Goal: Task Accomplishment & Management: Manage account settings

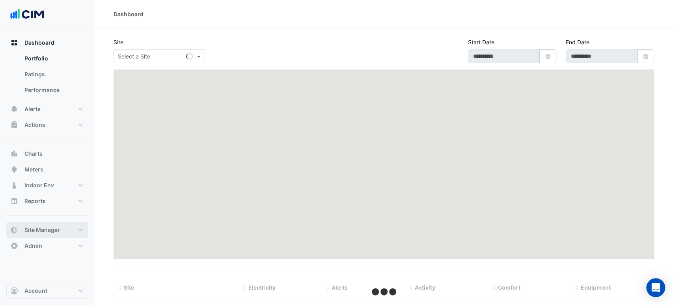
click at [54, 228] on span "Site Manager" at bounding box center [42, 230] width 36 height 8
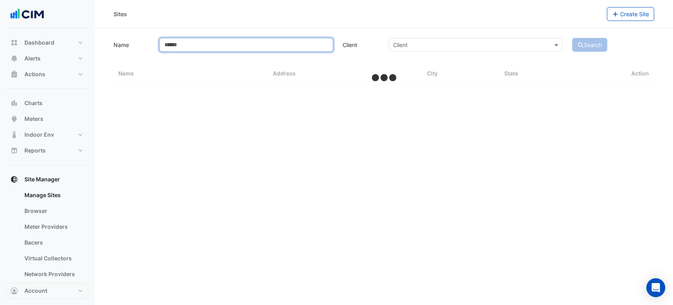
click at [197, 45] on input "Name" at bounding box center [246, 45] width 174 height 14
type input "****"
select select "***"
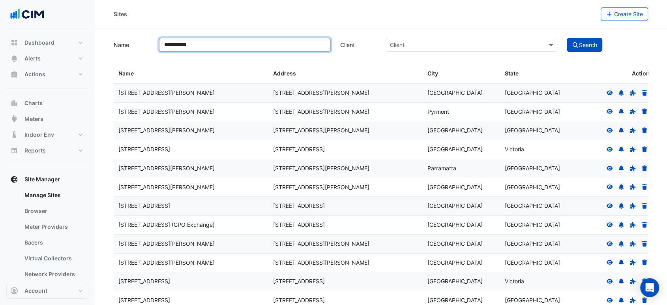
type input "**********"
click at [567, 38] on button "Search" at bounding box center [585, 45] width 36 height 14
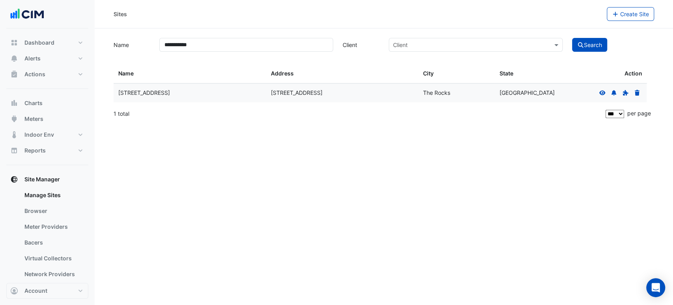
click at [604, 93] on icon at bounding box center [603, 92] width 6 height 5
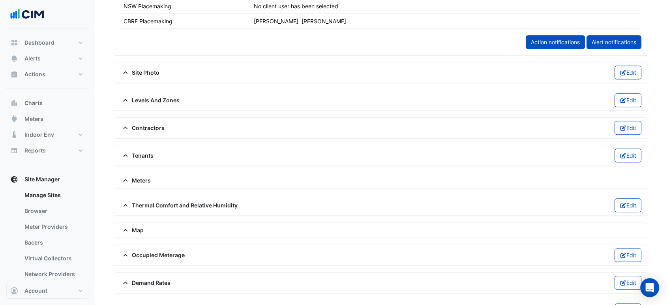
scroll to position [522, 0]
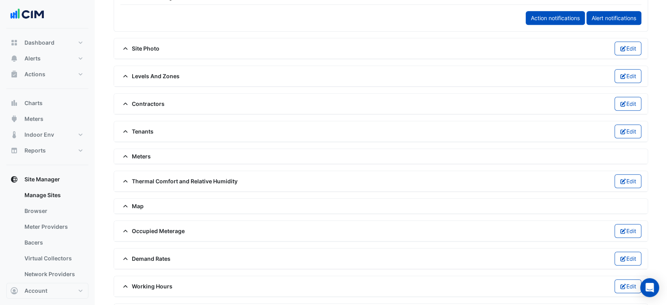
click at [146, 178] on span "Thermal Comfort and Relative Humidity" at bounding box center [178, 181] width 117 height 8
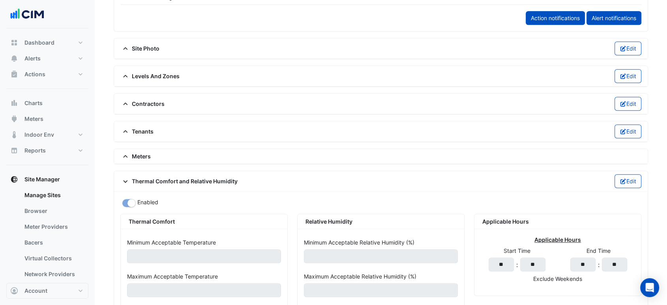
scroll to position [619, 0]
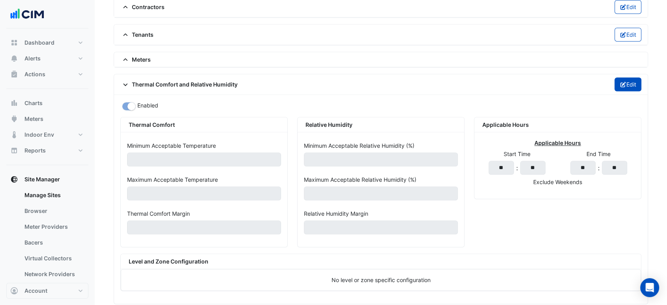
click at [625, 85] on button "Edit" at bounding box center [627, 84] width 27 height 14
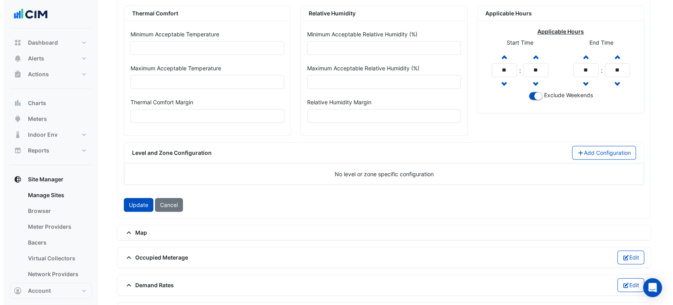
scroll to position [732, 0]
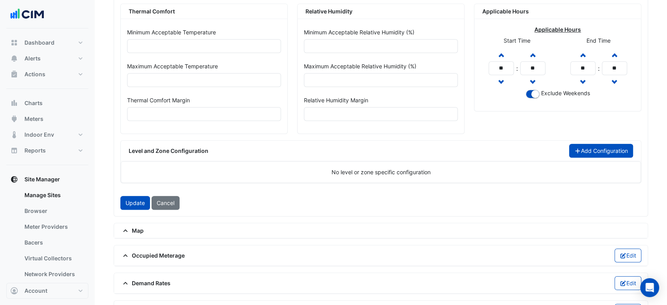
click at [599, 144] on button "Add Configuration" at bounding box center [601, 151] width 64 height 14
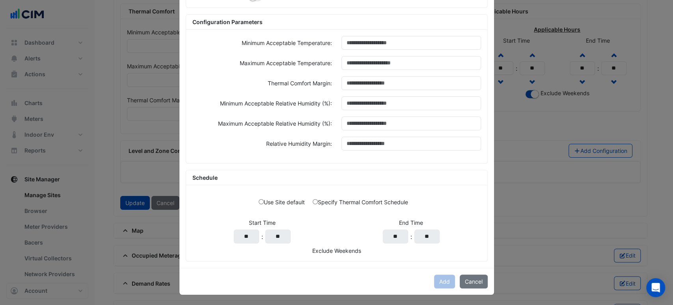
scroll to position [0, 0]
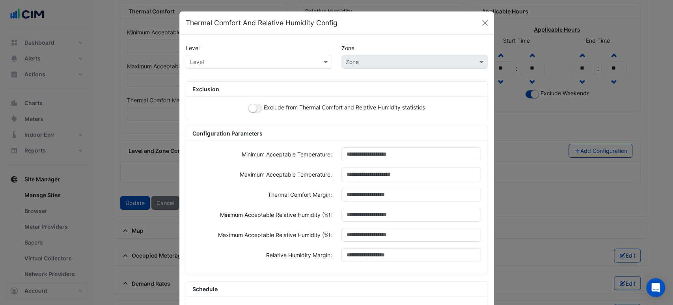
click at [278, 60] on input "text" at bounding box center [251, 62] width 122 height 8
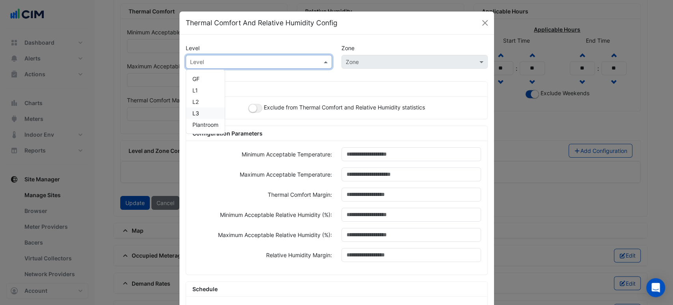
click at [203, 111] on div "L3" at bounding box center [205, 112] width 39 height 11
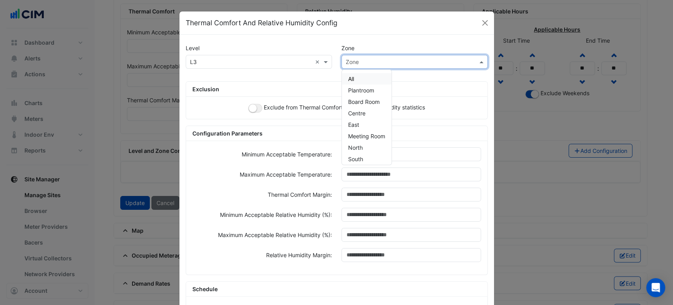
click at [371, 64] on input "text" at bounding box center [407, 62] width 122 height 8
click at [274, 81] on div "Exclusion Exclude from Thermal Comfort and Relative Humidity statistics" at bounding box center [337, 100] width 302 height 38
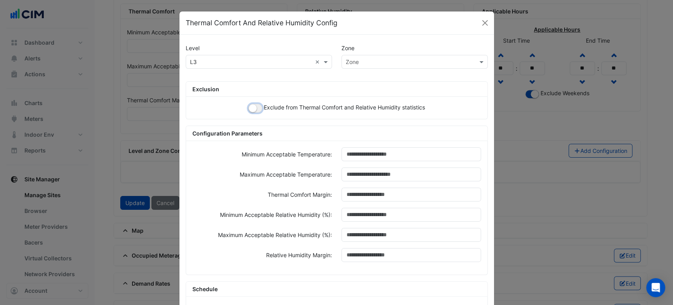
click at [251, 109] on small "button" at bounding box center [253, 108] width 8 height 8
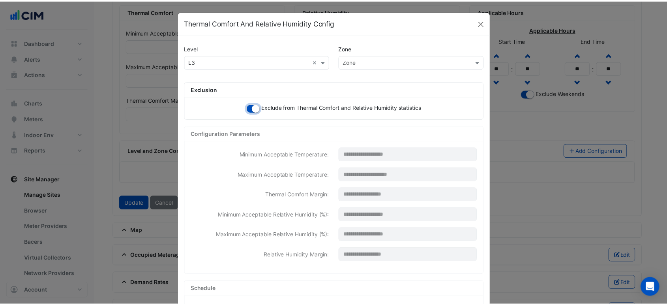
scroll to position [111, 0]
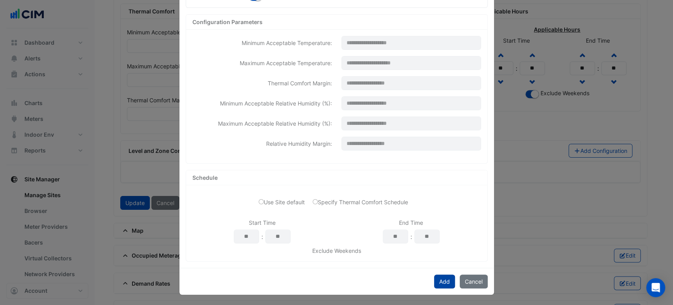
click at [437, 277] on button "Add" at bounding box center [444, 281] width 21 height 14
select select "***"
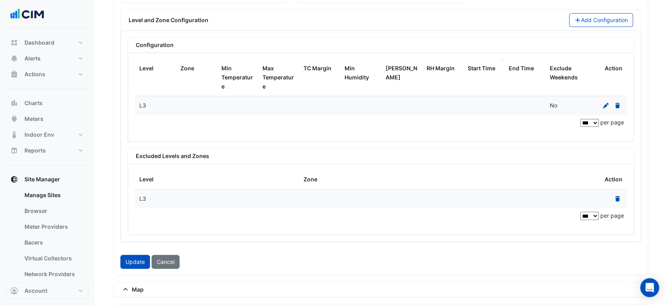
scroll to position [871, 0]
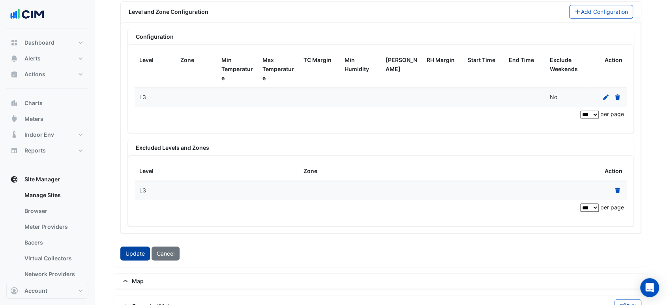
click at [133, 246] on button "Update" at bounding box center [135, 253] width 30 height 14
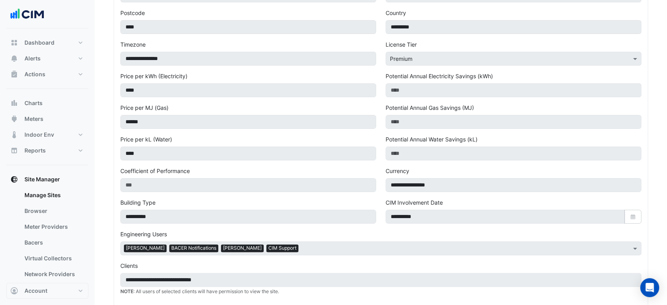
scroll to position [0, 0]
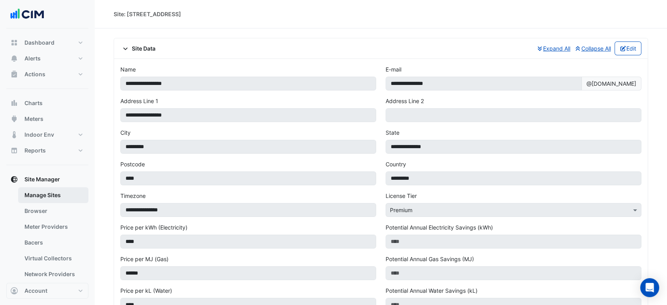
click at [63, 194] on link "Manage Sites" at bounding box center [53, 195] width 70 height 16
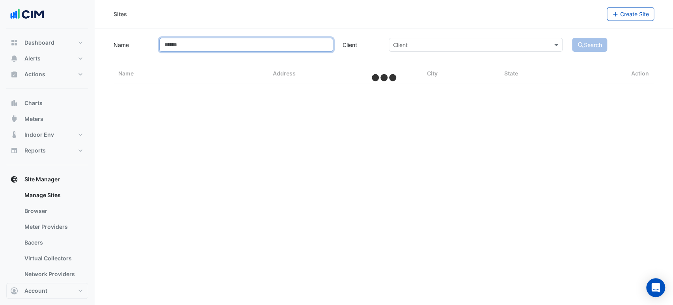
click at [178, 44] on input "Name" at bounding box center [246, 45] width 174 height 14
type input "*********"
select select "***"
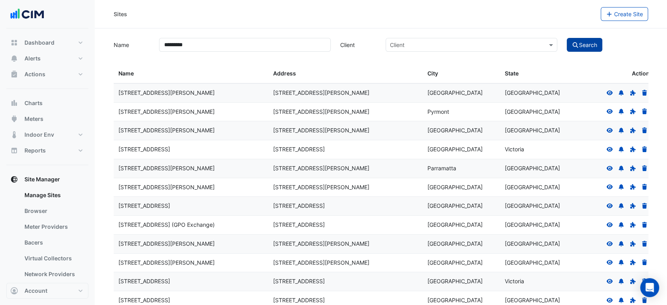
click at [578, 45] on icon "submit" at bounding box center [575, 45] width 7 height 6
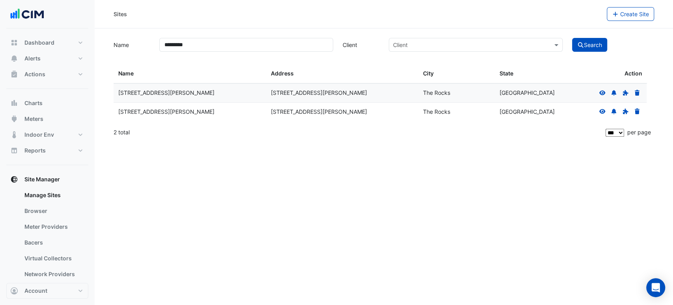
click at [602, 90] on icon at bounding box center [603, 92] width 6 height 5
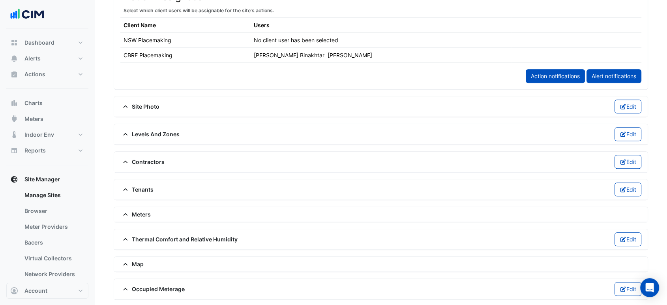
scroll to position [487, 0]
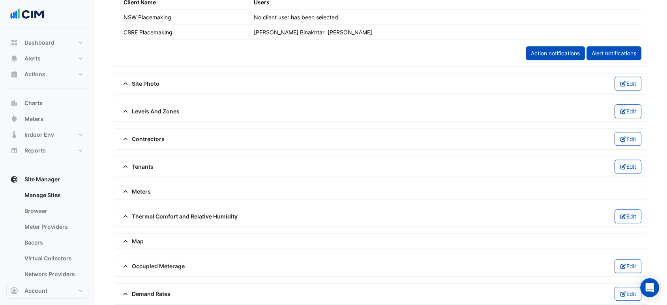
click at [151, 112] on span "Levels And Zones" at bounding box center [149, 111] width 59 height 8
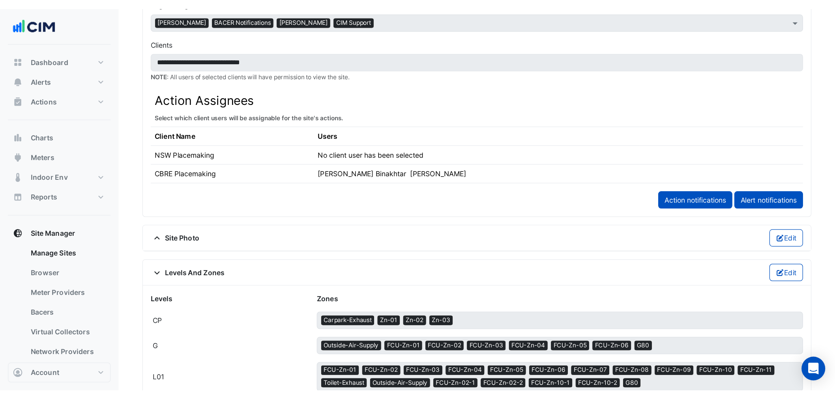
scroll to position [388, 0]
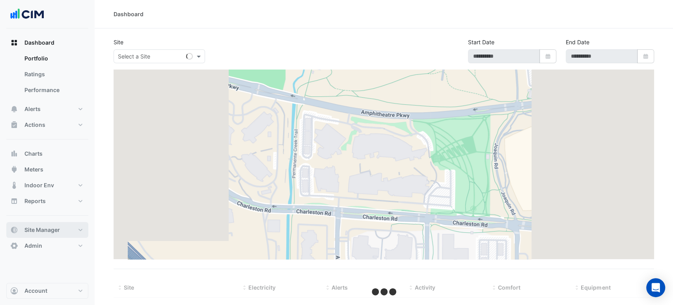
select select "***"
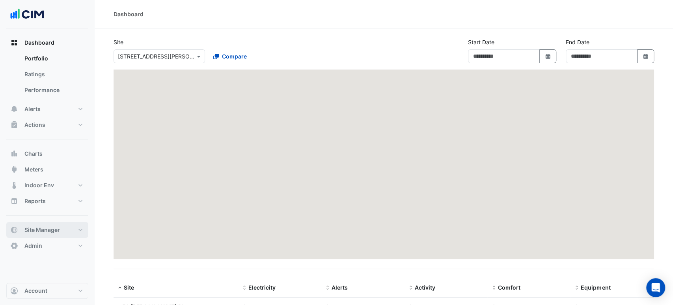
type input "**********"
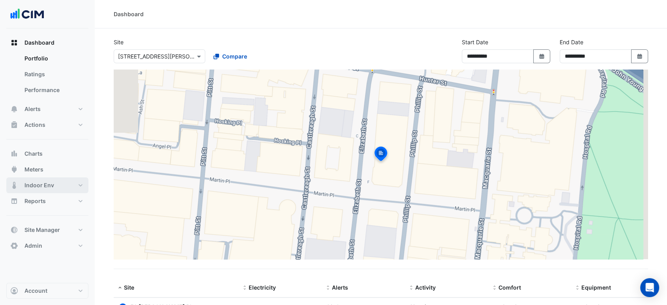
click at [56, 186] on button "Indoor Env" at bounding box center [47, 185] width 82 height 16
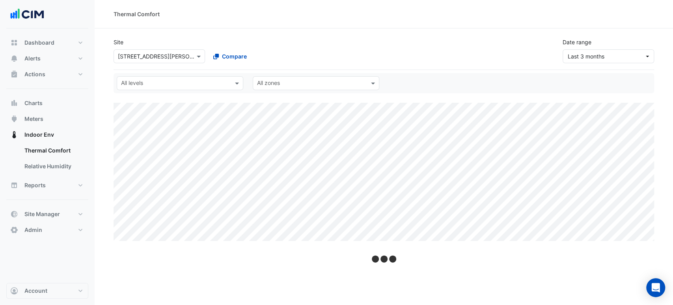
click at [158, 54] on input "text" at bounding box center [151, 56] width 67 height 8
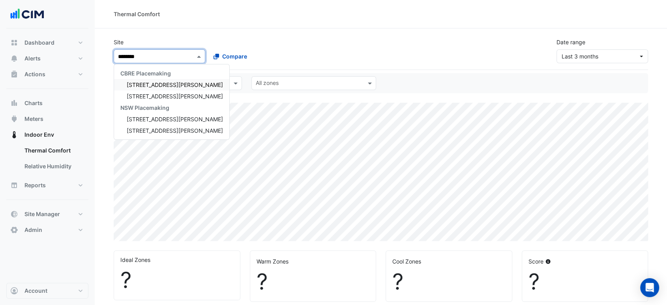
type input "*********"
click at [167, 89] on div "70, 80, 88 George Street" at bounding box center [171, 84] width 115 height 11
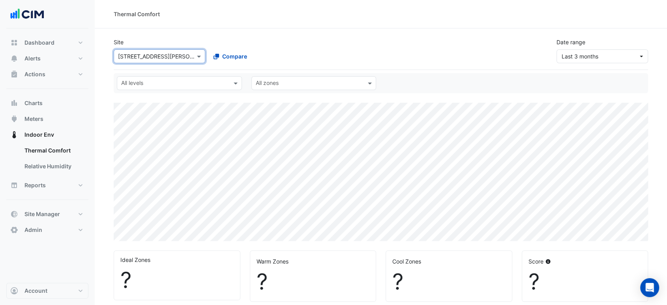
select select "***"
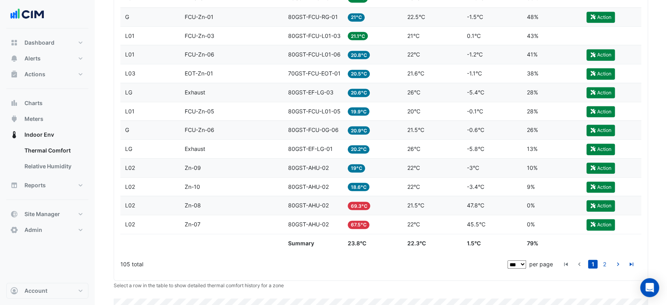
scroll to position [2138, 0]
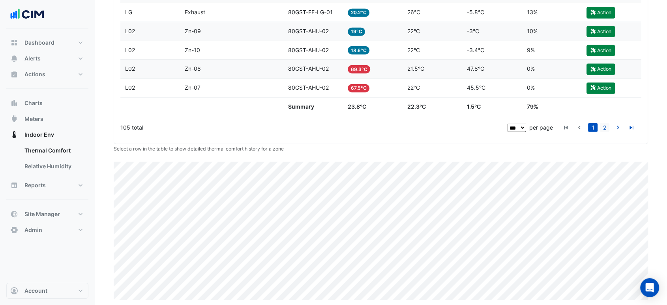
click at [605, 123] on link "2" at bounding box center [604, 127] width 9 height 9
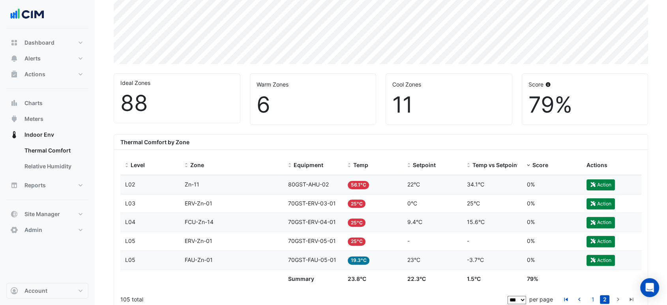
scroll to position [306, 0]
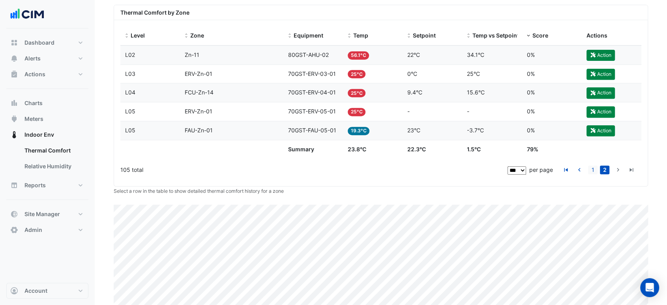
click at [595, 169] on link "1" at bounding box center [592, 169] width 9 height 9
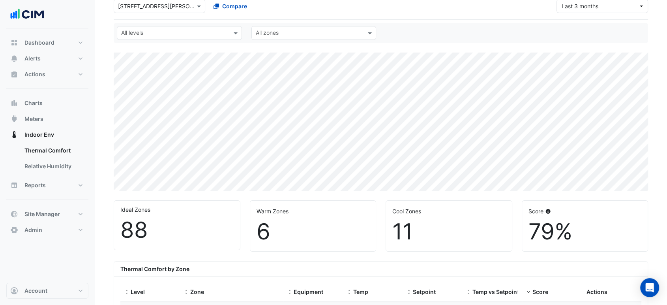
scroll to position [0, 0]
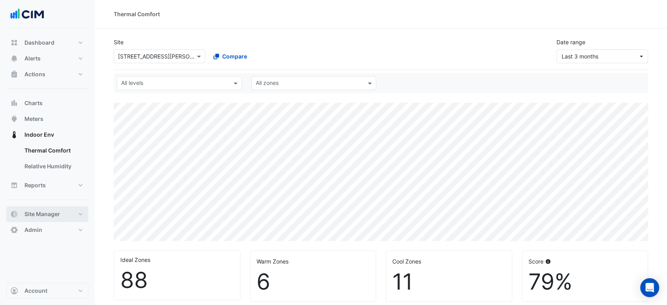
click at [65, 216] on button "Site Manager" at bounding box center [47, 214] width 82 height 16
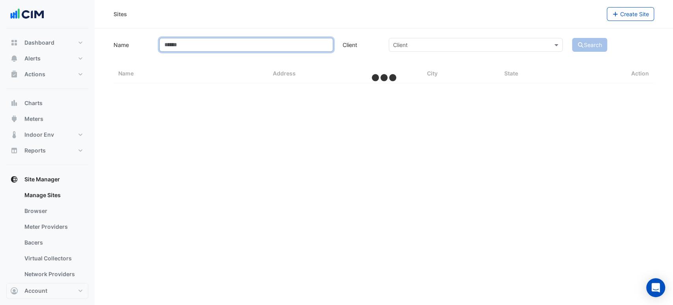
click at [195, 48] on input "Name" at bounding box center [246, 45] width 174 height 14
type input "*********"
click at [572, 38] on button "Search" at bounding box center [590, 45] width 36 height 14
select select "***"
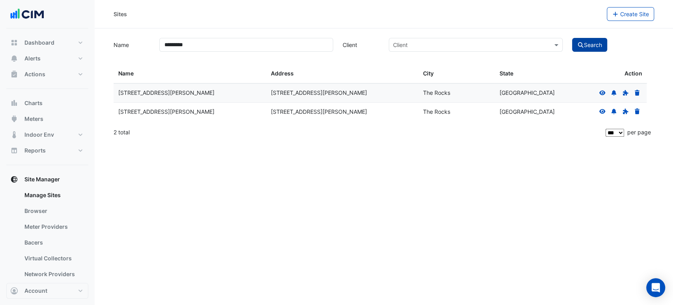
click at [597, 47] on button "Search" at bounding box center [590, 45] width 36 height 14
click at [603, 94] on icon at bounding box center [602, 93] width 7 height 6
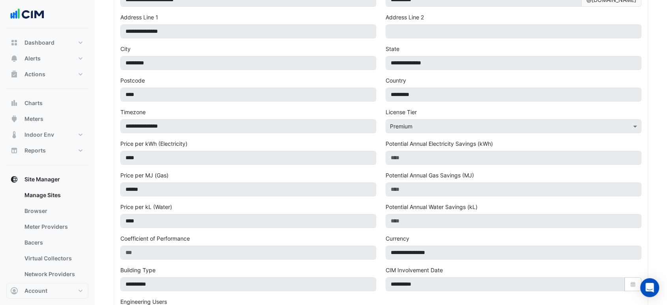
scroll to position [83, 0]
click at [58, 240] on link "Bacers" at bounding box center [53, 242] width 70 height 16
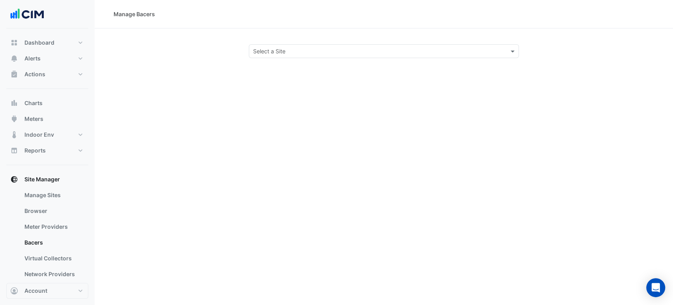
click at [290, 56] on div "Select a Site" at bounding box center [384, 51] width 271 height 14
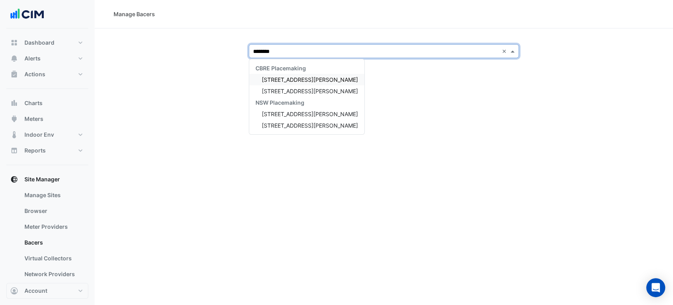
type input "*********"
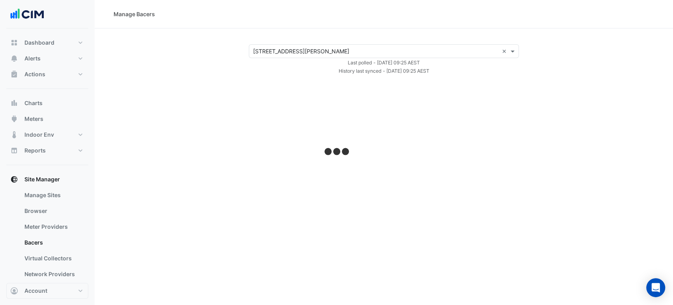
select select "***"
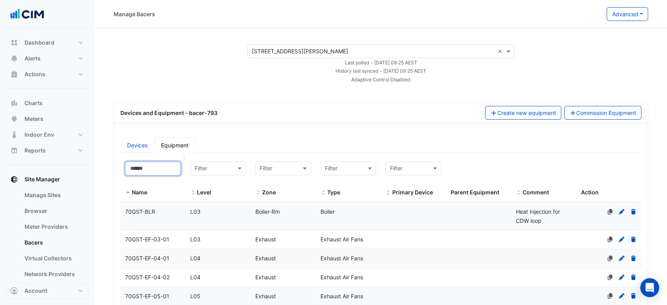
click at [160, 165] on input at bounding box center [153, 168] width 56 height 14
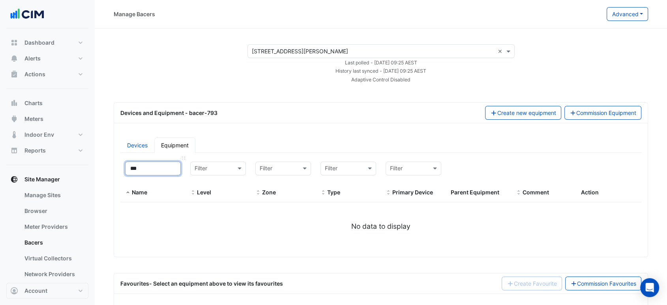
type input "**"
select select "***"
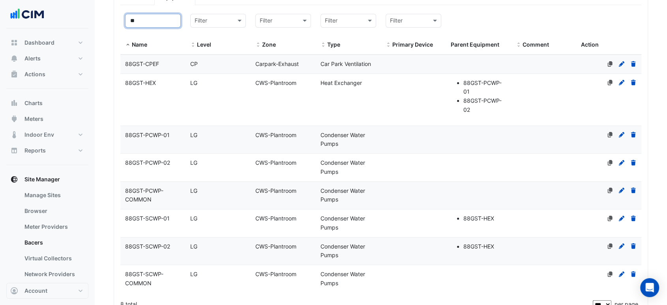
scroll to position [156, 0]
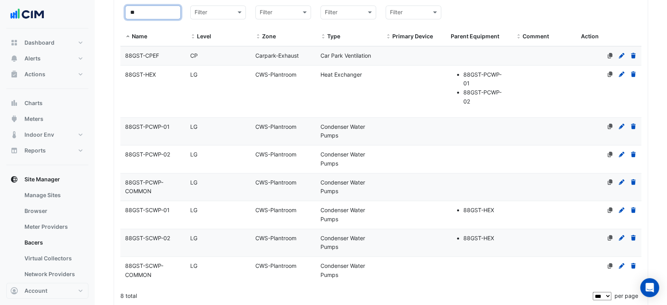
type input "**"
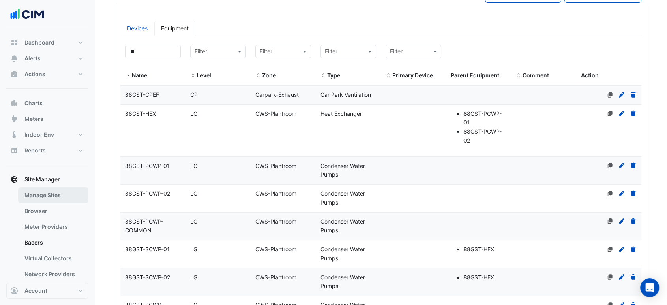
click at [58, 198] on link "Manage Sites" at bounding box center [53, 195] width 70 height 16
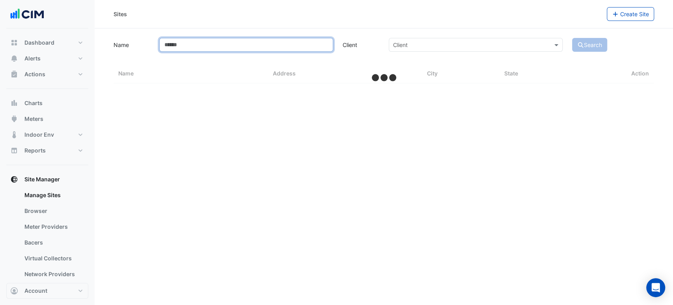
click at [192, 48] on input "Name" at bounding box center [246, 45] width 174 height 14
type input "*****"
select select "***"
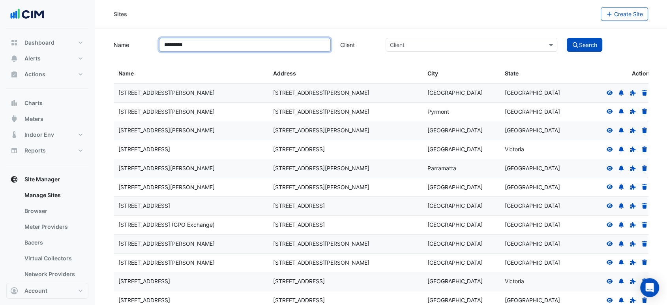
type input "*********"
click at [567, 38] on button "Search" at bounding box center [585, 45] width 36 height 14
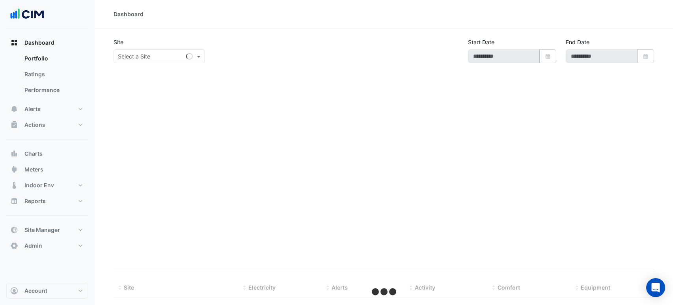
select select "***"
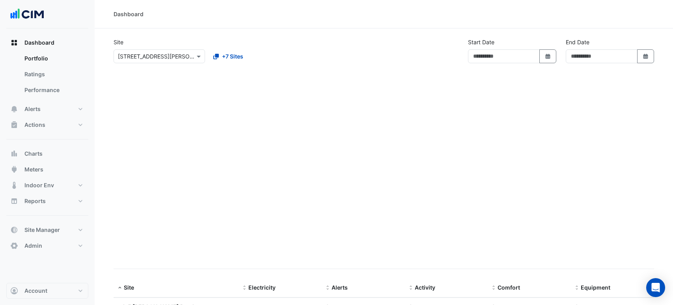
type input "**********"
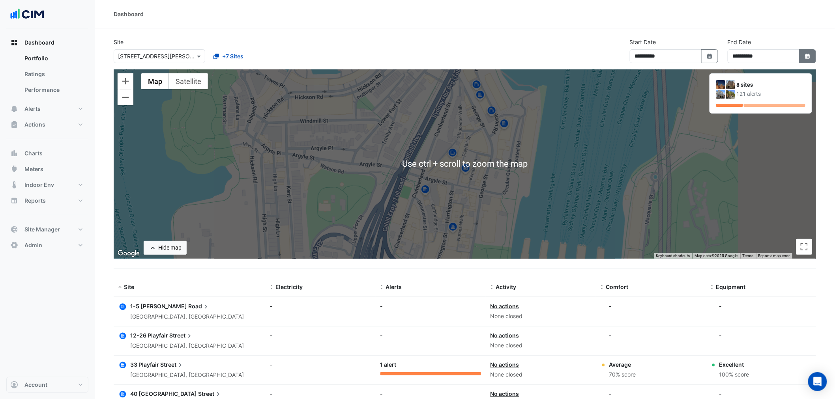
click at [673, 53] on button "Select Date" at bounding box center [807, 56] width 17 height 14
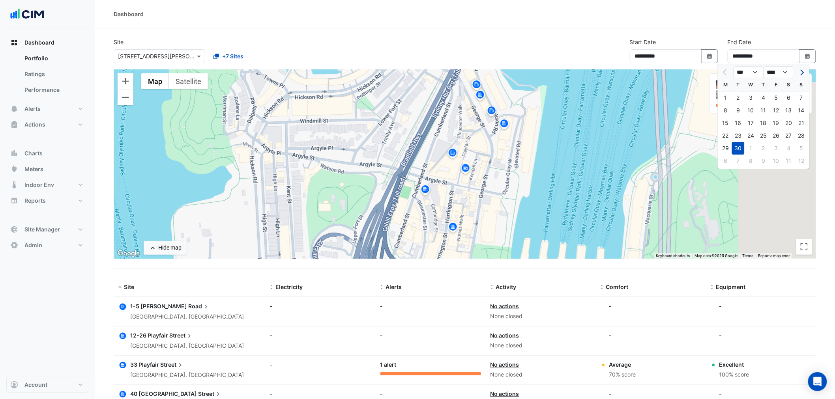
click at [673, 72] on span "Next month" at bounding box center [801, 72] width 6 height 6
select select "**"
click at [673, 99] on div "2" at bounding box center [763, 98] width 13 height 13
type input "**********"
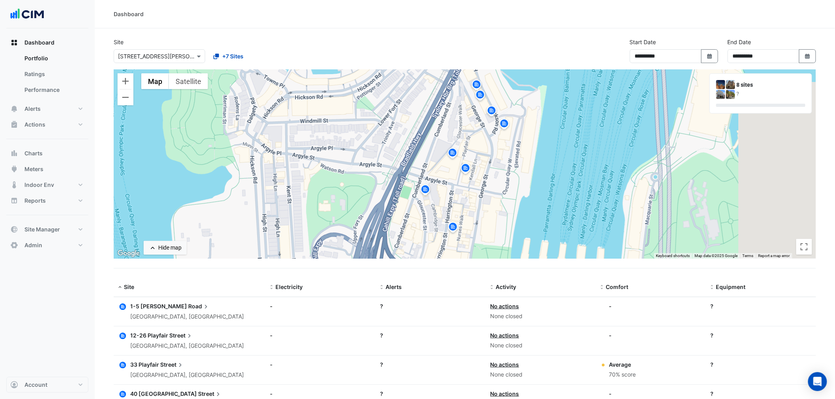
click at [588, 44] on div "**********" at bounding box center [465, 54] width 712 height 32
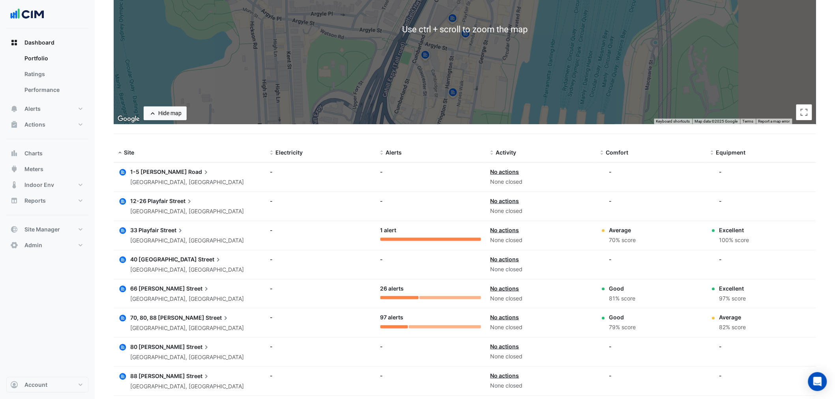
scroll to position [174, 0]
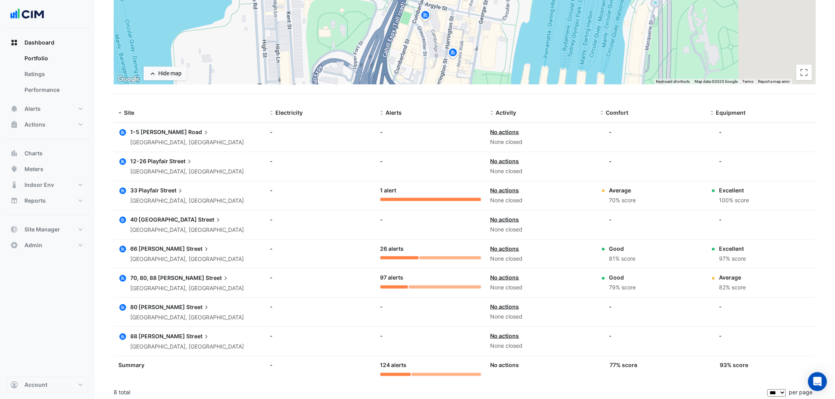
click at [153, 246] on span "66 Harrington" at bounding box center [157, 248] width 55 height 7
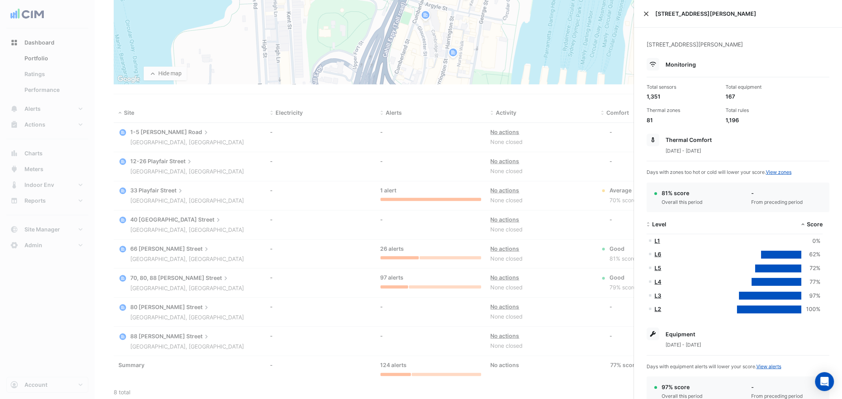
click at [647, 16] on button "Close" at bounding box center [646, 14] width 6 height 6
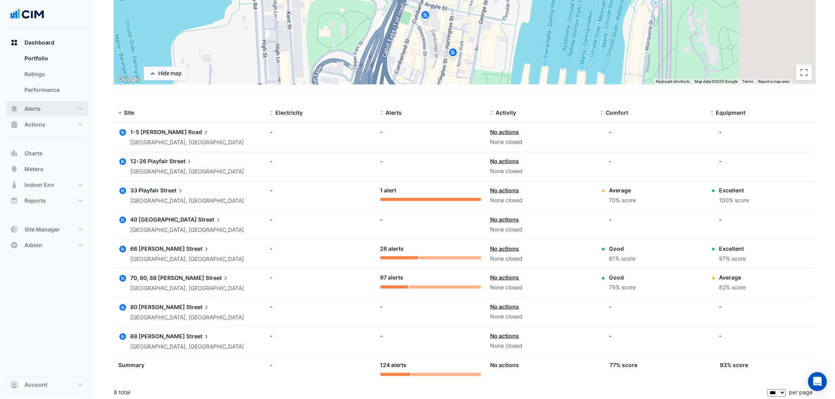
click at [51, 104] on button "Alerts" at bounding box center [47, 109] width 82 height 16
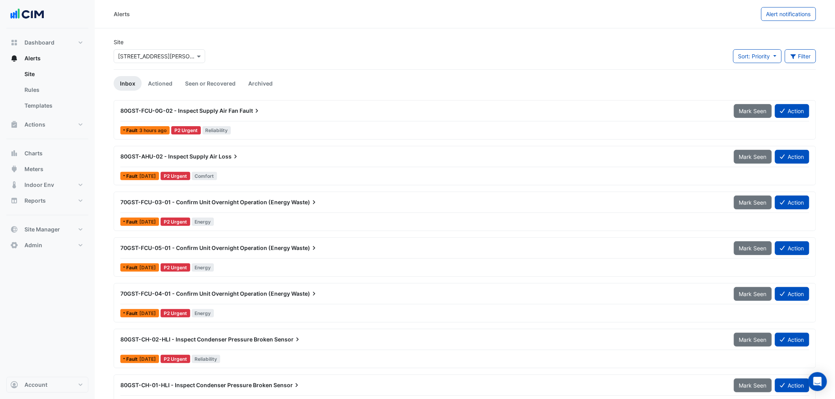
click at [145, 56] on input "text" at bounding box center [151, 56] width 67 height 8
type input "*******"
click at [146, 83] on span "[STREET_ADDRESS][PERSON_NAME]" at bounding box center [175, 84] width 96 height 7
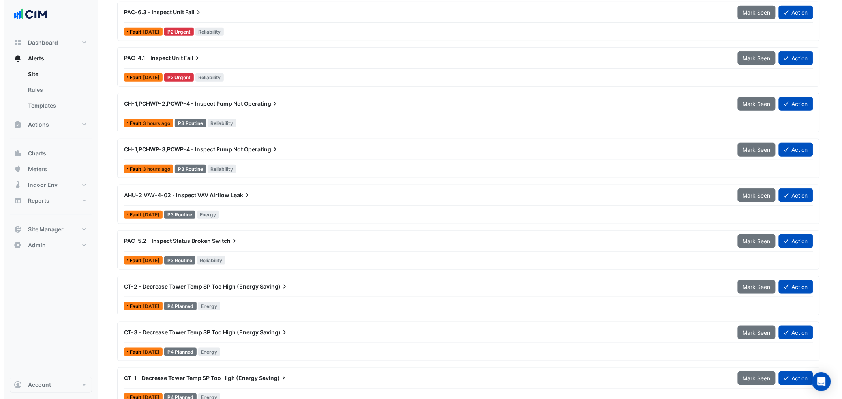
scroll to position [251, 0]
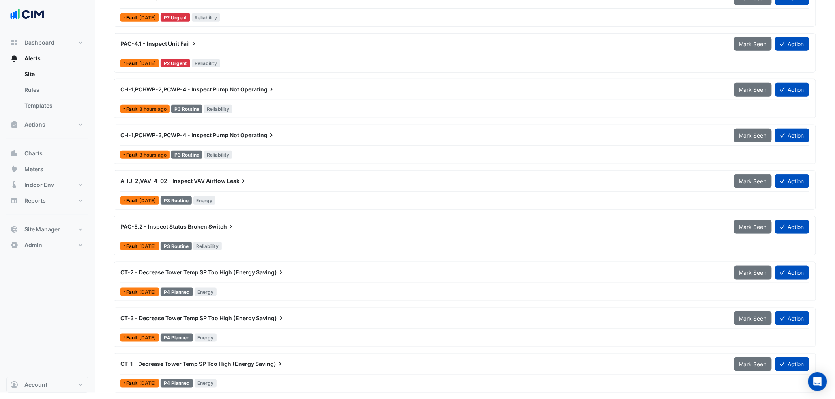
click at [286, 88] on div "CH-1,PCHWP-2,PCWP-4 - Inspect Pump Not Operating" at bounding box center [422, 90] width 604 height 8
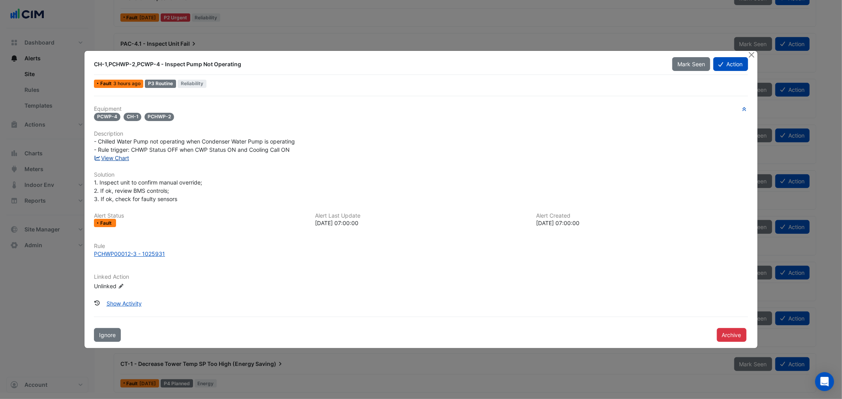
click at [124, 157] on link "View Chart" at bounding box center [111, 158] width 35 height 7
click at [673, 64] on button "Action" at bounding box center [730, 64] width 34 height 14
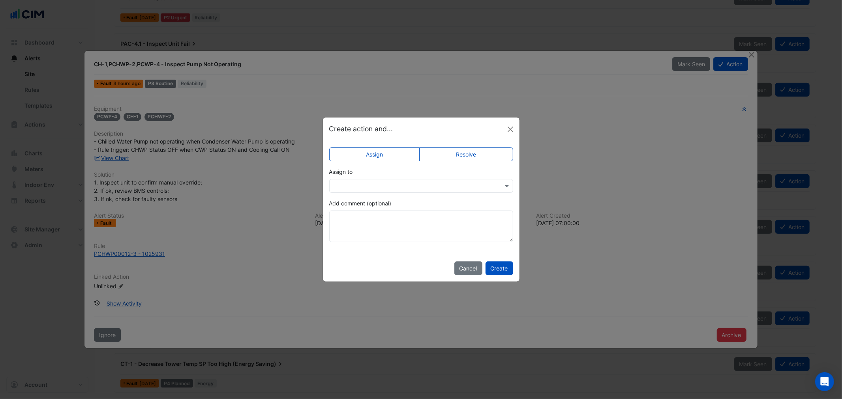
click at [388, 186] on input "text" at bounding box center [412, 186] width 159 height 8
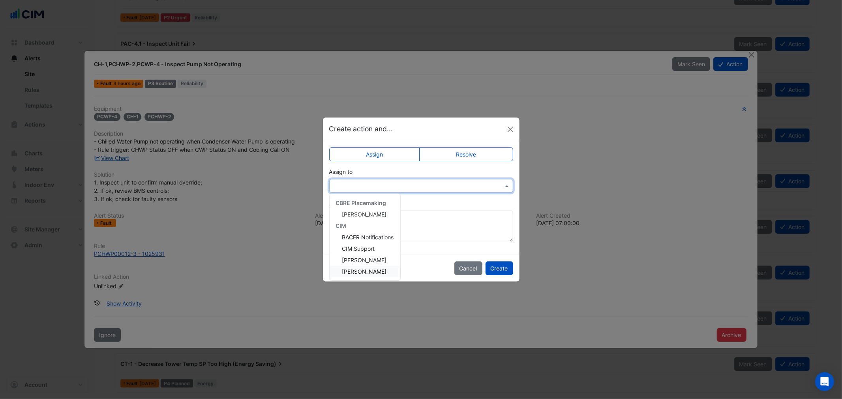
click at [367, 269] on span "Liam Dent" at bounding box center [364, 271] width 45 height 7
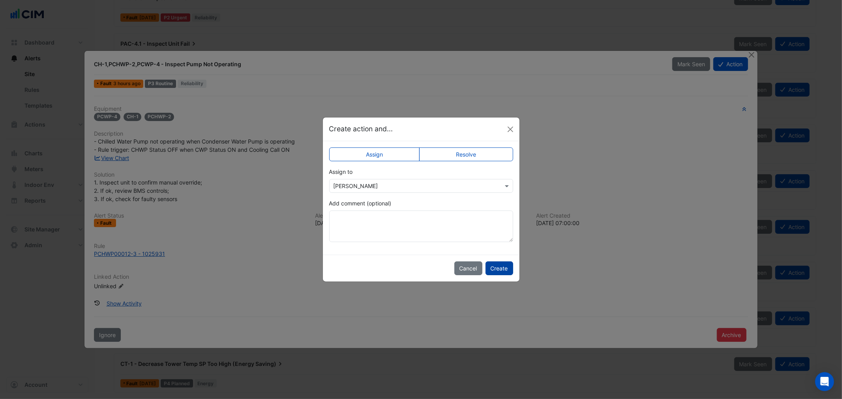
click at [499, 266] on button "Create" at bounding box center [499, 269] width 28 height 14
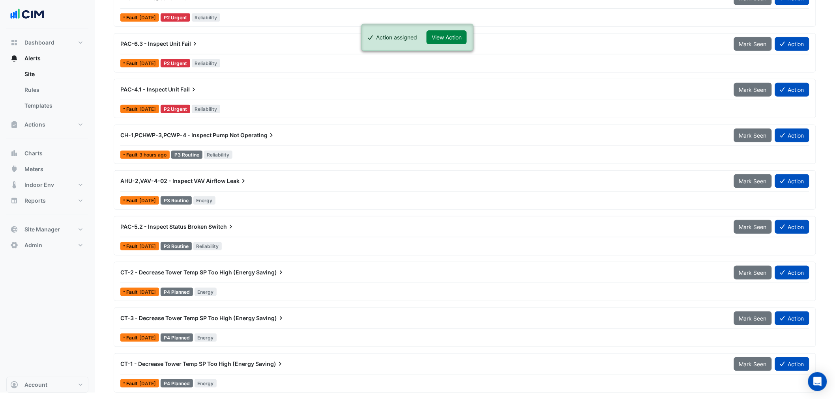
click at [278, 135] on div "CH-1,PCHWP-3,PCWP-4 - Inspect Pump Not Operating" at bounding box center [422, 135] width 604 height 8
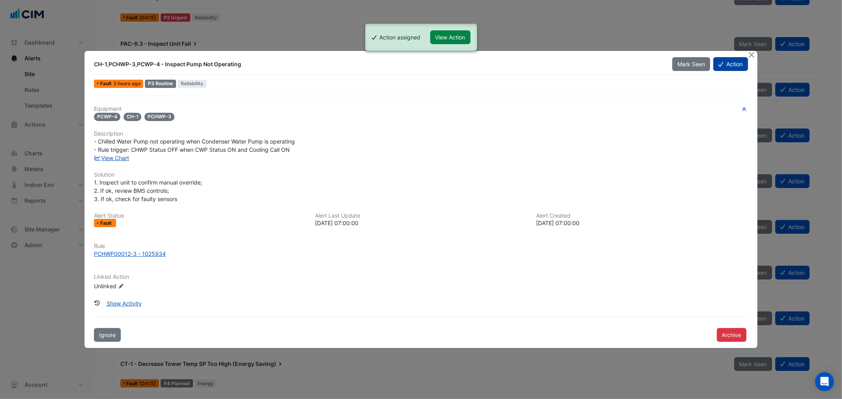
click at [673, 65] on icon at bounding box center [720, 65] width 5 height 6
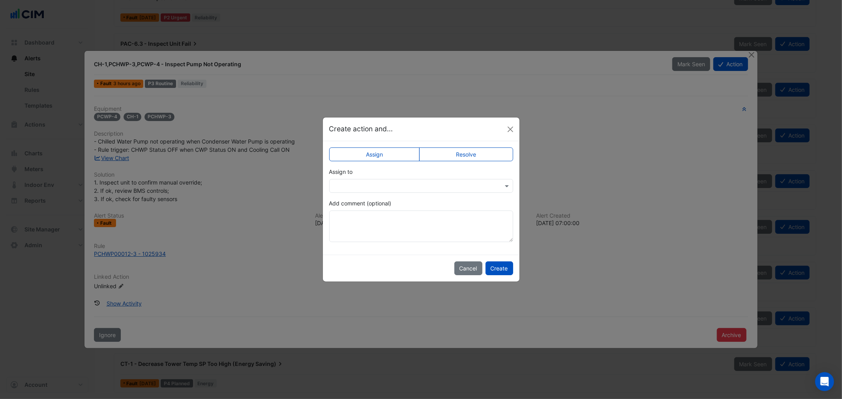
click at [375, 187] on input "text" at bounding box center [412, 186] width 159 height 8
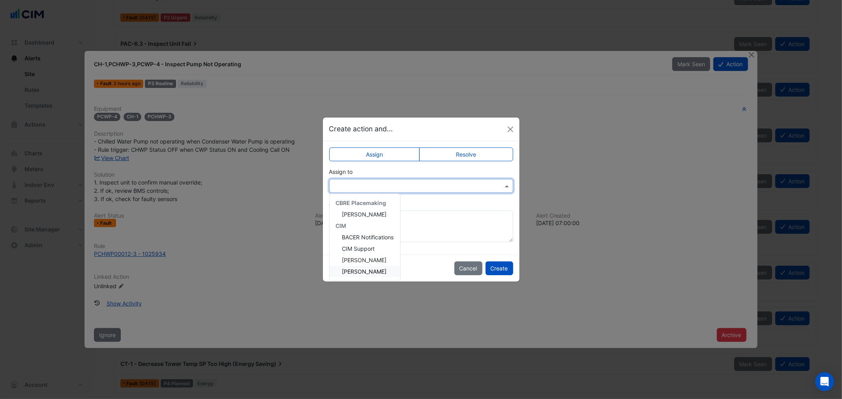
click at [365, 268] on span "Liam Dent" at bounding box center [364, 271] width 45 height 7
click at [512, 266] on button "Create" at bounding box center [499, 269] width 28 height 14
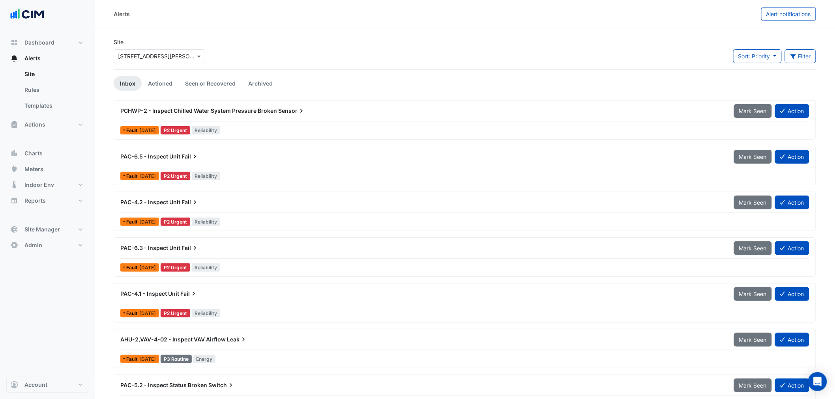
click at [320, 117] on div "PCHWP-2 - Inspect Chilled Water System Pressure Broken Sensor" at bounding box center [423, 111] width 614 height 14
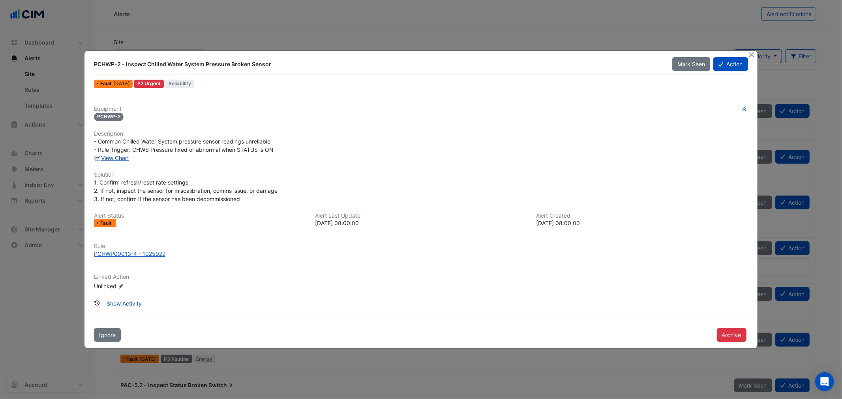
drag, startPoint x: 133, startPoint y: 159, endPoint x: 119, endPoint y: 158, distance: 13.8
click at [132, 159] on div "View Chart" at bounding box center [420, 158] width 663 height 8
click at [119, 158] on link "View Chart" at bounding box center [111, 158] width 35 height 7
click at [673, 53] on button "Close" at bounding box center [751, 55] width 8 height 8
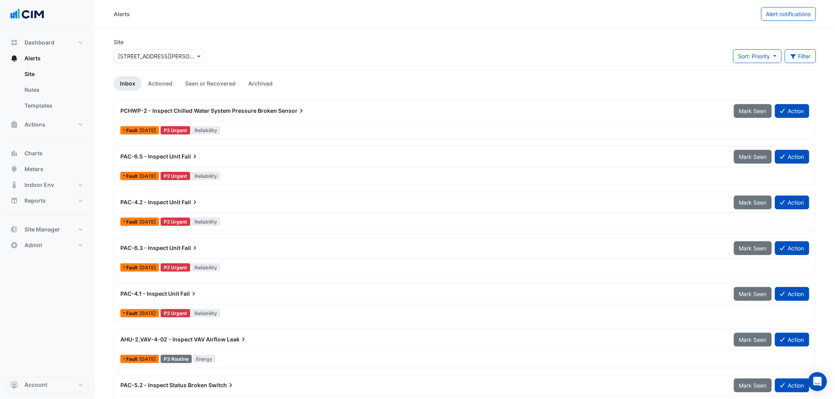
scroll to position [159, 0]
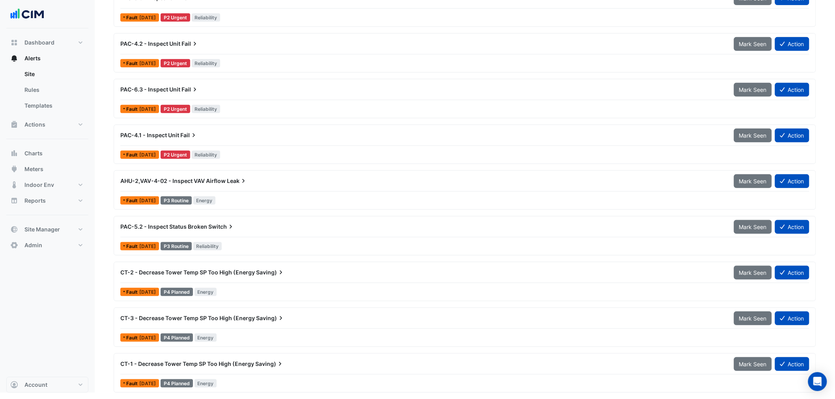
click at [270, 274] on span "Saving)" at bounding box center [270, 273] width 29 height 8
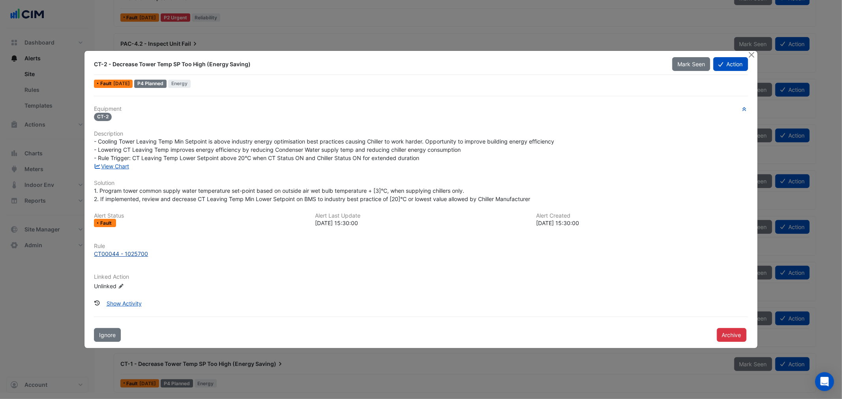
click at [118, 257] on div "CT00044 - 1025700" at bounding box center [121, 254] width 54 height 8
click at [127, 166] on link "View Chart" at bounding box center [111, 166] width 35 height 7
click at [122, 251] on div "CT00044 - 1025700" at bounding box center [121, 254] width 54 height 8
click at [673, 53] on button "Close" at bounding box center [751, 55] width 8 height 8
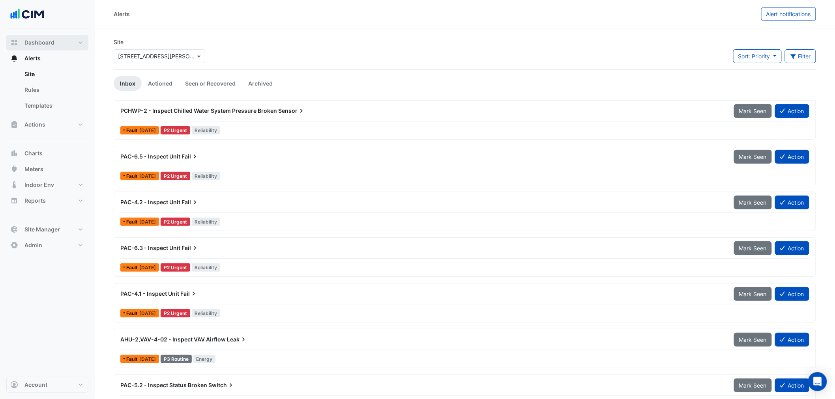
click at [53, 42] on span "Dashboard" at bounding box center [39, 43] width 30 height 8
select select "***"
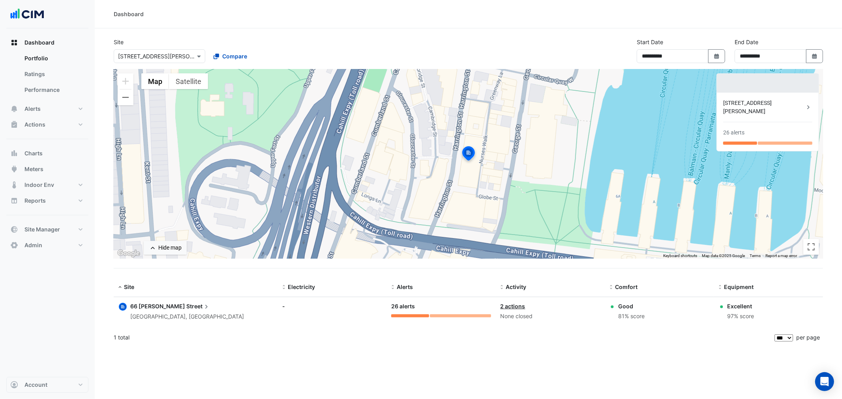
click at [101, 56] on section "**********" at bounding box center [468, 187] width 747 height 319
click at [186, 304] on span "Street" at bounding box center [198, 306] width 24 height 9
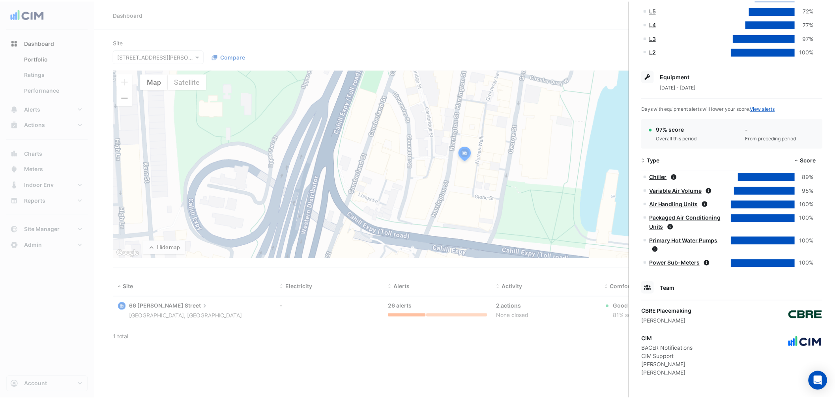
scroll to position [259, 0]
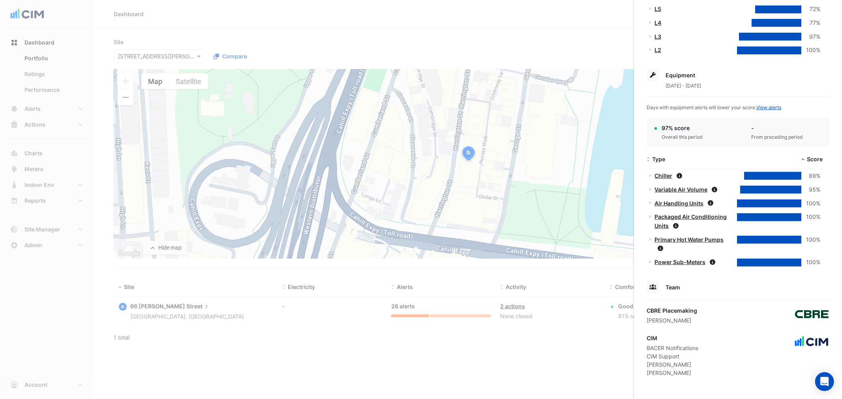
click at [519, 304] on ngb-offcanvas-backdrop at bounding box center [421, 199] width 842 height 399
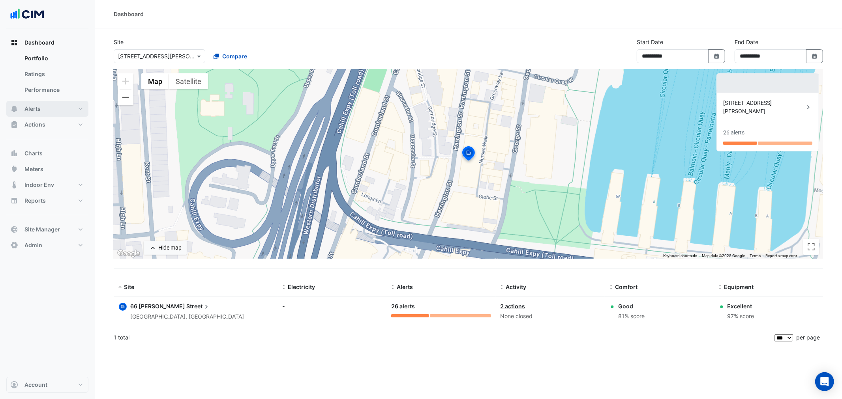
click at [50, 109] on button "Alerts" at bounding box center [47, 109] width 82 height 16
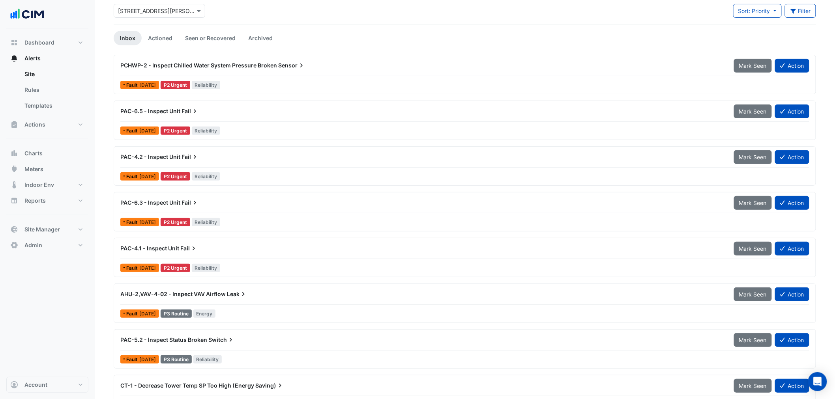
scroll to position [44, 0]
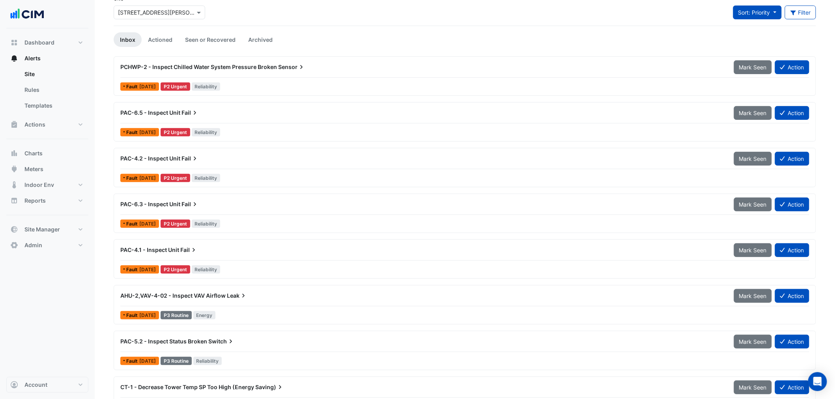
click at [673, 16] on button "Sort: Priority" at bounding box center [757, 13] width 49 height 14
click at [673, 41] on li "Updated" at bounding box center [764, 40] width 62 height 11
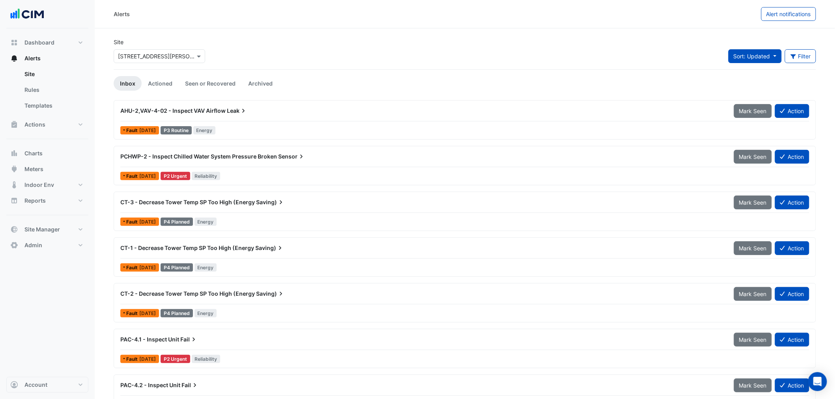
click at [673, 58] on span "Sort: Updated" at bounding box center [751, 56] width 37 height 7
click at [673, 73] on li "Priority" at bounding box center [760, 72] width 62 height 11
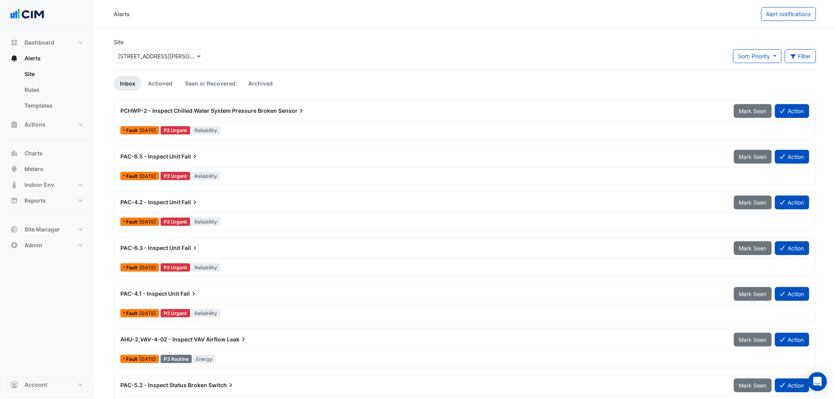
click at [237, 113] on span "PCHWP-2 - Inspect Chilled Water System Pressure Broken" at bounding box center [198, 110] width 157 height 7
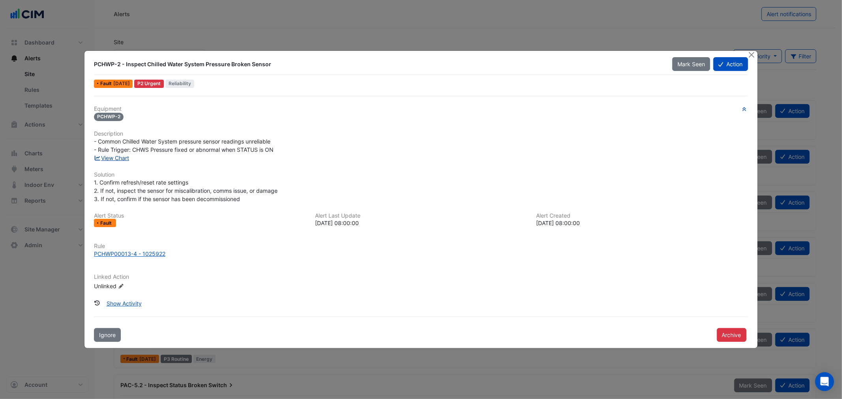
click at [123, 159] on link "View Chart" at bounding box center [111, 158] width 35 height 7
click at [673, 65] on button "Action" at bounding box center [730, 64] width 34 height 14
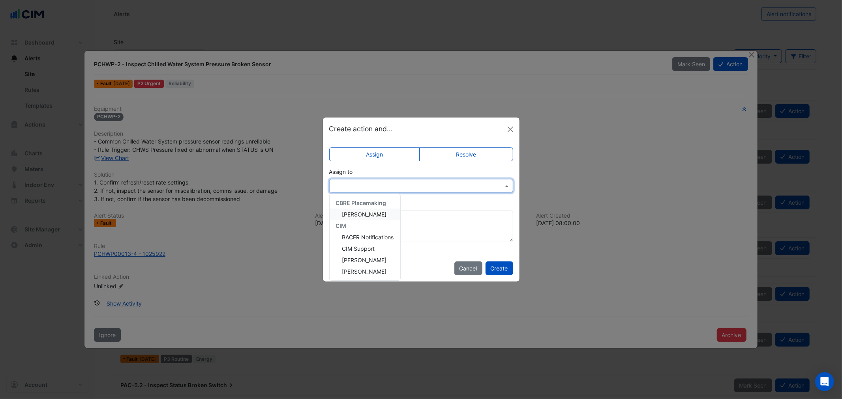
click at [424, 185] on input "text" at bounding box center [412, 186] width 159 height 8
drag, startPoint x: 368, startPoint y: 273, endPoint x: 419, endPoint y: 270, distance: 51.4
click at [420, 269] on app-escalated-ticket-upsert-modal "Create action and... Assign Resolve Assign to CBRE Placemaking Manda Fawcett CI…" at bounding box center [421, 200] width 196 height 164
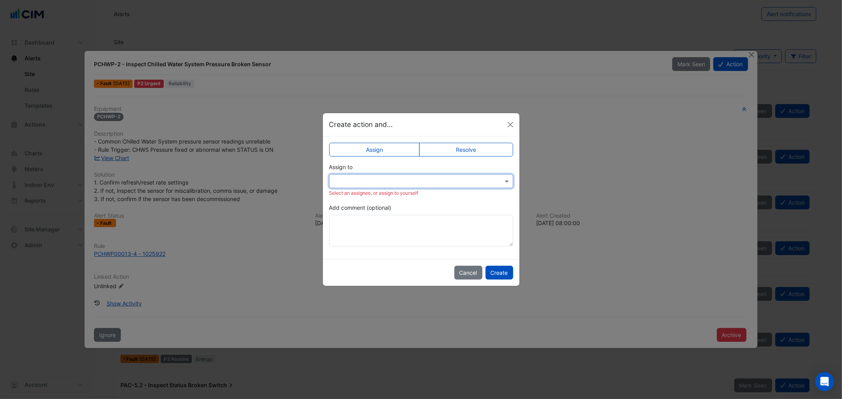
click at [443, 183] on input "text" at bounding box center [412, 182] width 159 height 8
click at [363, 266] on span "Liam Dent" at bounding box center [364, 267] width 45 height 7
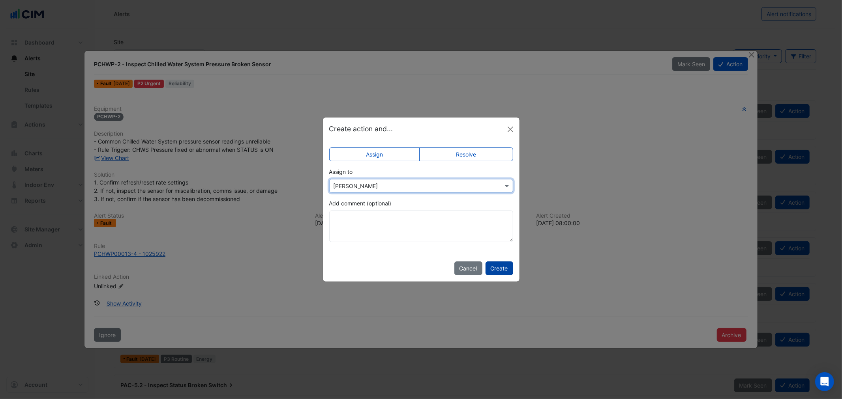
click at [495, 269] on button "Create" at bounding box center [499, 269] width 28 height 14
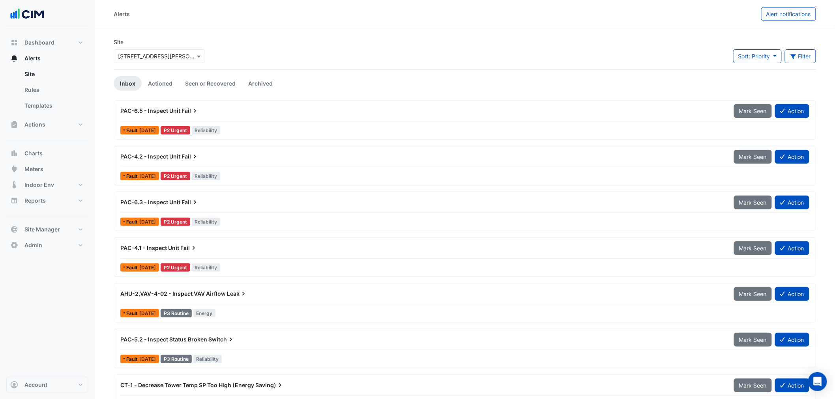
click at [241, 110] on div "PAC-6.5 - Inspect Unit Fail" at bounding box center [422, 111] width 604 height 8
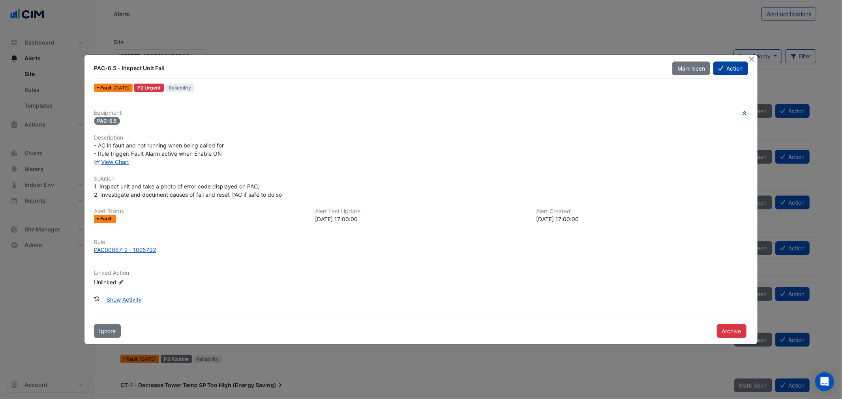
click at [673, 71] on button "Action" at bounding box center [730, 69] width 34 height 14
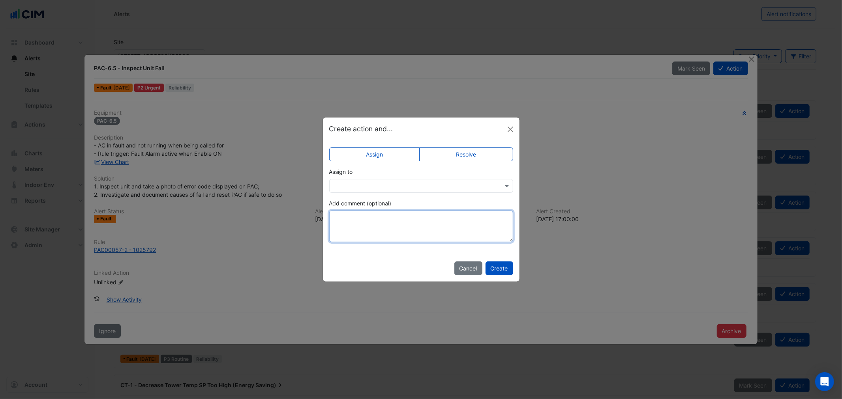
click at [384, 226] on textarea "Add comment (optional)" at bounding box center [421, 227] width 184 height 32
type textarea "**********"
click at [507, 124] on button "Close" at bounding box center [510, 129] width 12 height 12
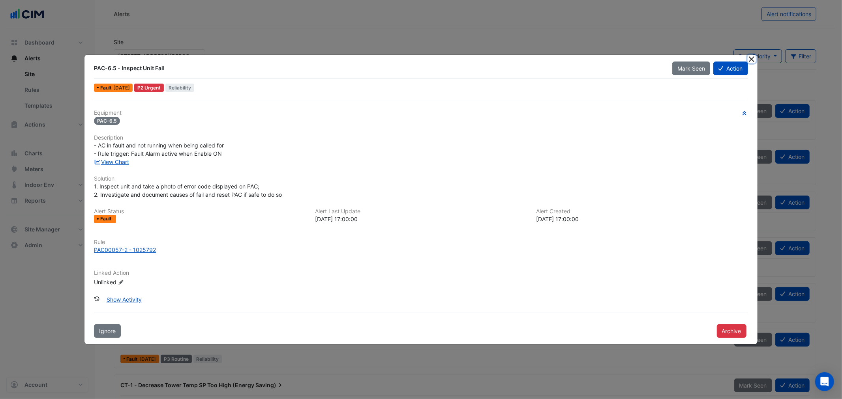
click at [673, 58] on button "Close" at bounding box center [751, 59] width 8 height 8
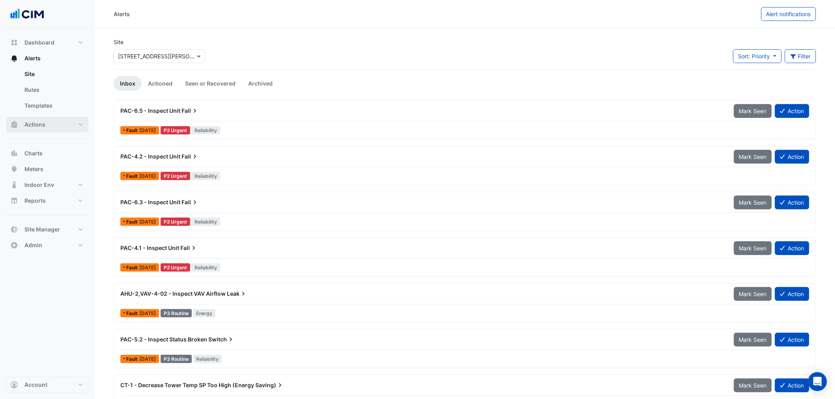
click at [39, 124] on span "Actions" at bounding box center [34, 125] width 21 height 8
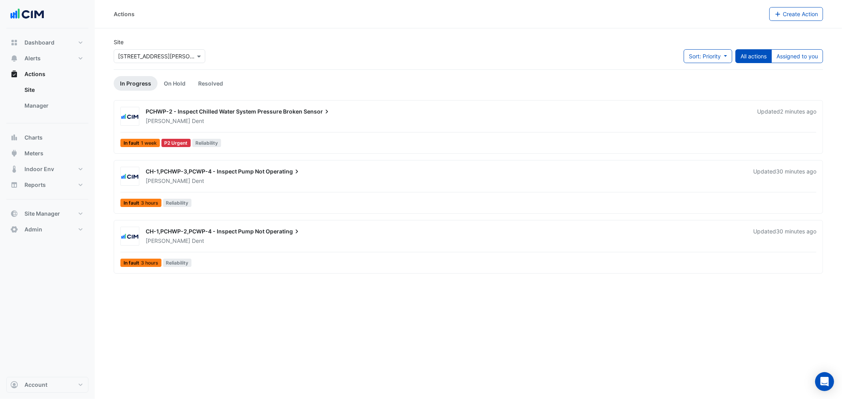
click at [253, 116] on div "PCHWP-2 - Inspect Chilled Water System Pressure Broken Sensor" at bounding box center [447, 112] width 602 height 9
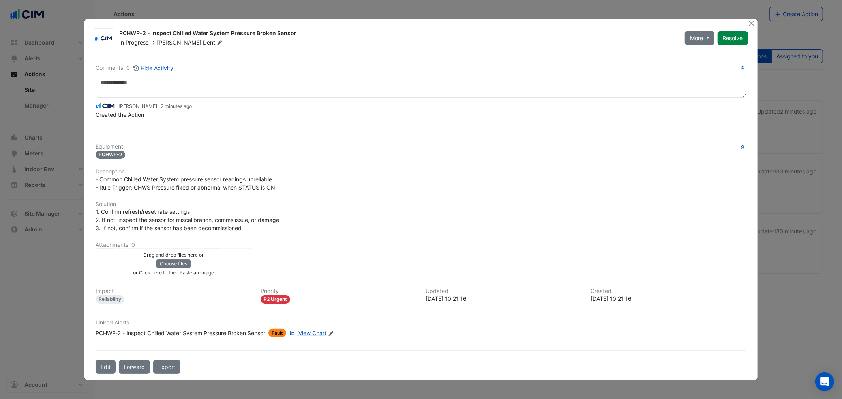
click at [312, 304] on span "View Chart" at bounding box center [312, 333] width 28 height 7
click at [673, 24] on button "Close" at bounding box center [751, 23] width 8 height 8
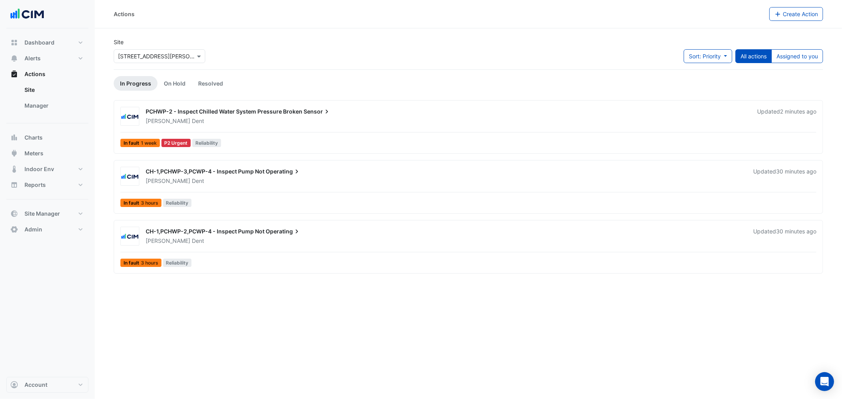
click at [199, 117] on div "Liam Dent" at bounding box center [446, 121] width 603 height 8
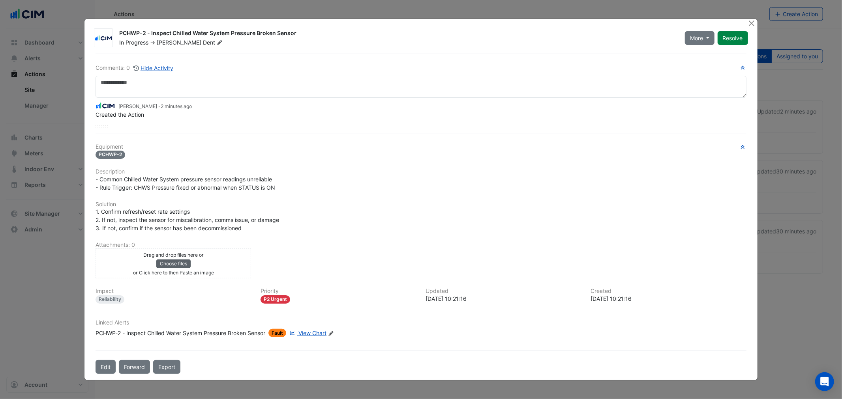
click at [184, 262] on button "Choose files" at bounding box center [173, 264] width 34 height 9
click at [673, 25] on button "Close" at bounding box center [751, 23] width 8 height 8
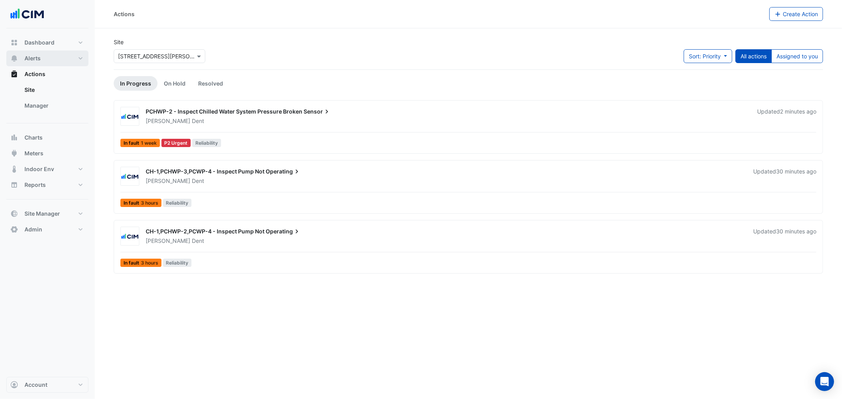
click at [40, 60] on span "Alerts" at bounding box center [32, 58] width 16 height 8
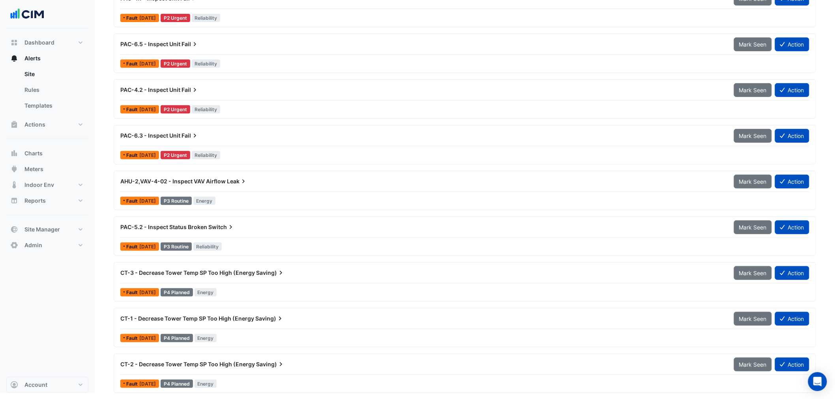
scroll to position [113, 0]
click at [228, 304] on span "CT-2 - Decrease Tower Temp SP Too High (Energy" at bounding box center [187, 364] width 135 height 7
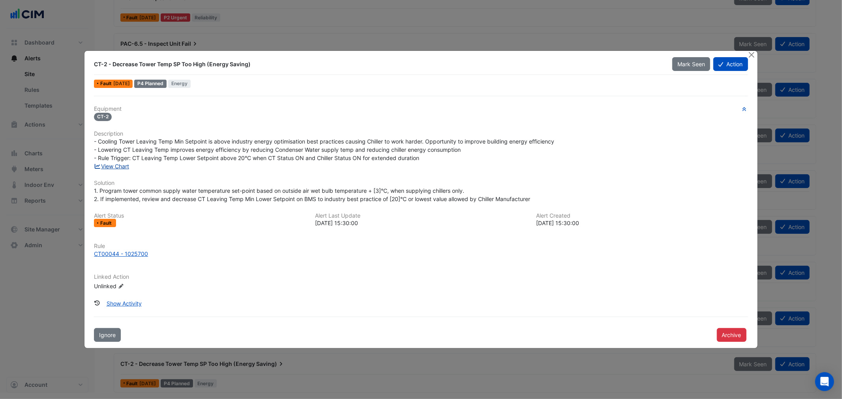
click at [127, 167] on link "View Chart" at bounding box center [111, 166] width 35 height 7
click at [673, 56] on button "Close" at bounding box center [751, 55] width 8 height 8
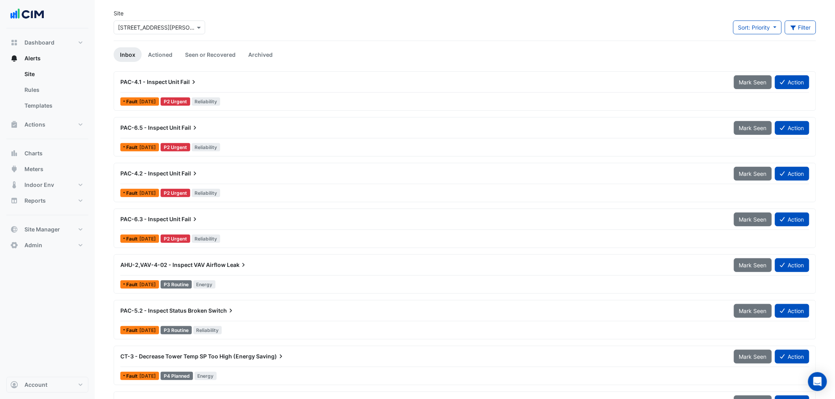
scroll to position [26, 0]
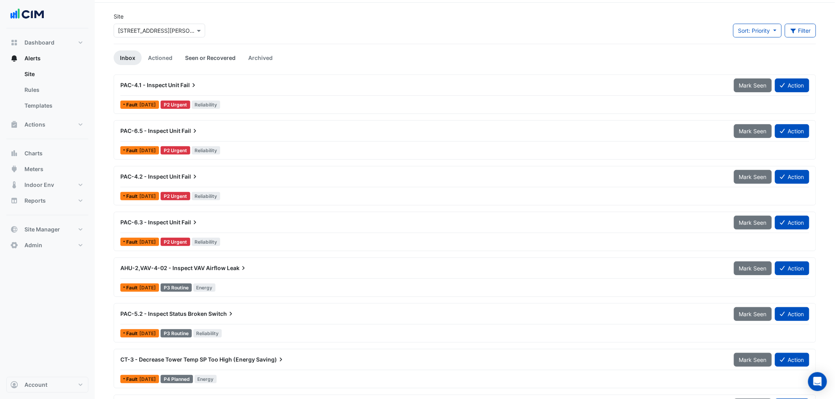
click at [215, 62] on link "Seen or Recovered" at bounding box center [210, 58] width 63 height 15
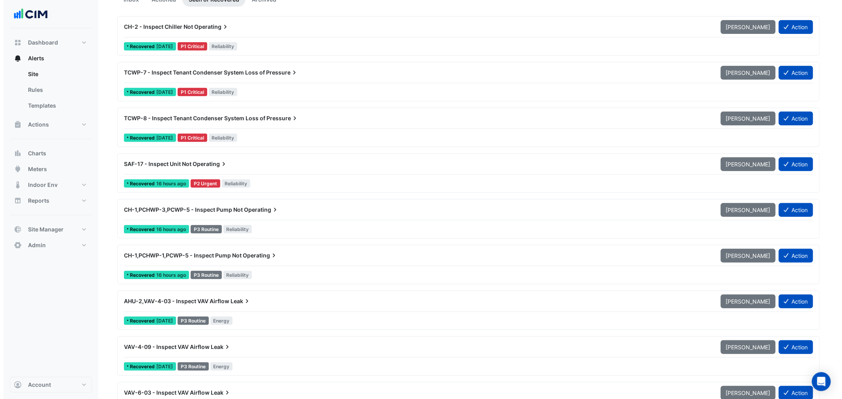
scroll to position [88, 0]
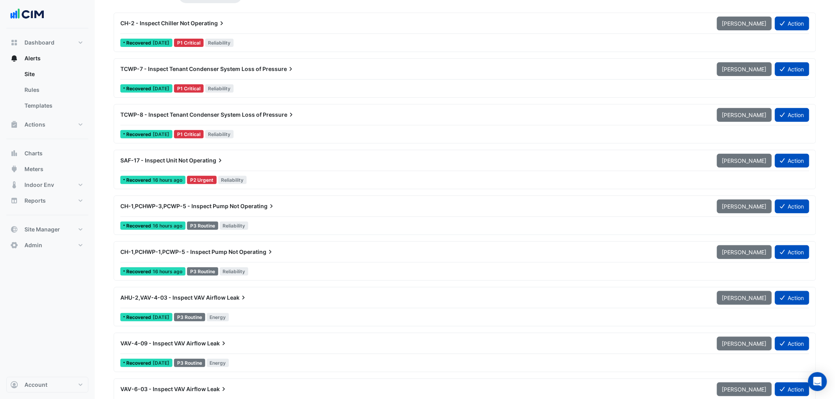
click at [299, 120] on div "TCWP-8 - Inspect Tenant Condenser System Loss of Pressure" at bounding box center [414, 115] width 597 height 14
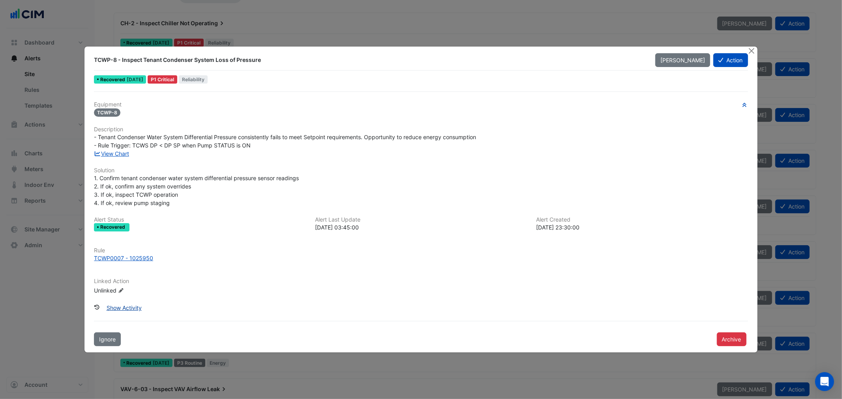
click at [125, 304] on button "Show Activity" at bounding box center [123, 308] width 45 height 14
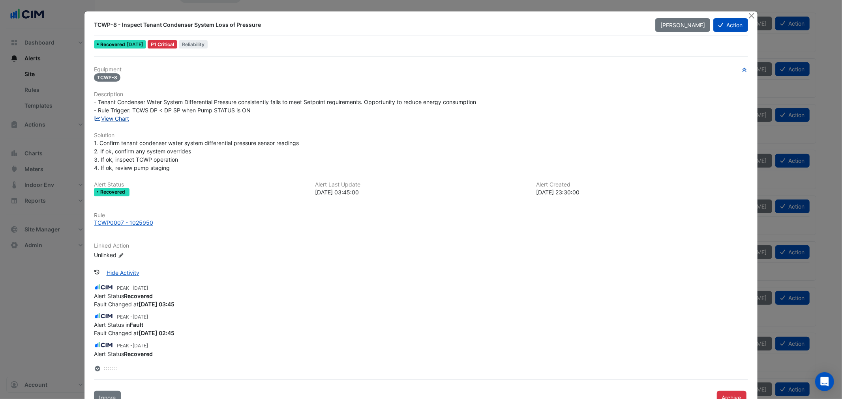
click at [116, 120] on link "View Chart" at bounding box center [111, 118] width 35 height 7
click at [673, 15] on button "Close" at bounding box center [751, 15] width 8 height 8
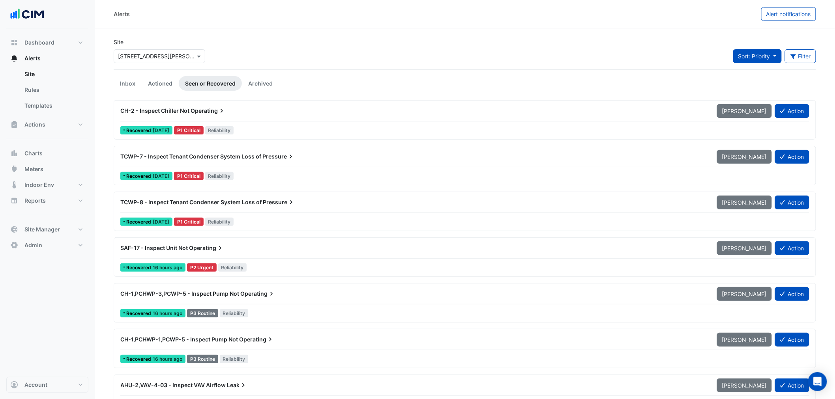
click at [673, 53] on span "Sort: Priority" at bounding box center [754, 56] width 32 height 7
click at [673, 83] on li "Updated" at bounding box center [764, 84] width 62 height 11
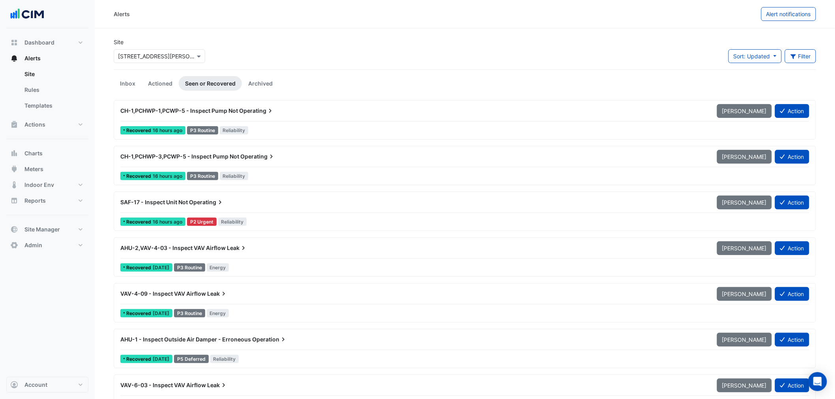
click at [46, 59] on button "Alerts" at bounding box center [47, 59] width 82 height 16
click at [124, 79] on link "Inbox" at bounding box center [128, 83] width 28 height 15
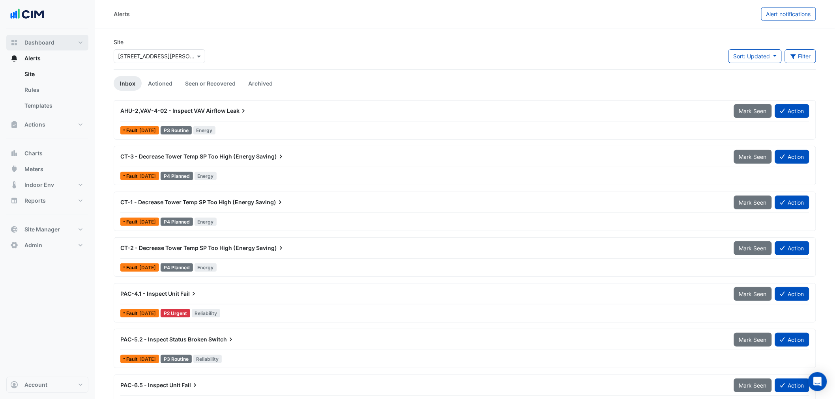
drag, startPoint x: 39, startPoint y: 38, endPoint x: 78, endPoint y: 49, distance: 40.2
click at [39, 38] on button "Dashboard" at bounding box center [47, 43] width 82 height 16
select select "***"
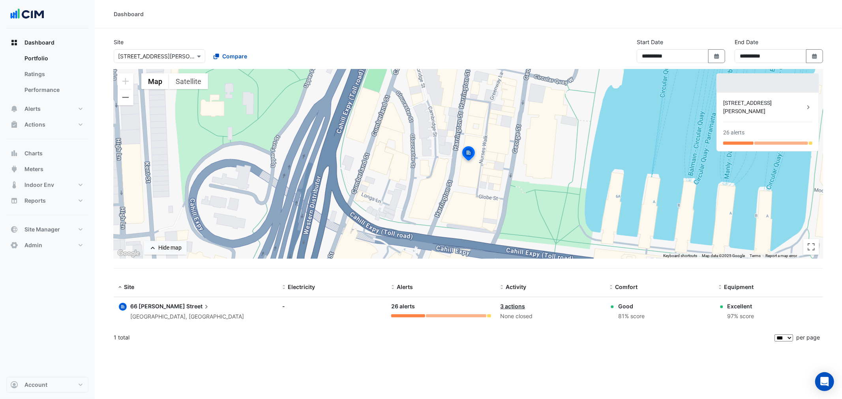
drag, startPoint x: 234, startPoint y: 54, endPoint x: 186, endPoint y: 55, distance: 47.4
click at [234, 54] on span "Compare" at bounding box center [234, 56] width 25 height 8
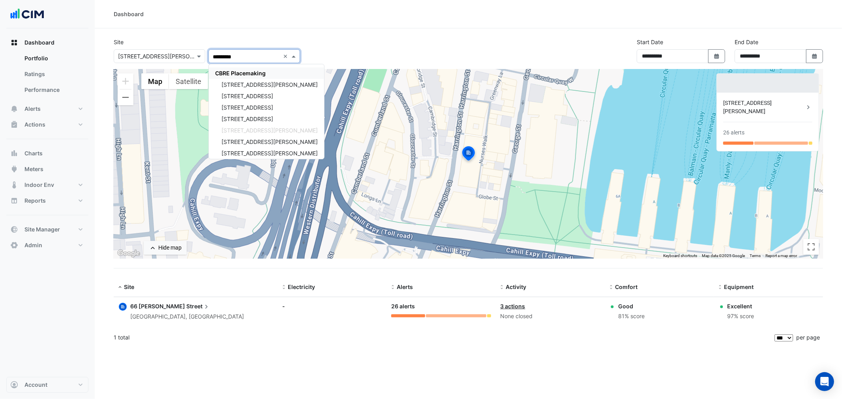
type input "**********"
click at [245, 75] on span "CBRE Placemaking" at bounding box center [240, 73] width 51 height 7
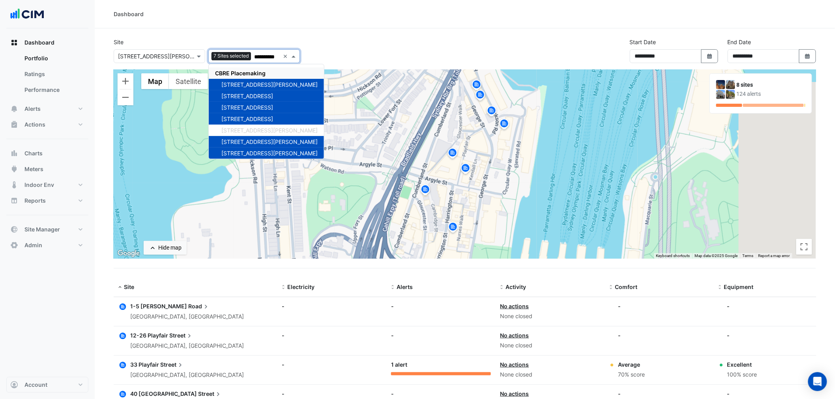
click at [369, 30] on section "**********" at bounding box center [465, 302] width 740 height 548
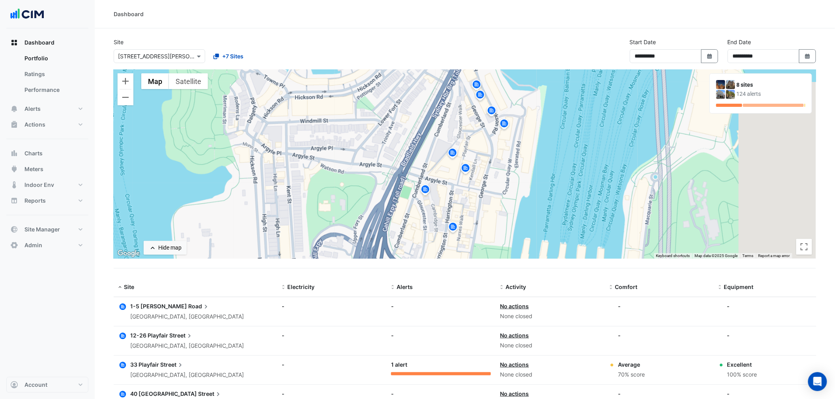
click at [436, 30] on section "**********" at bounding box center [465, 302] width 740 height 548
drag, startPoint x: 158, startPoint y: 53, endPoint x: 163, endPoint y: 58, distance: 6.4
click at [158, 53] on input "text" at bounding box center [151, 56] width 67 height 8
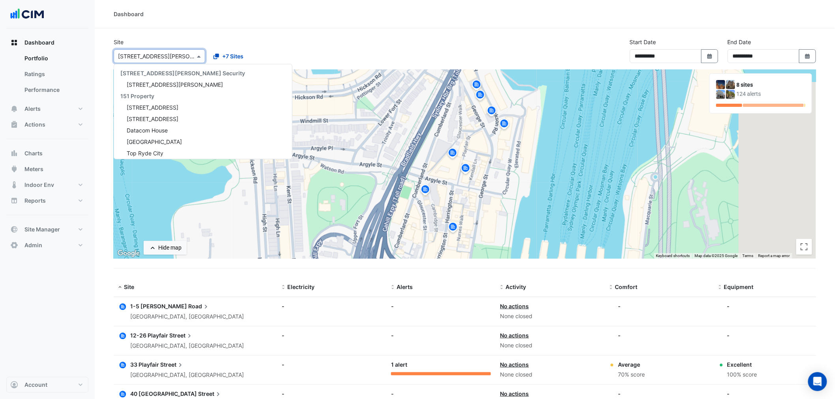
scroll to position [3684, 0]
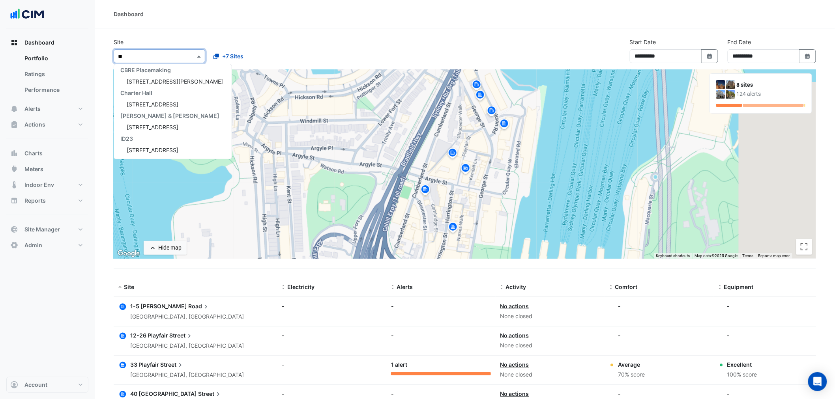
type input "*"
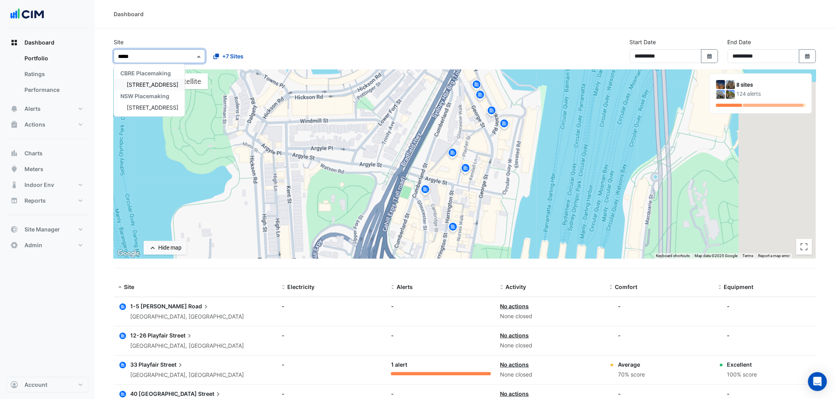
type input "******"
click at [164, 80] on div "33 Playfair Street" at bounding box center [149, 84] width 71 height 11
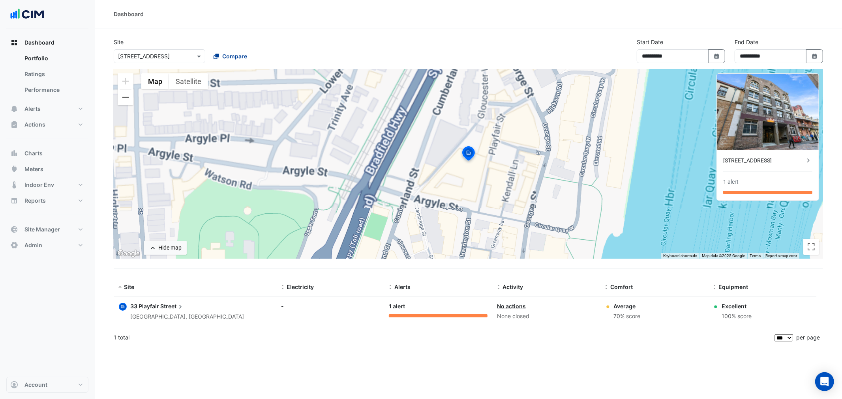
click at [226, 56] on span "Compare" at bounding box center [234, 56] width 25 height 8
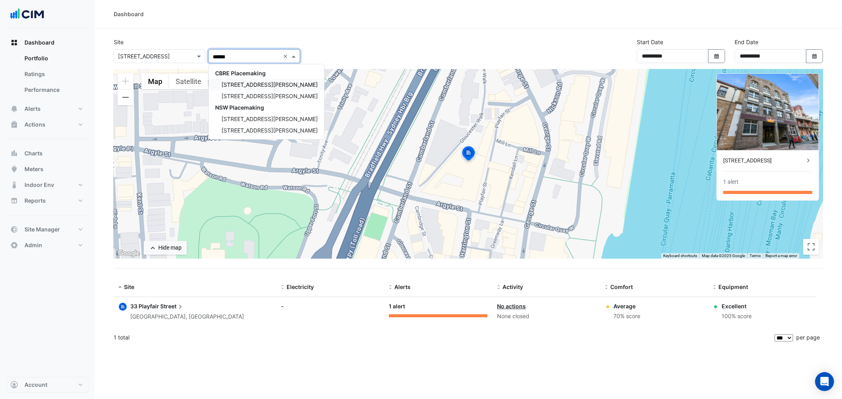
click at [251, 81] on span "70, 80, 88 George Street" at bounding box center [269, 84] width 96 height 7
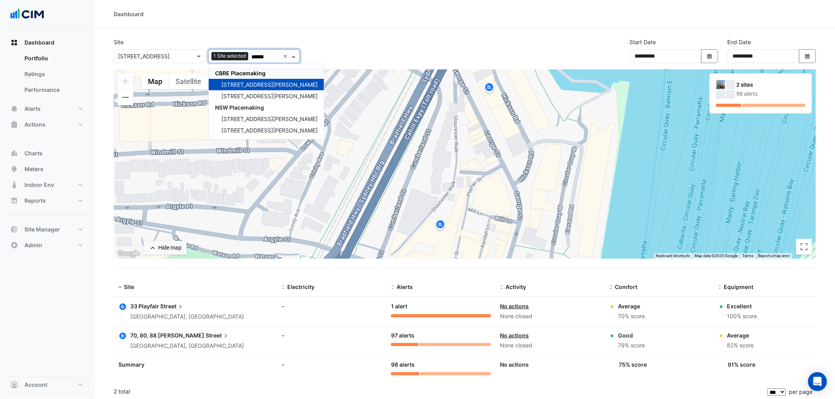
type input "******"
click at [346, 49] on div "**********" at bounding box center [465, 54] width 712 height 32
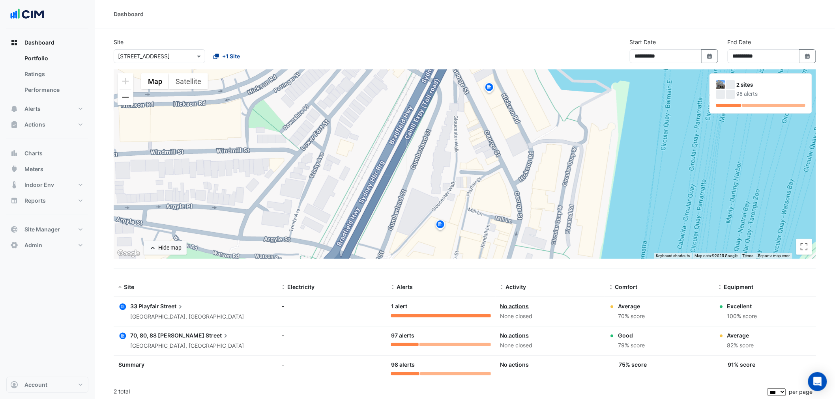
click at [234, 55] on span "+1 Site" at bounding box center [231, 56] width 18 height 8
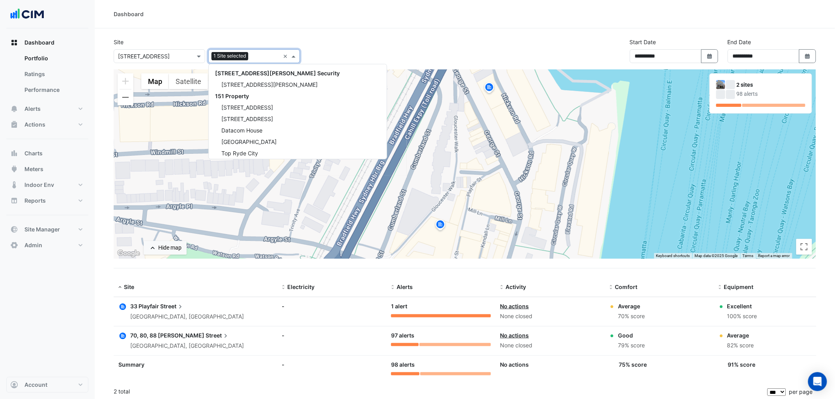
scroll to position [3695, 0]
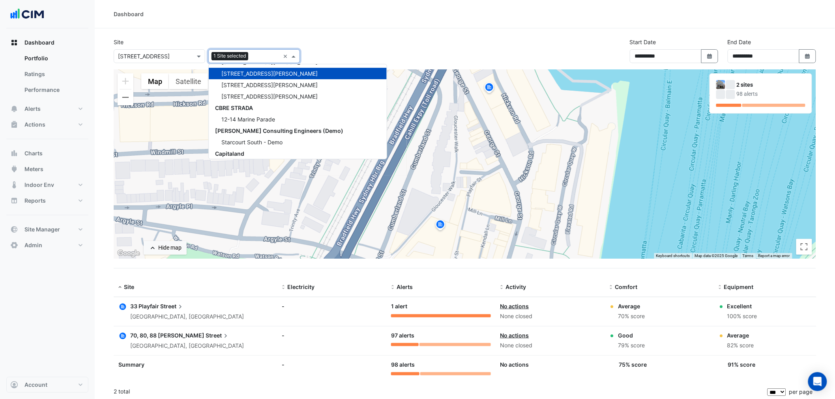
click at [268, 60] on input "text" at bounding box center [265, 57] width 28 height 8
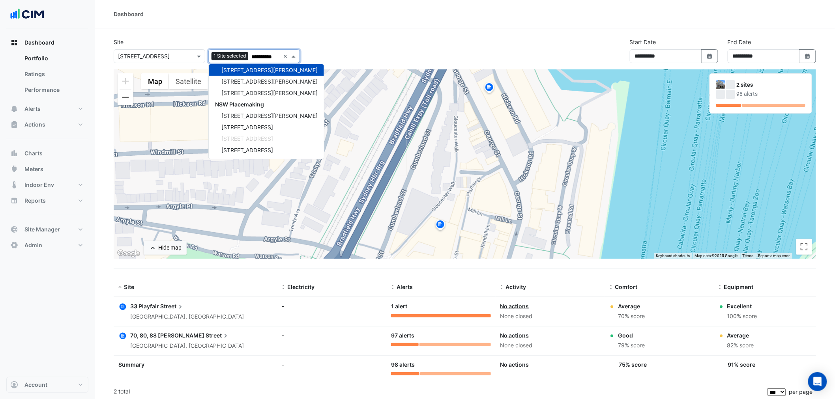
scroll to position [0, 2]
click at [258, 83] on span "80 George Street" at bounding box center [269, 81] width 96 height 7
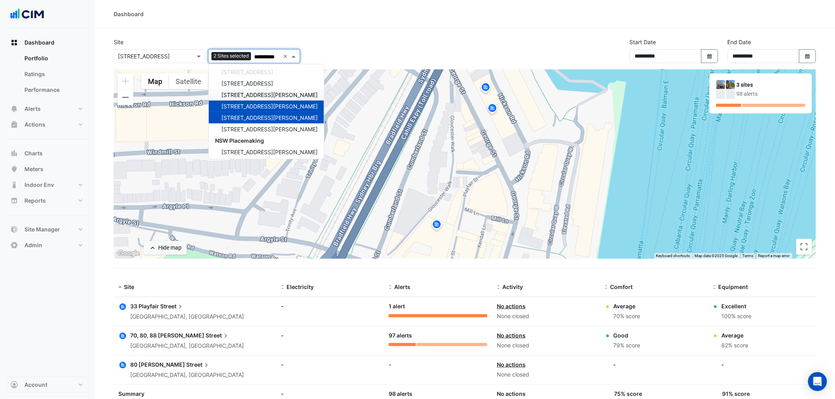
scroll to position [34, 0]
click at [253, 126] on div "88 George Street" at bounding box center [266, 130] width 115 height 11
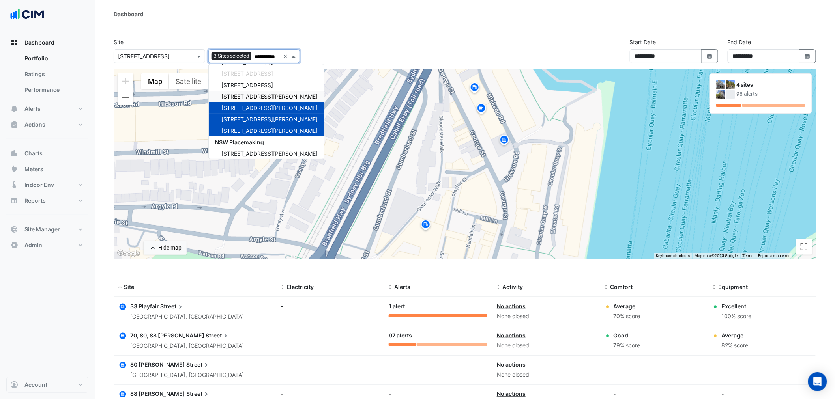
type input "**********"
click at [359, 45] on div "**********" at bounding box center [465, 54] width 712 height 32
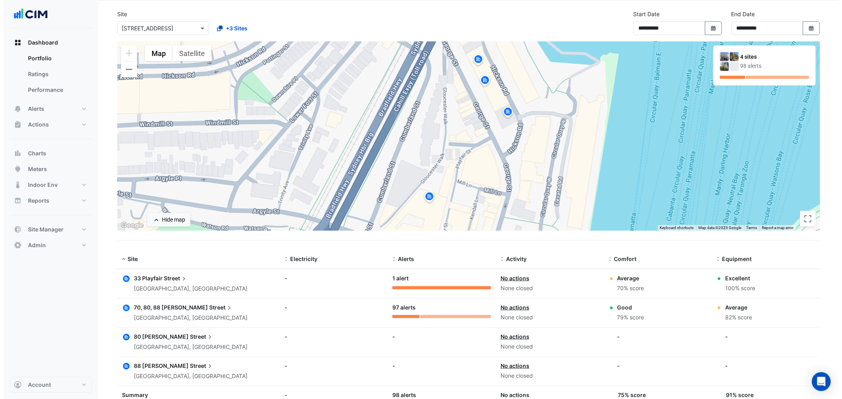
scroll to position [44, 0]
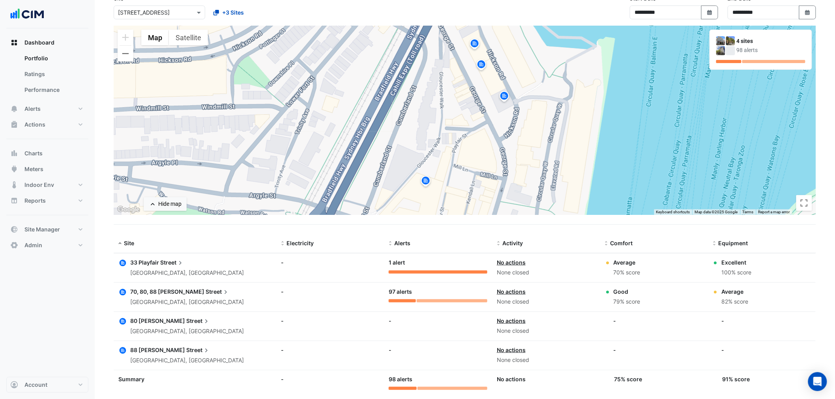
click at [172, 261] on span "Street" at bounding box center [172, 262] width 24 height 9
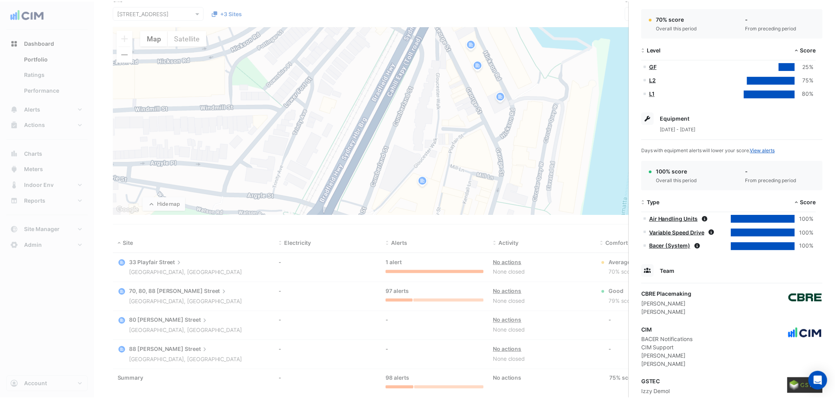
scroll to position [195, 0]
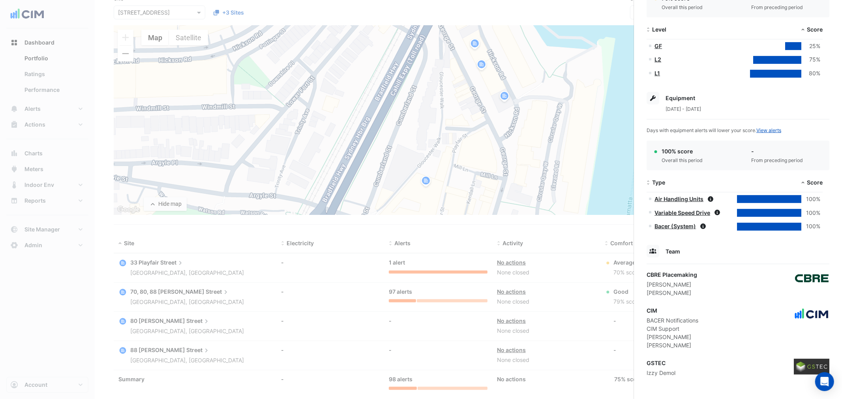
click at [423, 231] on ngb-offcanvas-backdrop at bounding box center [421, 199] width 842 height 399
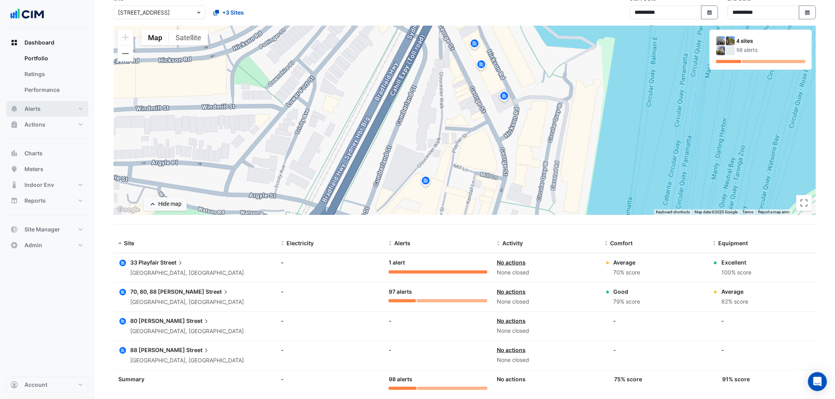
click at [42, 108] on button "Alerts" at bounding box center [47, 109] width 82 height 16
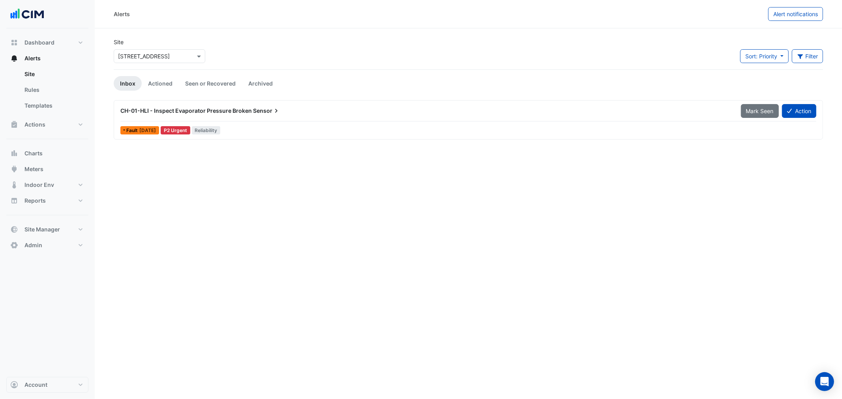
click at [248, 109] on span "CH-01-HLI - Inspect Evaporator Pressure Broken" at bounding box center [185, 110] width 131 height 7
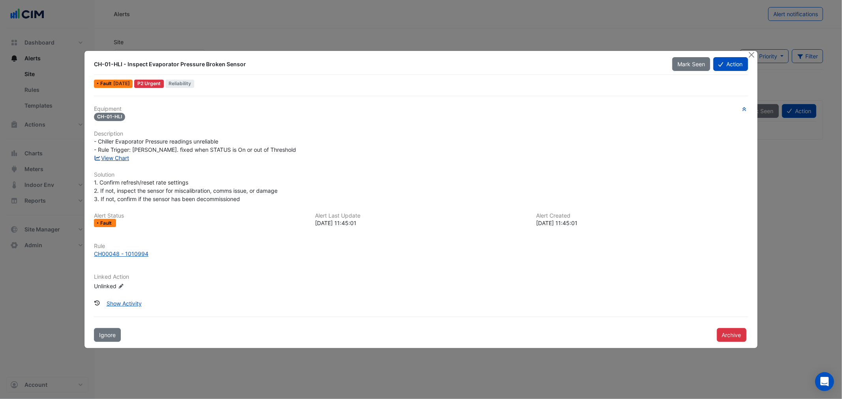
click at [114, 159] on link "View Chart" at bounding box center [111, 158] width 35 height 7
click at [673, 62] on button "Action" at bounding box center [730, 64] width 34 height 14
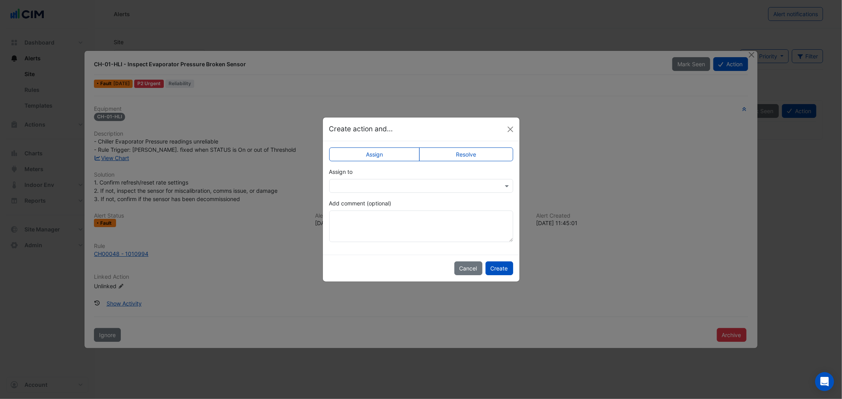
click at [455, 190] on div at bounding box center [421, 186] width 184 height 14
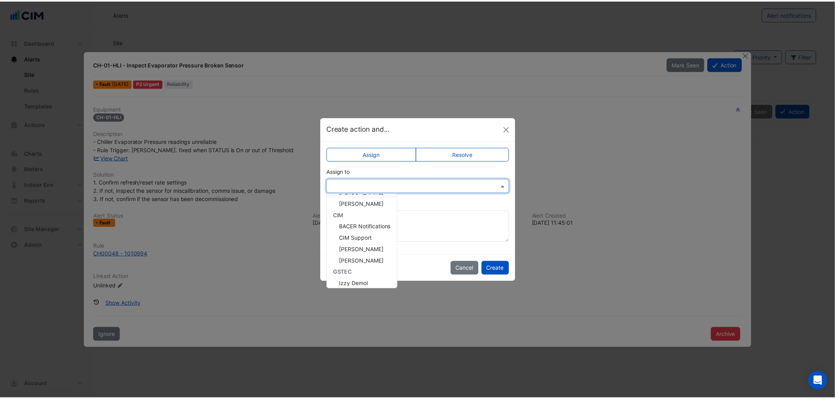
scroll to position [26, 0]
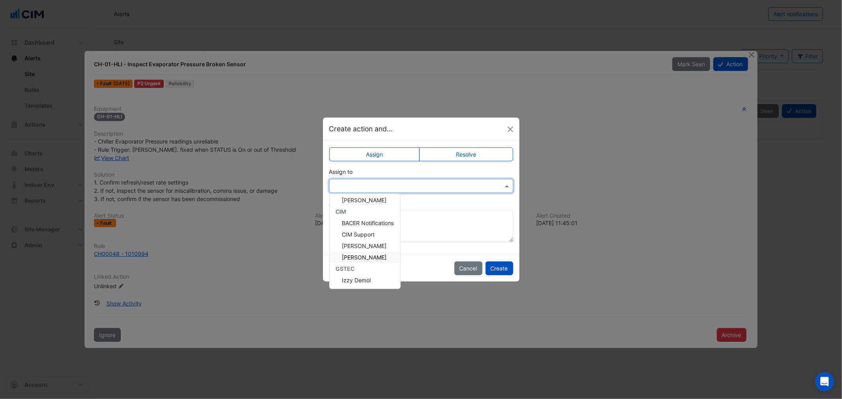
click at [372, 256] on div "Liam Dent" at bounding box center [364, 257] width 71 height 11
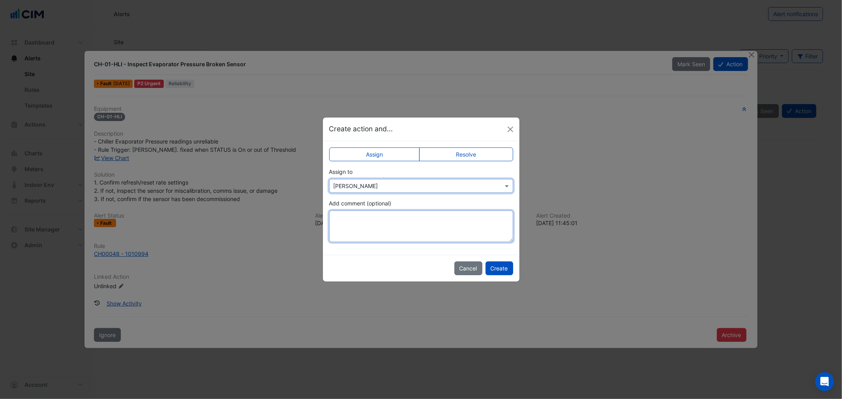
click at [440, 220] on textarea "Add comment (optional)" at bounding box center [421, 227] width 184 height 32
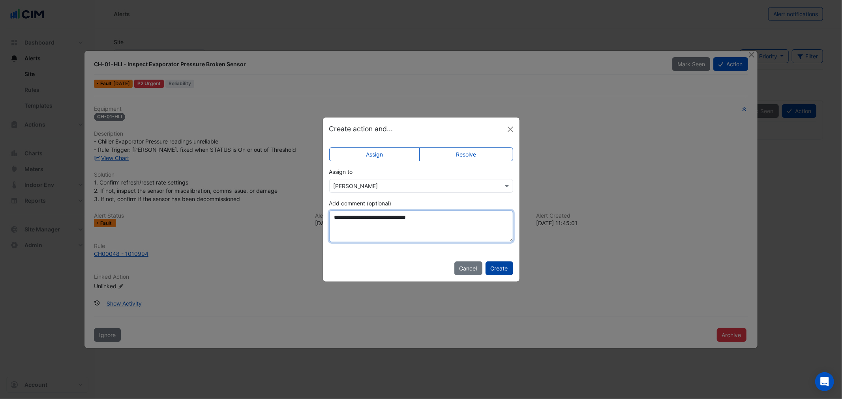
type textarea "**********"
drag, startPoint x: 501, startPoint y: 272, endPoint x: 457, endPoint y: 264, distance: 45.4
click at [426, 253] on app-escalated-ticket-upsert-modal "**********" at bounding box center [421, 200] width 196 height 164
click at [460, 269] on button "Cancel" at bounding box center [468, 269] width 28 height 14
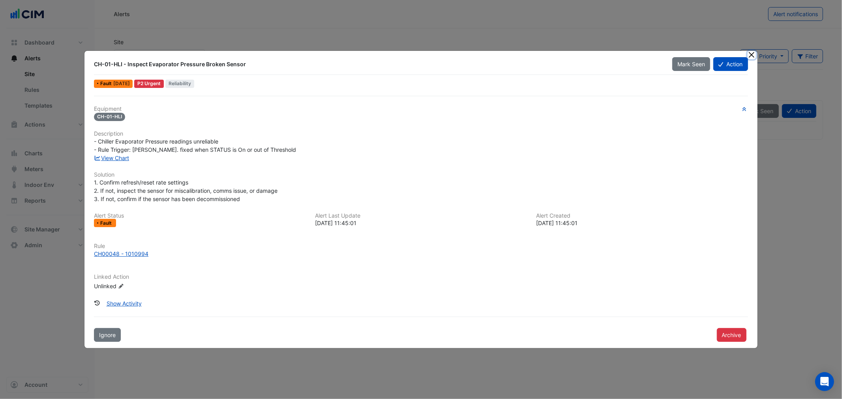
click at [673, 52] on button "Close" at bounding box center [751, 55] width 8 height 8
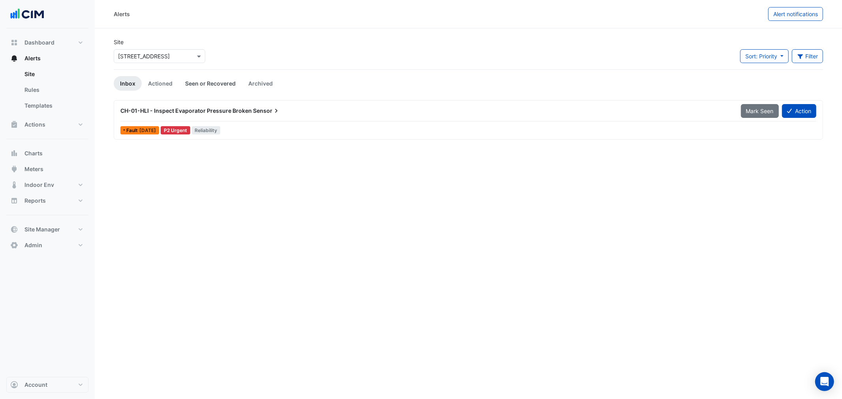
click at [208, 80] on link "Seen or Recovered" at bounding box center [210, 83] width 63 height 15
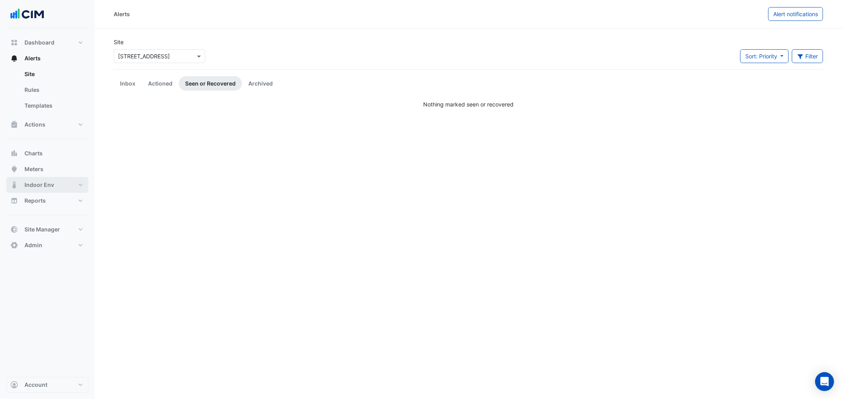
click at [46, 187] on span "Indoor Env" at bounding box center [39, 185] width 30 height 8
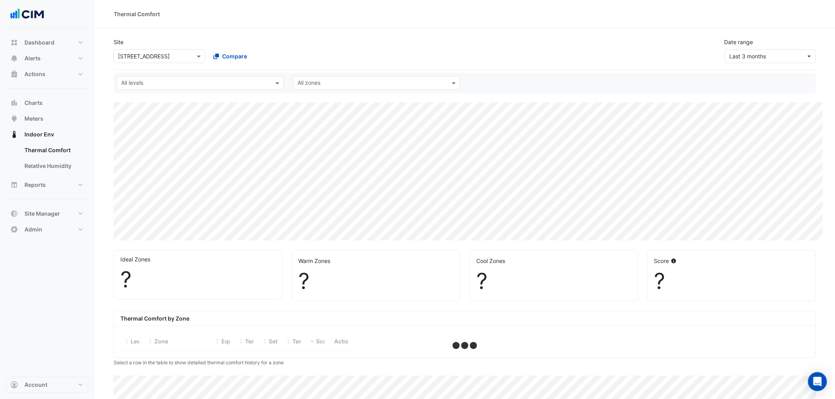
select select "***"
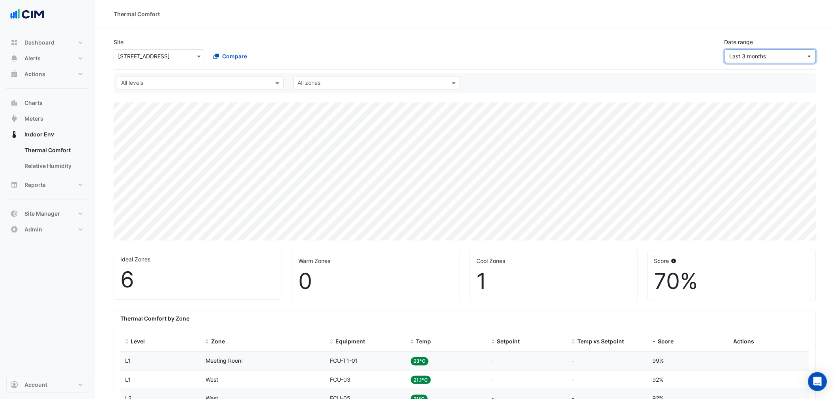
click at [673, 56] on span "Last 3 months" at bounding box center [768, 56] width 77 height 8
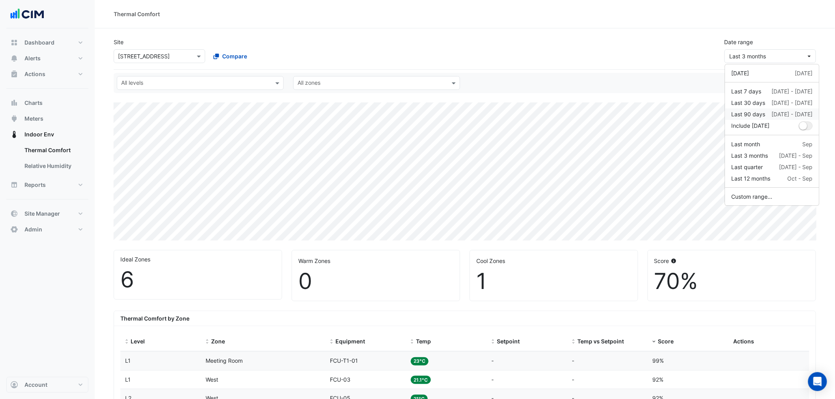
click at [673, 113] on div "Last 90 days 4 Jul - 1 Oct" at bounding box center [771, 114] width 81 height 8
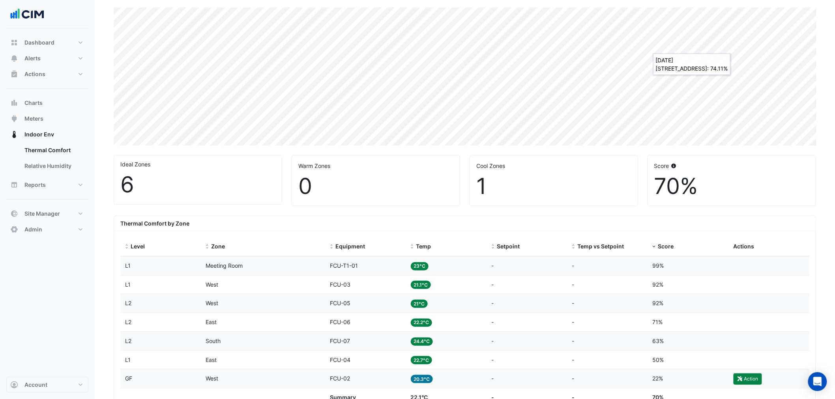
scroll to position [175, 0]
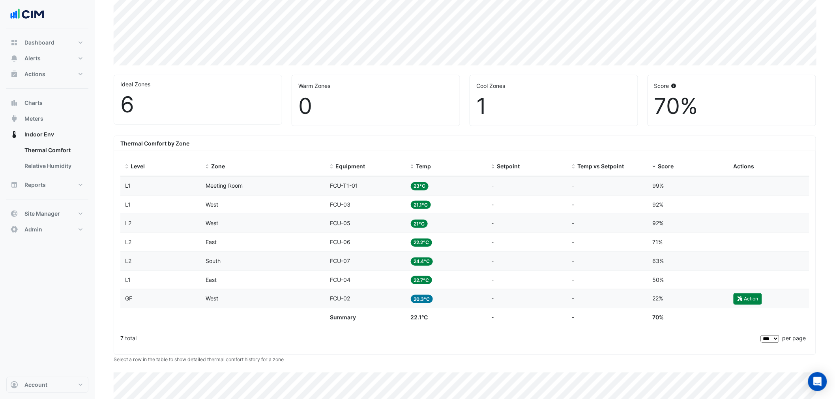
click at [164, 301] on div "Level GF" at bounding box center [160, 298] width 71 height 9
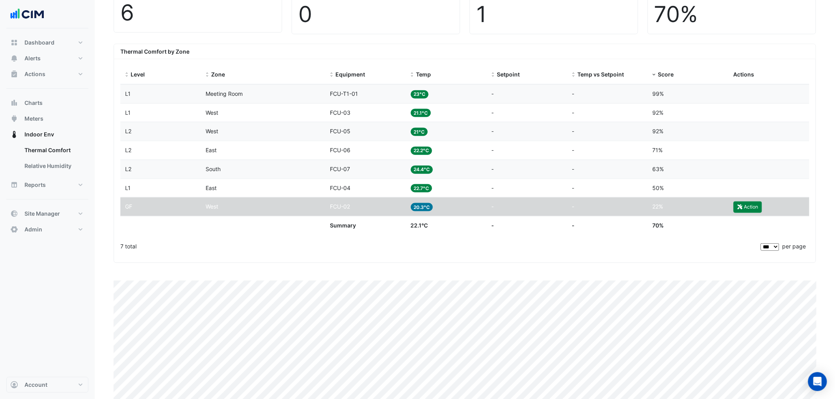
scroll to position [297, 0]
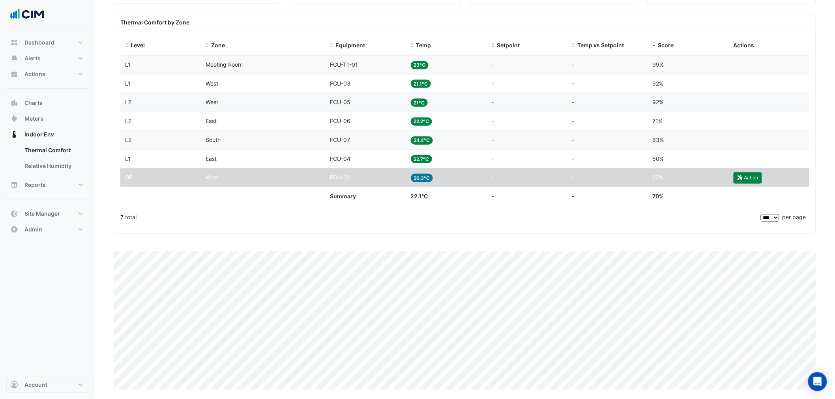
click at [656, 43] on span at bounding box center [654, 46] width 6 height 6
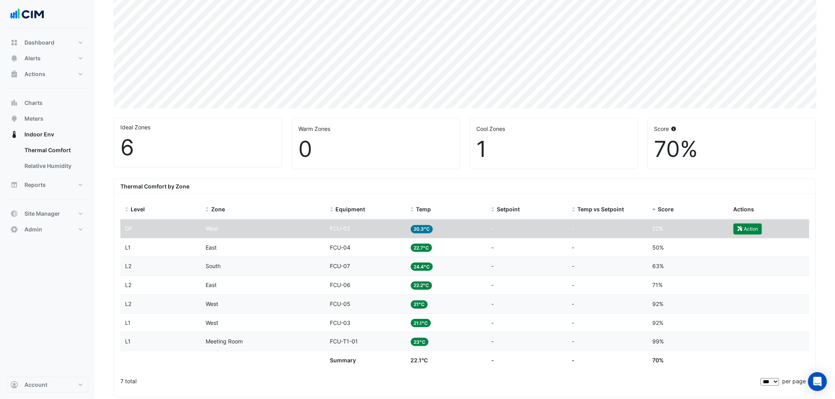
scroll to position [175, 0]
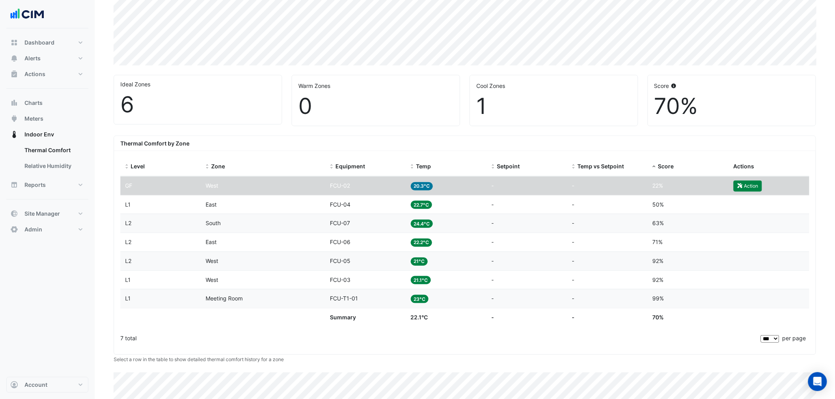
click at [370, 206] on div "Equipment FCU-04" at bounding box center [365, 204] width 71 height 9
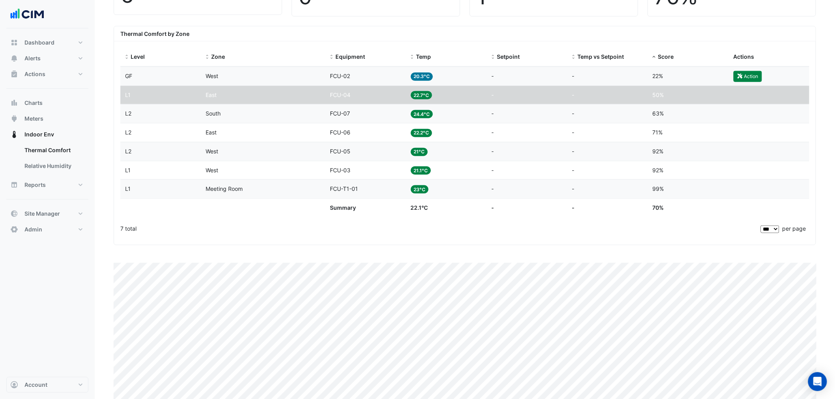
scroll to position [297, 0]
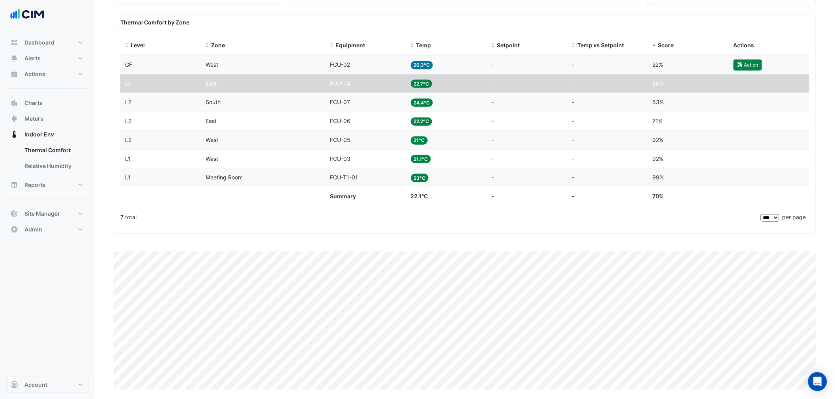
click at [361, 101] on div "Equipment FCU-07" at bounding box center [365, 102] width 71 height 9
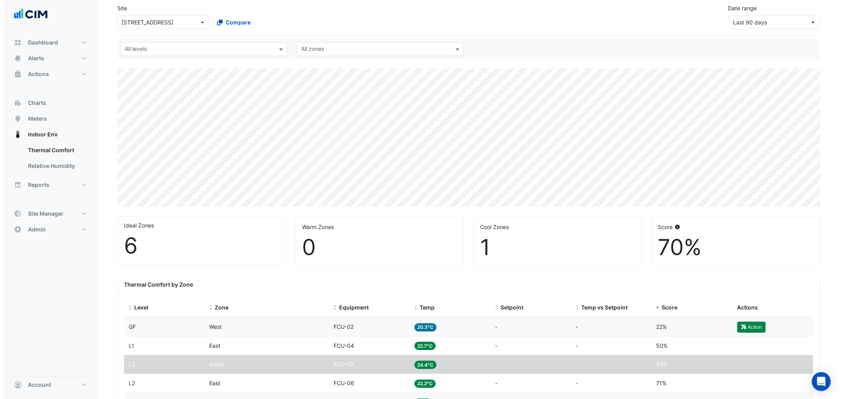
scroll to position [0, 0]
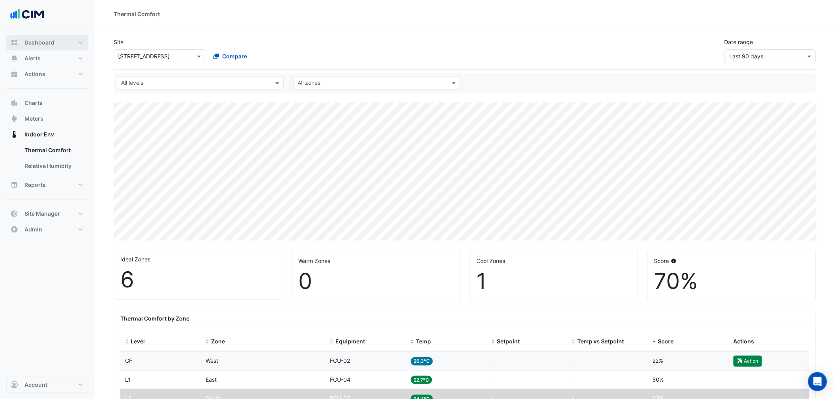
click at [65, 44] on button "Dashboard" at bounding box center [47, 43] width 82 height 16
select select "***"
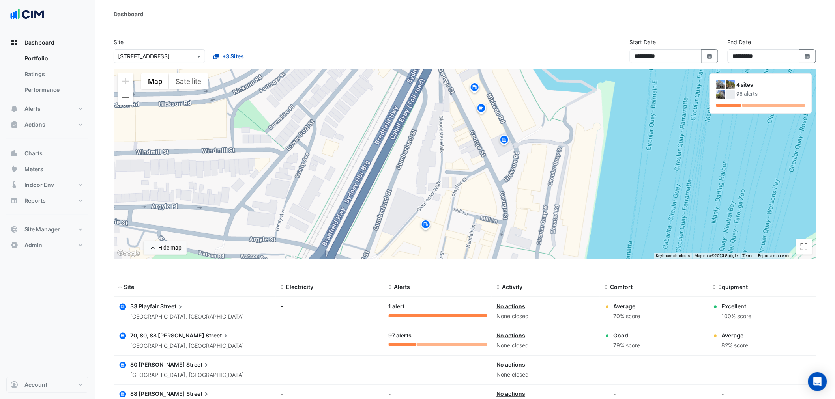
click at [160, 304] on span "Street" at bounding box center [172, 306] width 24 height 9
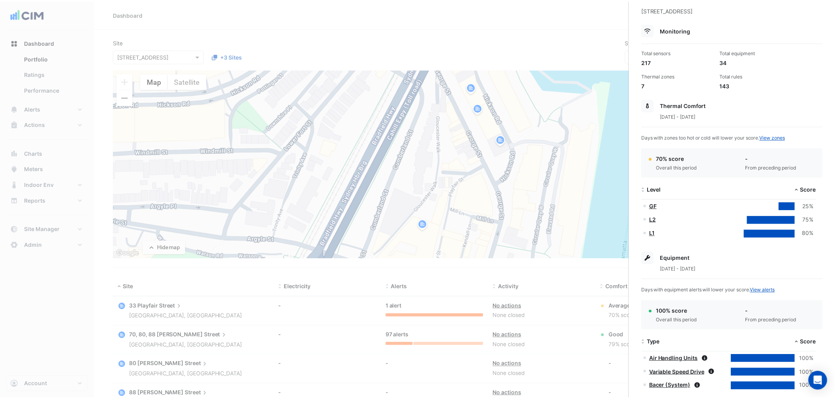
scroll to position [195, 0]
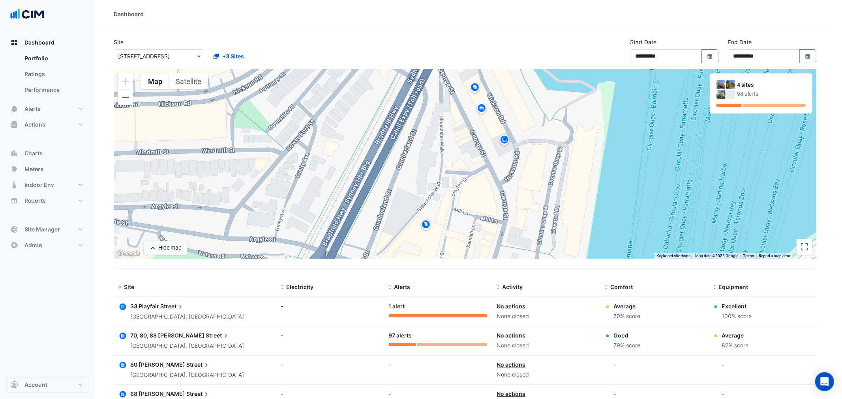
click at [346, 279] on ngb-offcanvas-backdrop at bounding box center [421, 199] width 842 height 399
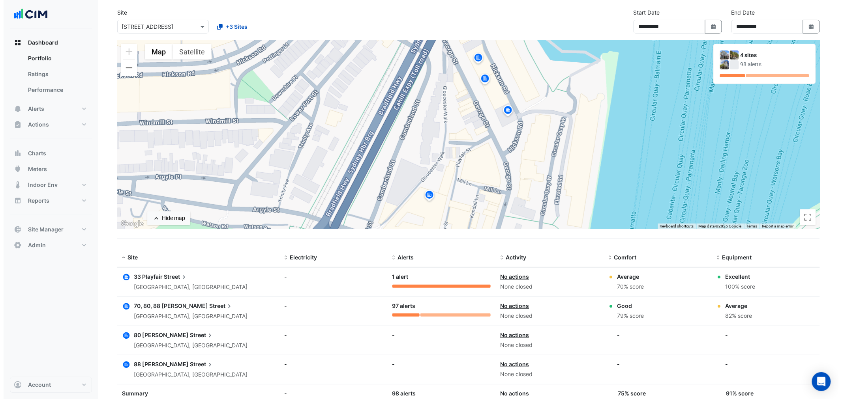
scroll to position [60, 0]
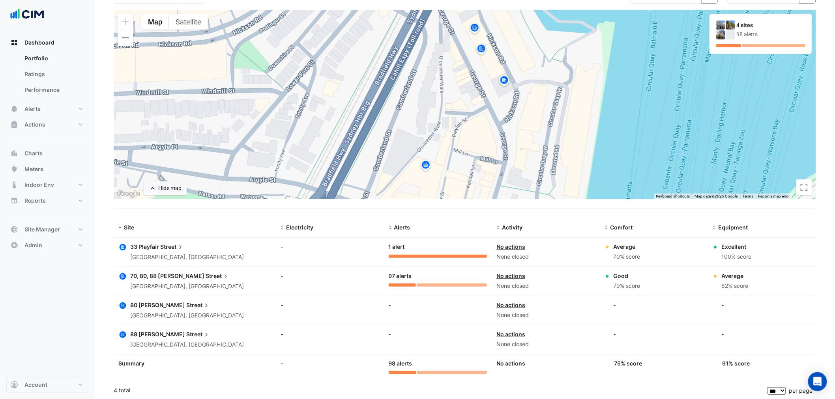
click at [206, 275] on span "Street" at bounding box center [218, 276] width 24 height 9
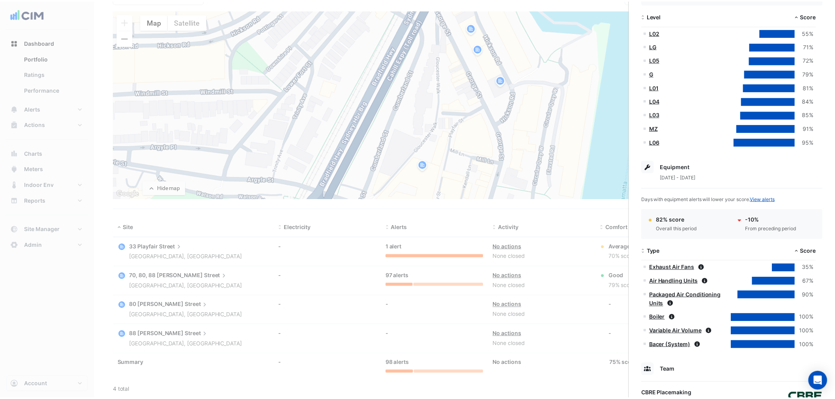
scroll to position [263, 0]
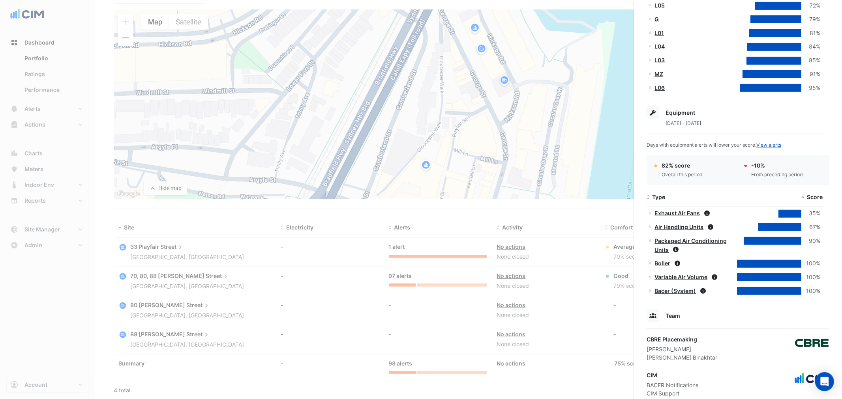
click at [318, 268] on ngb-offcanvas-backdrop at bounding box center [421, 199] width 842 height 399
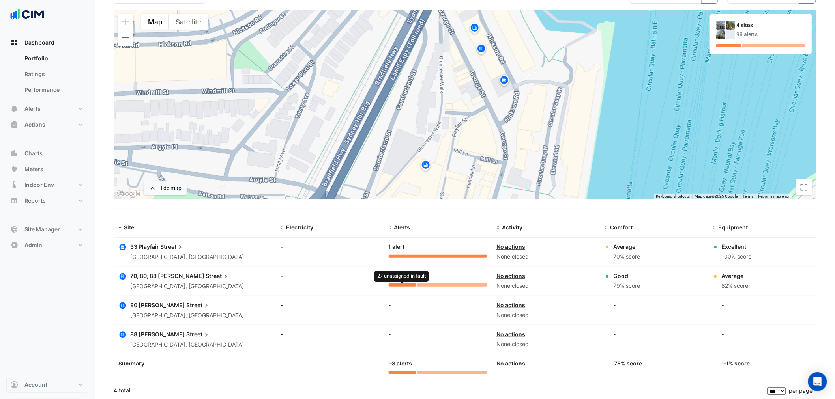
click at [398, 285] on div at bounding box center [402, 285] width 27 height 3
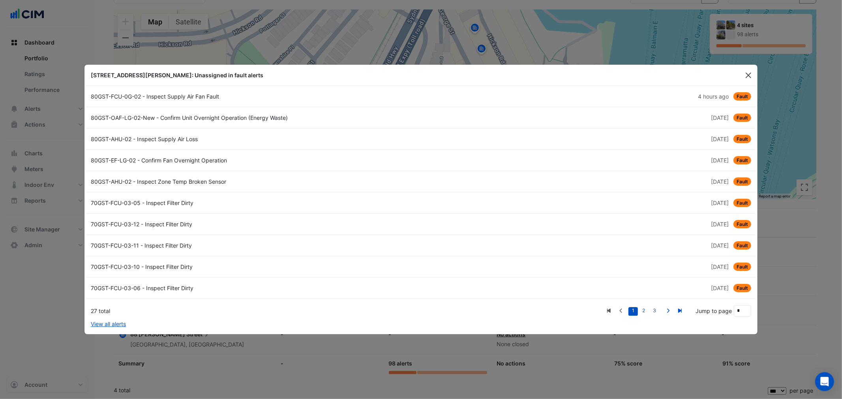
click at [673, 73] on button "Close" at bounding box center [748, 75] width 12 height 12
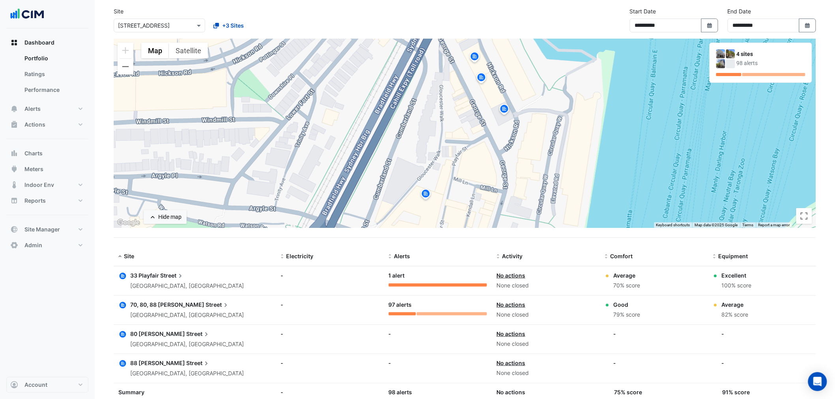
scroll to position [16, 0]
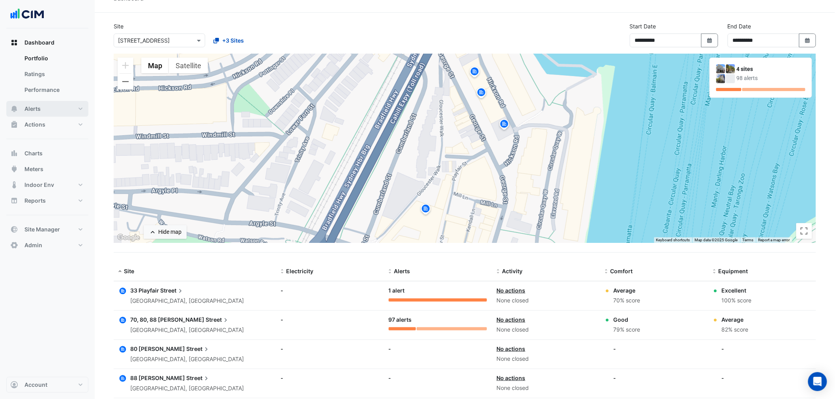
click at [45, 109] on button "Alerts" at bounding box center [47, 109] width 82 height 16
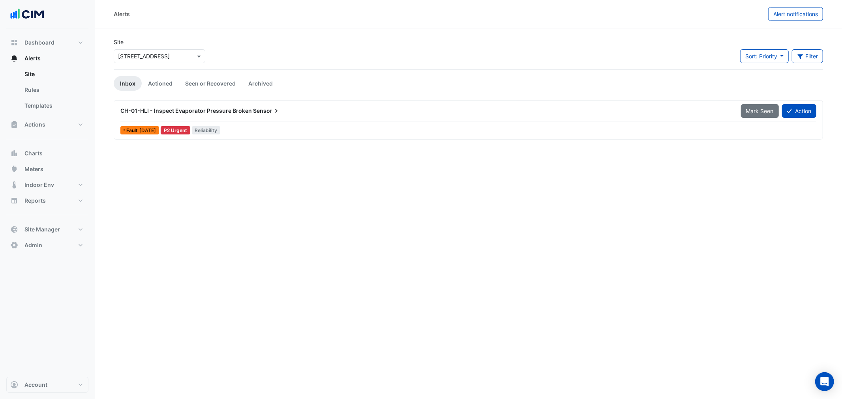
click at [161, 58] on input "text" at bounding box center [151, 56] width 67 height 8
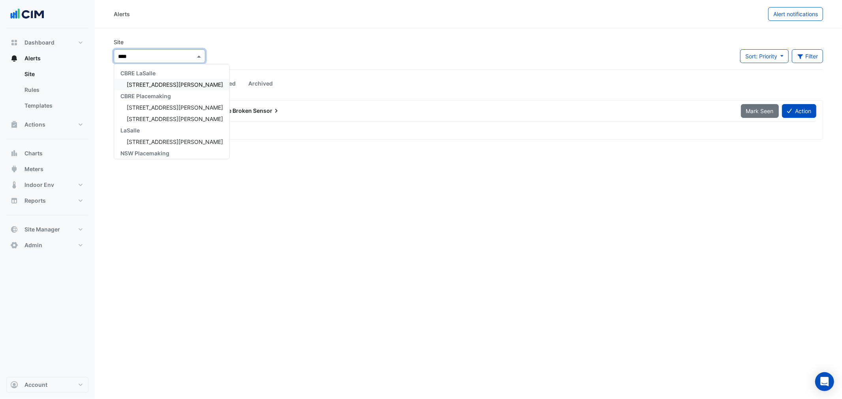
type input "*****"
click at [162, 85] on span "70, 80, 88 George Street" at bounding box center [175, 84] width 96 height 7
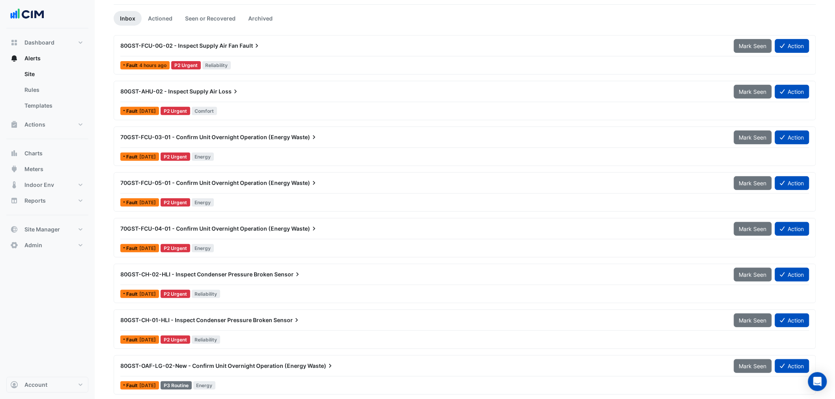
scroll to position [44, 0]
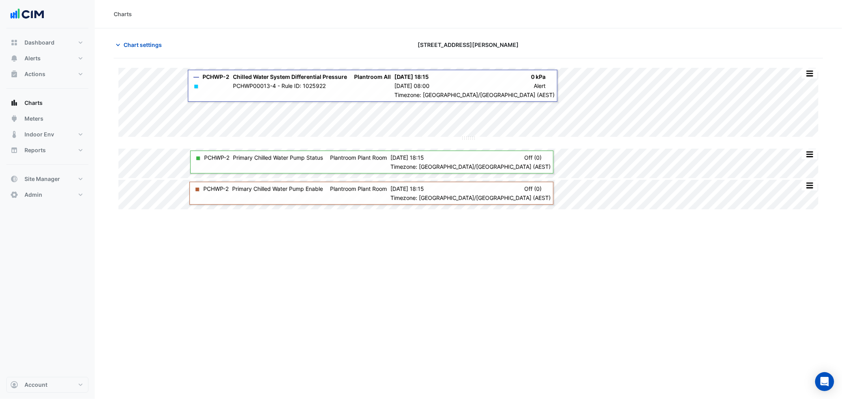
type input "**********"
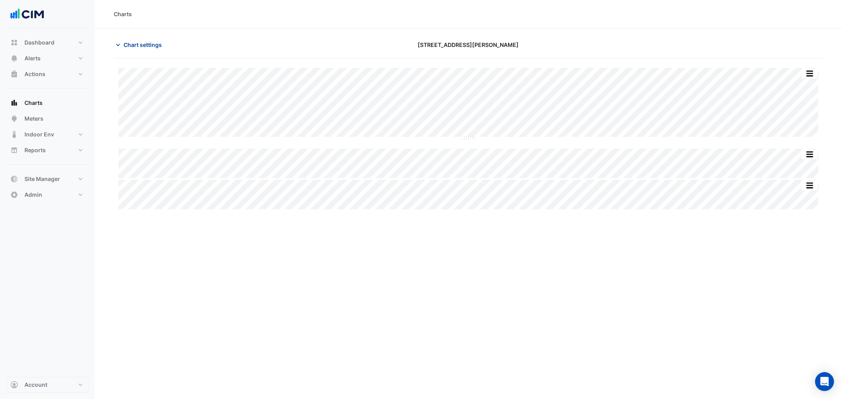
click at [143, 49] on button "Chart settings" at bounding box center [140, 45] width 53 height 14
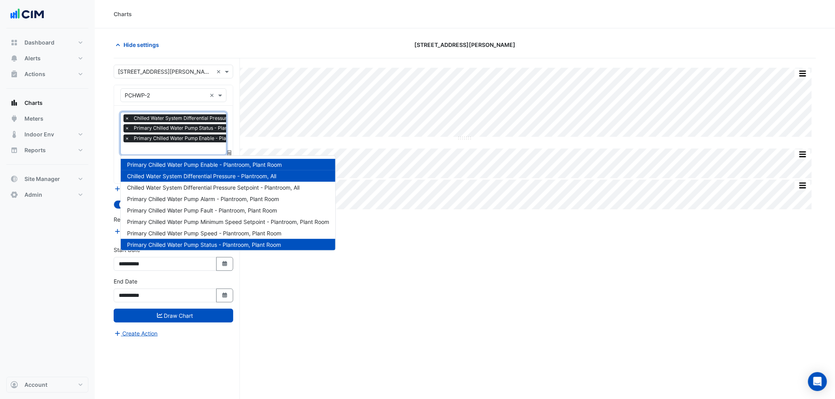
click at [181, 144] on div "× Chilled Water System Differential Pressure - Plantroom, All × Primary Chilled…" at bounding box center [198, 129] width 151 height 30
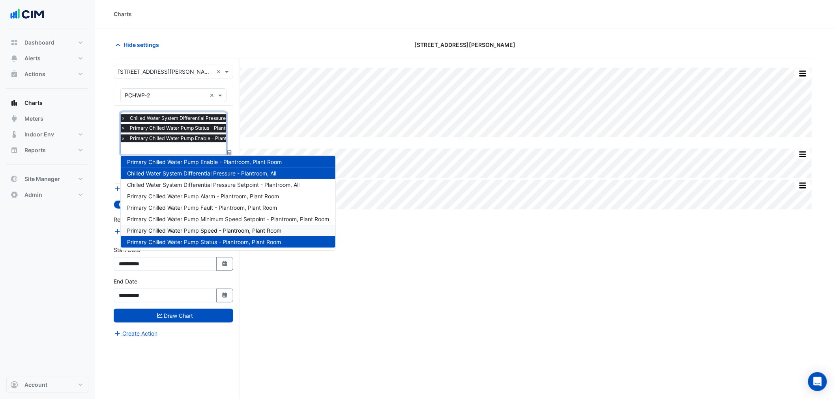
click at [223, 232] on span "Primary Chilled Water Pump Speed - Plantroom, Plant Room" at bounding box center [204, 230] width 154 height 7
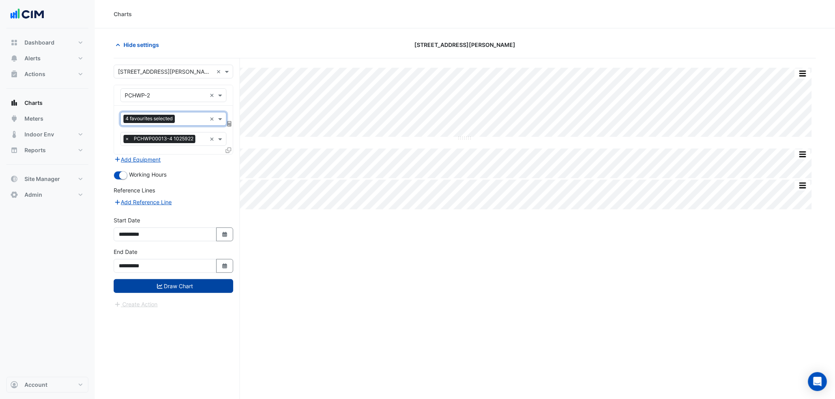
scroll to position [0, 0]
click at [191, 284] on button "Draw Chart" at bounding box center [174, 286] width 120 height 14
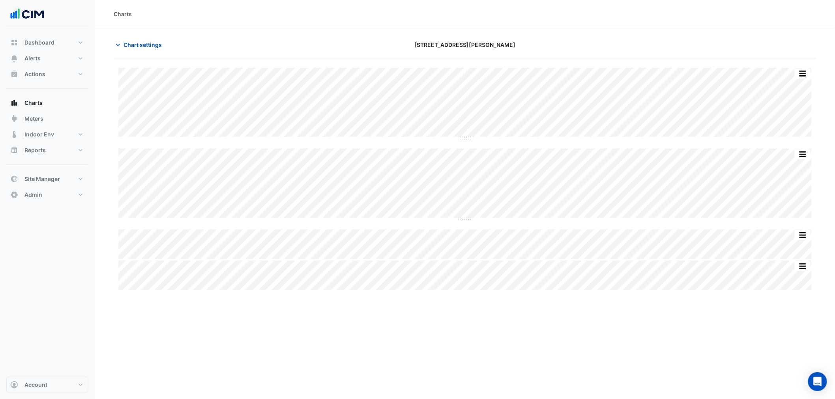
click at [460, 237] on div "Split All Split None Print Save as JPEG Save as PNG Pivot Data Table Export CSV…" at bounding box center [465, 179] width 702 height 223
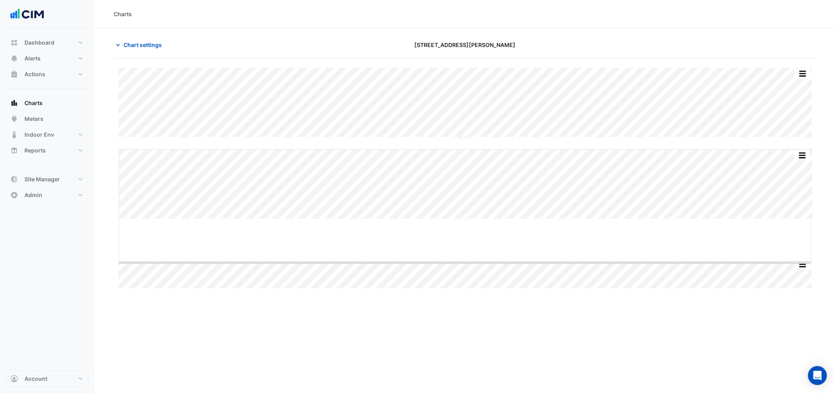
drag, startPoint x: 466, startPoint y: 220, endPoint x: 465, endPoint y: 260, distance: 40.7
drag, startPoint x: 472, startPoint y: 137, endPoint x: 471, endPoint y: 233, distance: 95.5
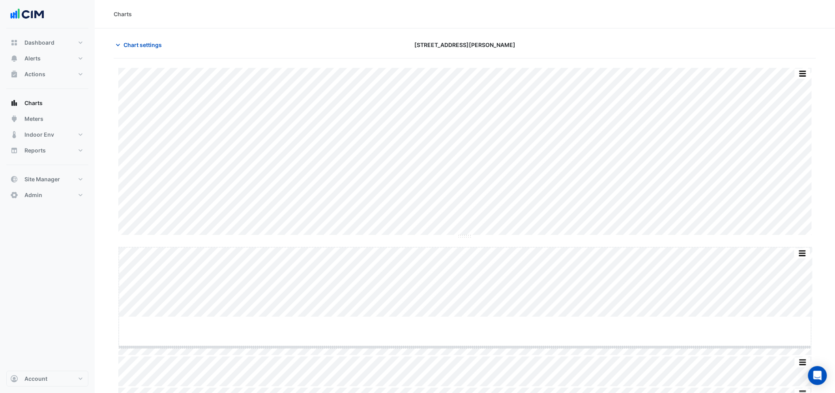
drag, startPoint x: 467, startPoint y: 316, endPoint x: 463, endPoint y: 346, distance: 30.2
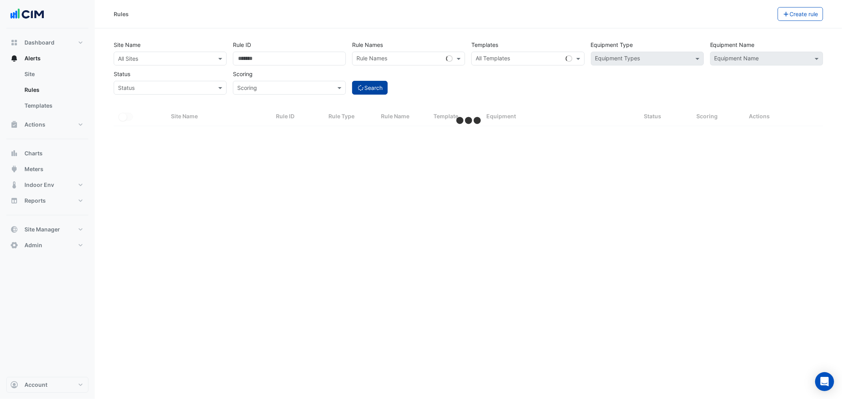
select select "***"
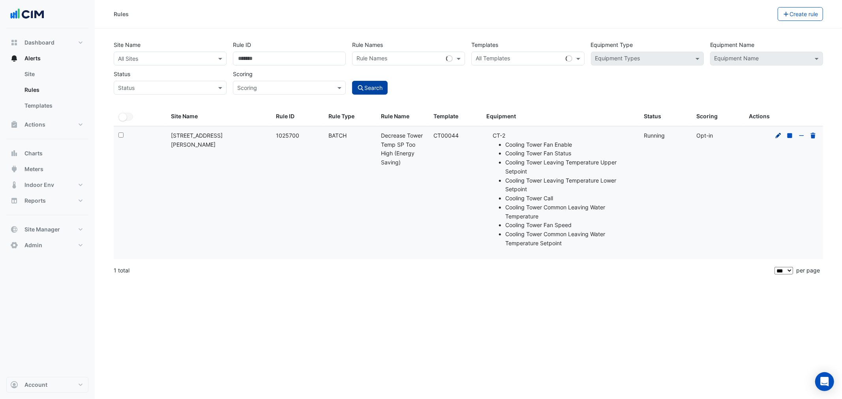
click at [777, 133] on icon at bounding box center [778, 136] width 7 height 6
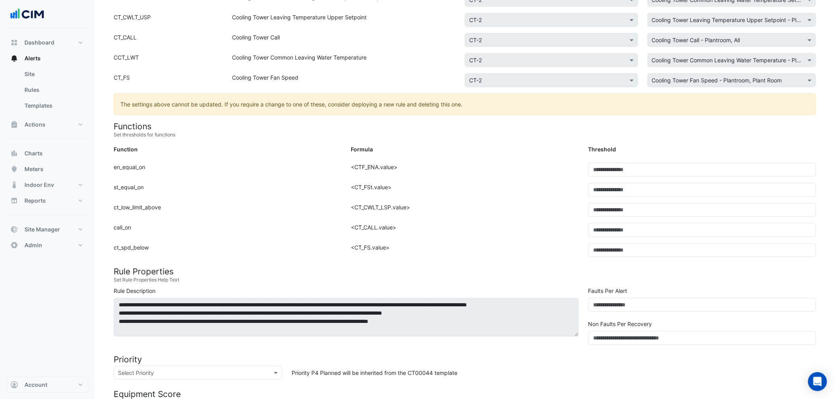
scroll to position [263, 0]
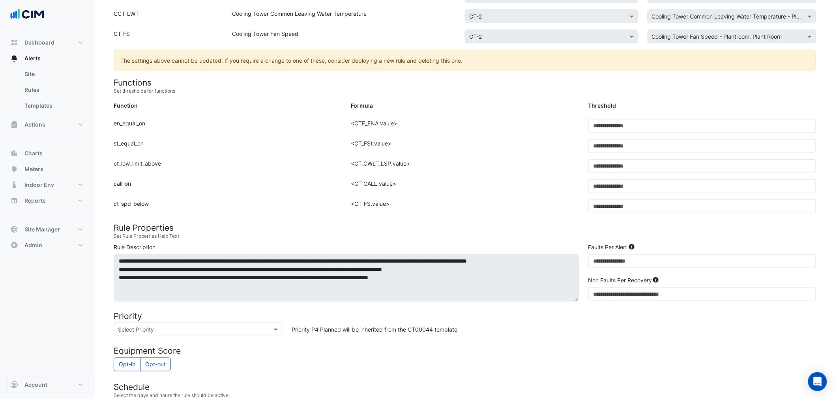
click at [581, 300] on div "**********" at bounding box center [346, 272] width 475 height 59
click at [588, 316] on h4 "Priority" at bounding box center [465, 316] width 702 height 10
click at [100, 278] on section "Site × [STREET_ADDRESS][PERSON_NAME] Template CT00044 View Template Rule Type B…" at bounding box center [465, 154] width 740 height 777
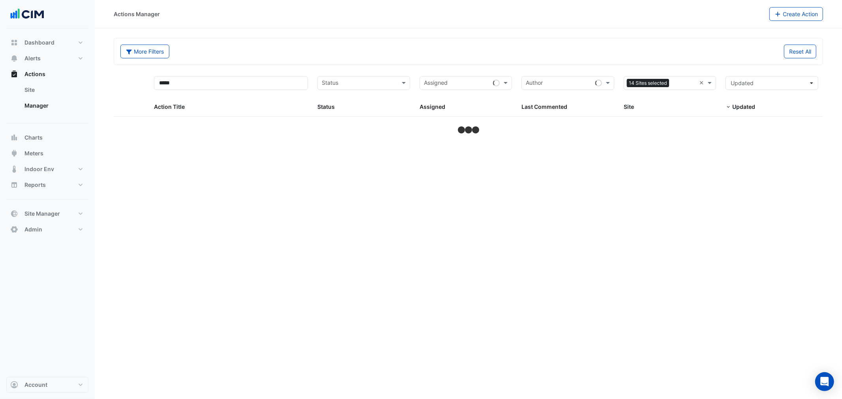
select select "***"
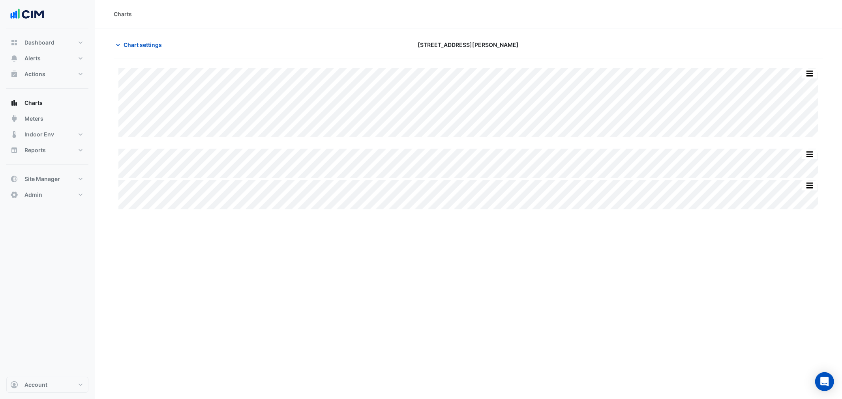
type input "**********"
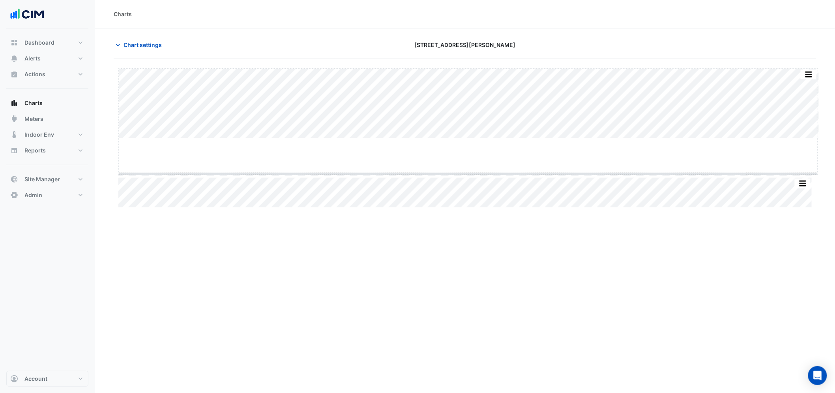
drag, startPoint x: 470, startPoint y: 138, endPoint x: 470, endPoint y: 142, distance: 4.4
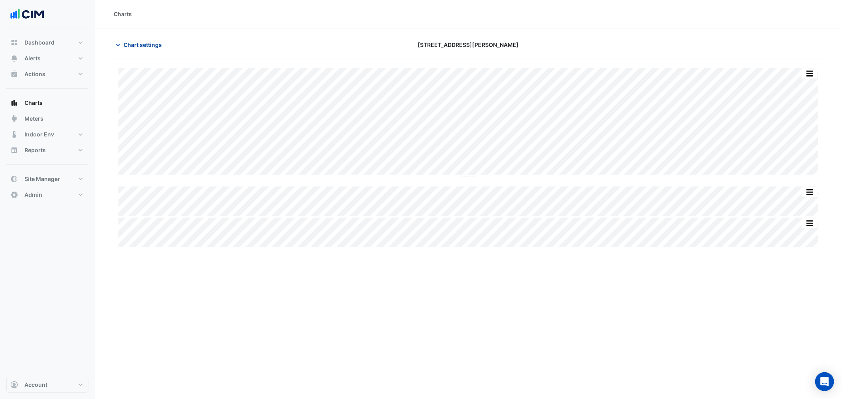
click at [140, 45] on span "Chart settings" at bounding box center [142, 45] width 38 height 8
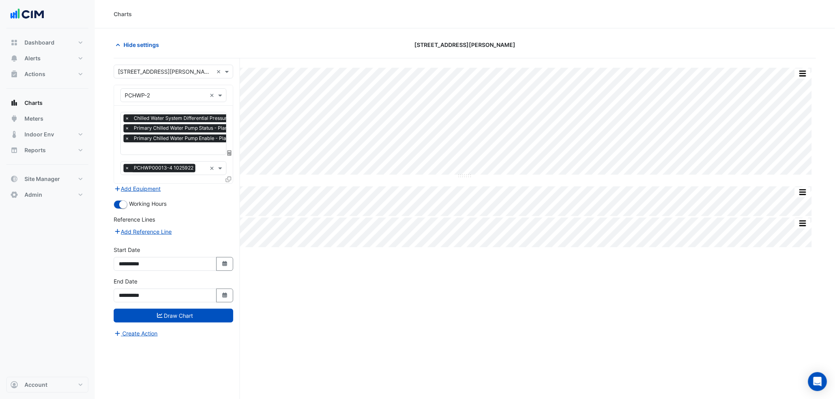
click at [180, 145] on input "text" at bounding box center [200, 149] width 150 height 8
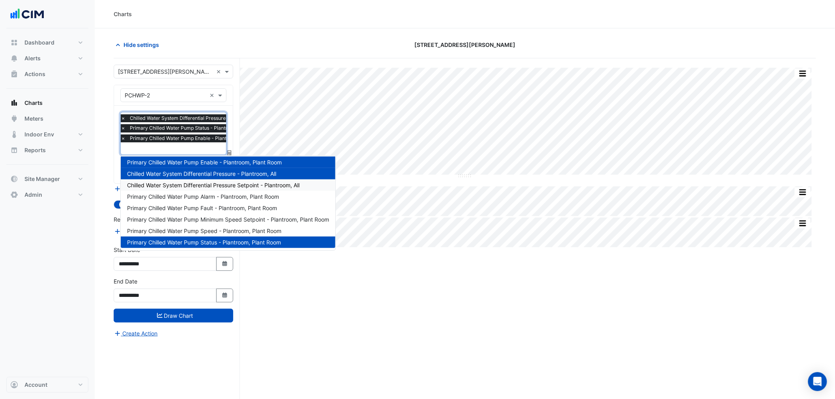
scroll to position [3, 0]
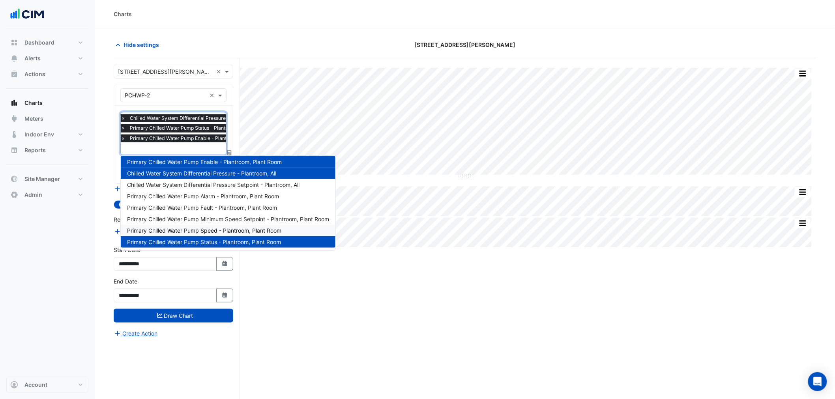
click at [219, 228] on span "Primary Chilled Water Pump Speed - Plantroom, Plant Room" at bounding box center [204, 230] width 154 height 7
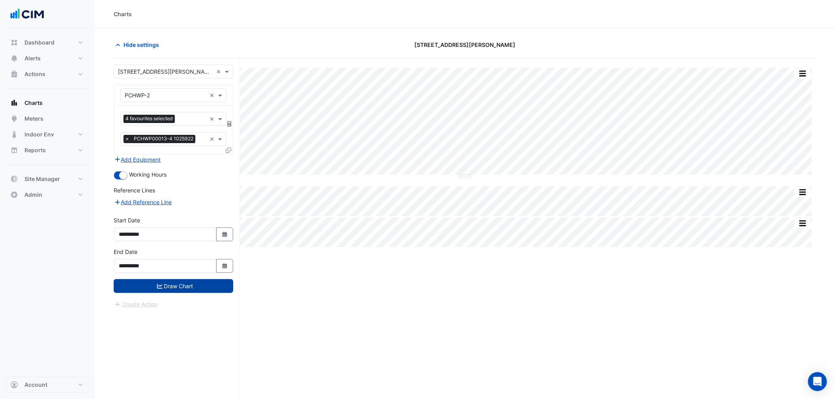
click at [179, 285] on button "Draw Chart" at bounding box center [174, 286] width 120 height 14
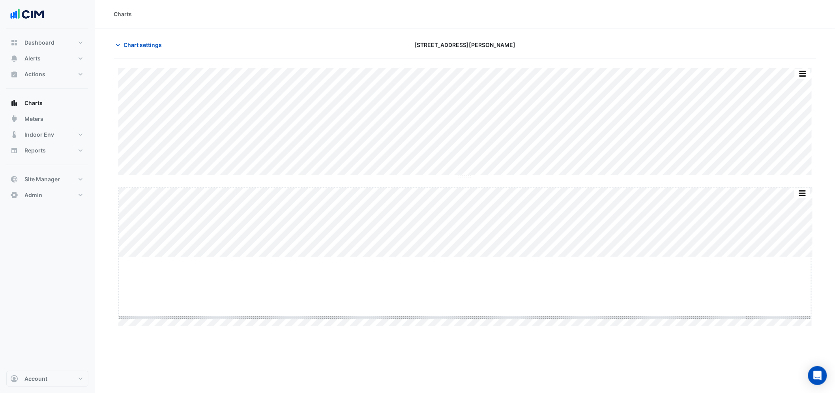
drag, startPoint x: 468, startPoint y: 257, endPoint x: 472, endPoint y: 314, distance: 57.3
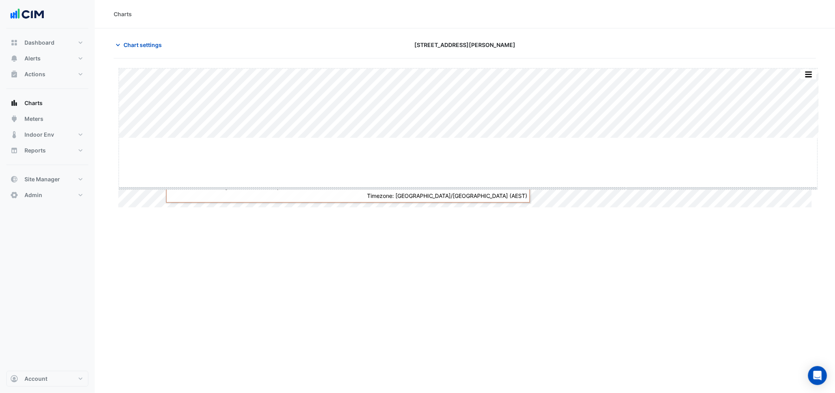
drag, startPoint x: 467, startPoint y: 137, endPoint x: 468, endPoint y: 187, distance: 50.1
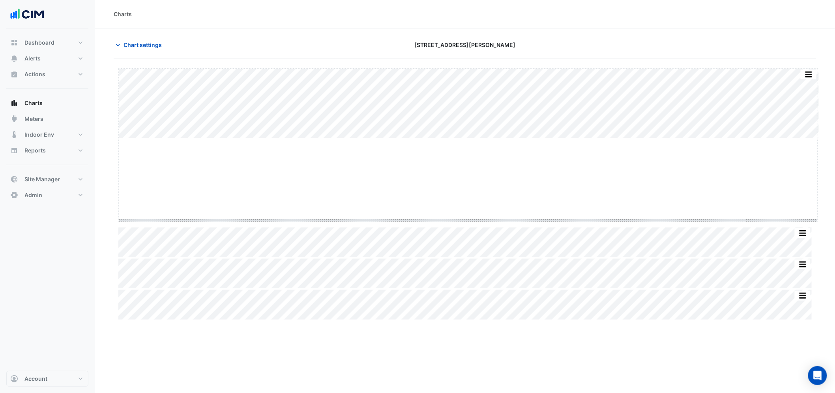
drag, startPoint x: 471, startPoint y: 137, endPoint x: 464, endPoint y: 221, distance: 84.4
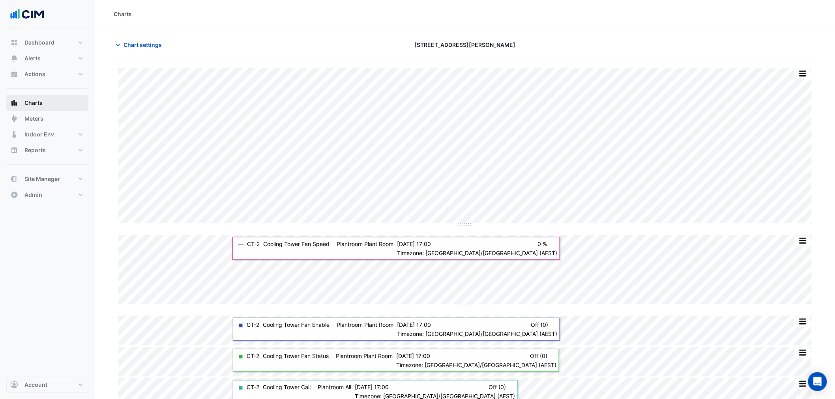
click at [45, 105] on button "Charts" at bounding box center [47, 103] width 82 height 16
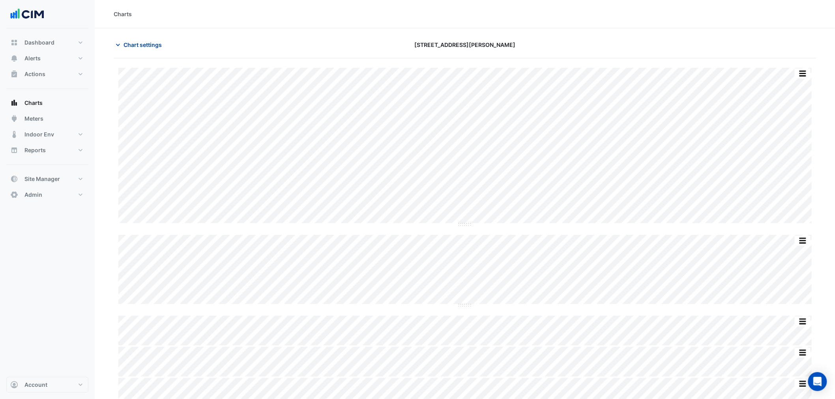
click at [142, 43] on span "Chart settings" at bounding box center [142, 45] width 38 height 8
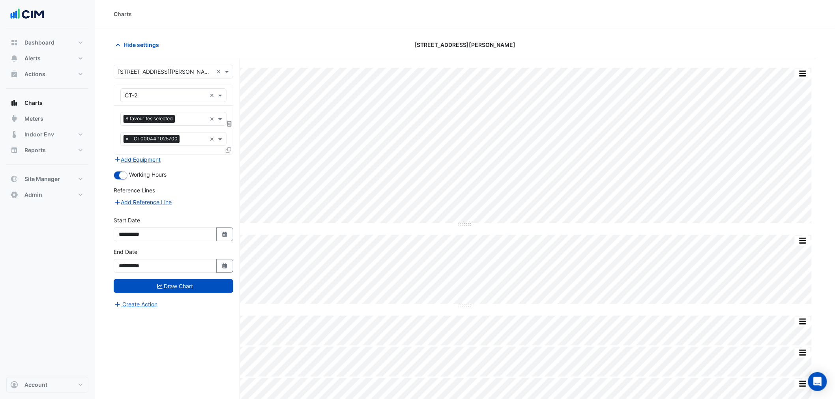
click at [159, 69] on input "text" at bounding box center [165, 72] width 95 height 8
type input "*******"
click at [137, 102] on span "[STREET_ADDRESS]" at bounding box center [153, 100] width 52 height 7
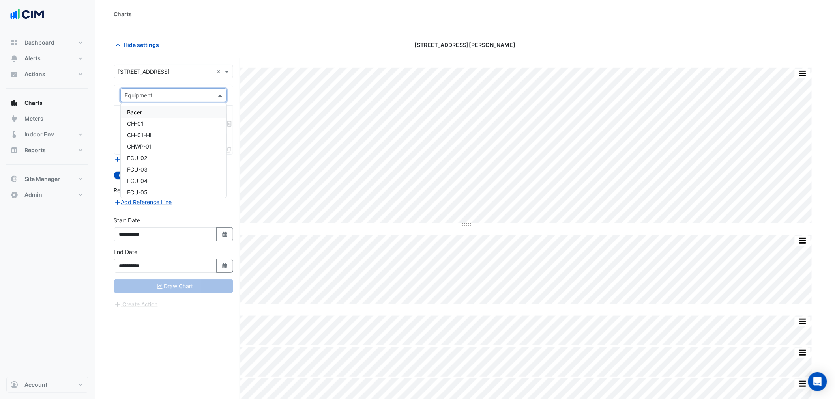
click at [164, 97] on input "text" at bounding box center [166, 96] width 82 height 8
type input "**"
click at [146, 108] on div "CH-01" at bounding box center [173, 112] width 105 height 11
click at [148, 120] on input "text" at bounding box center [165, 120] width 80 height 8
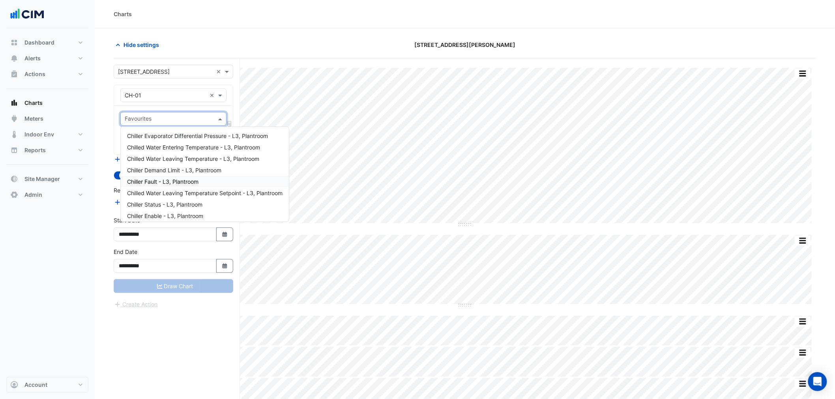
click at [180, 183] on span "Chiller Fault - L3, Plantroom" at bounding box center [162, 181] width 71 height 7
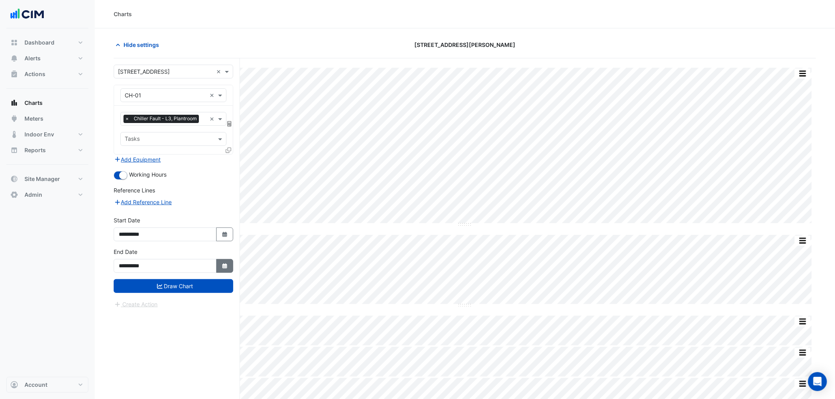
click at [224, 269] on button "Select Date" at bounding box center [224, 266] width 17 height 14
click at [202, 160] on span "Next month" at bounding box center [203, 161] width 6 height 6
select select "**"
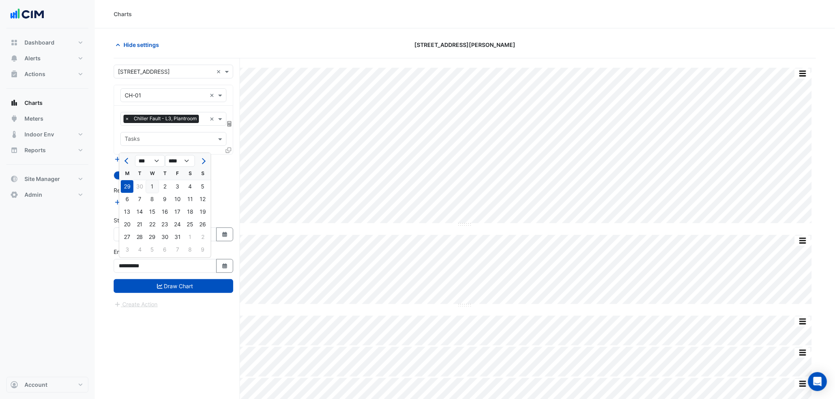
click at [156, 187] on div "1" at bounding box center [152, 186] width 13 height 13
type input "**********"
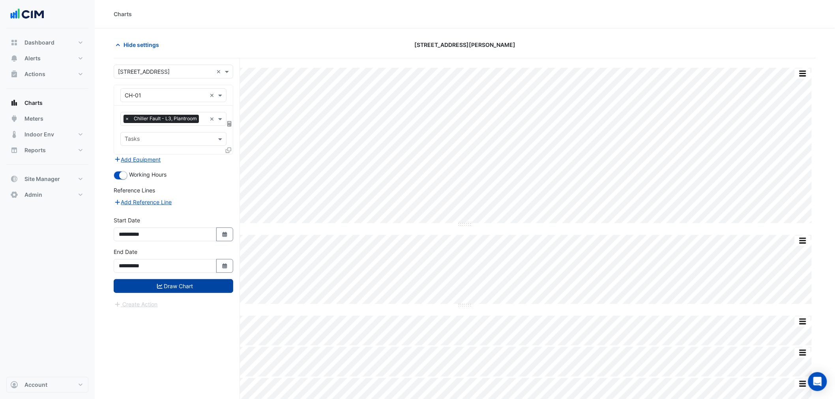
click at [166, 281] on button "Draw Chart" at bounding box center [174, 286] width 120 height 14
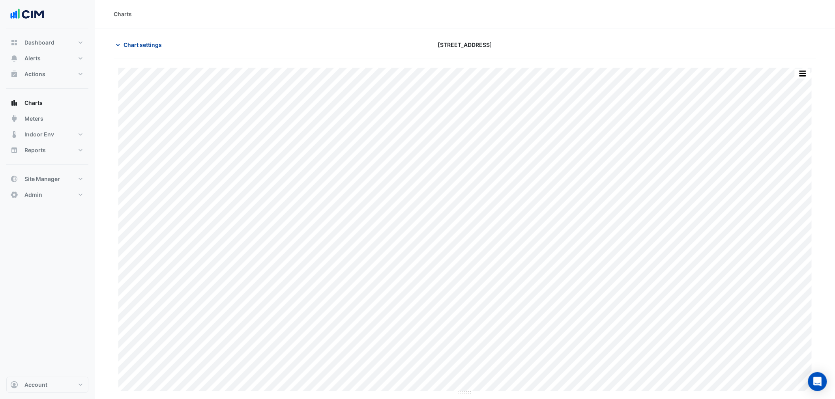
click at [150, 42] on span "Chart settings" at bounding box center [142, 45] width 38 height 8
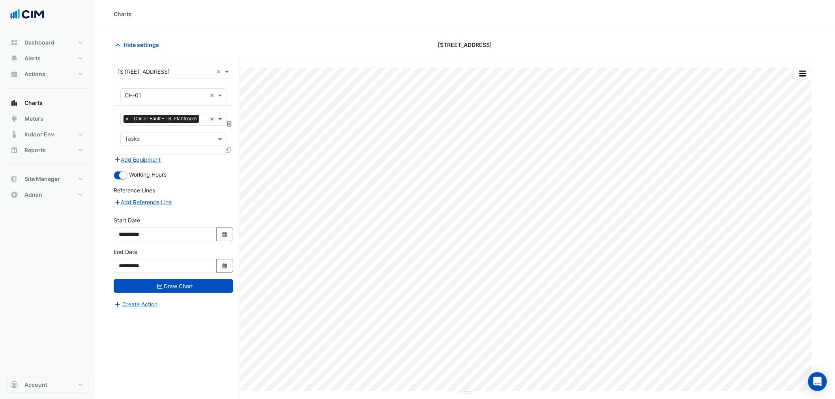
click at [204, 120] on input "text" at bounding box center [204, 120] width 4 height 8
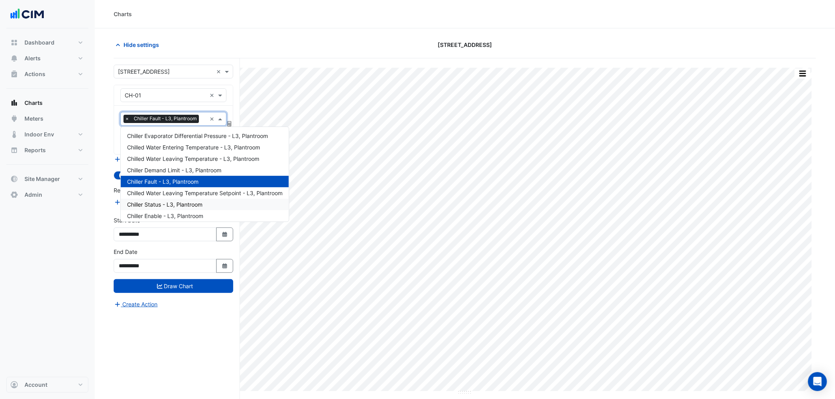
click at [168, 202] on span "Chiller Status - L3, Plantroom" at bounding box center [164, 204] width 75 height 7
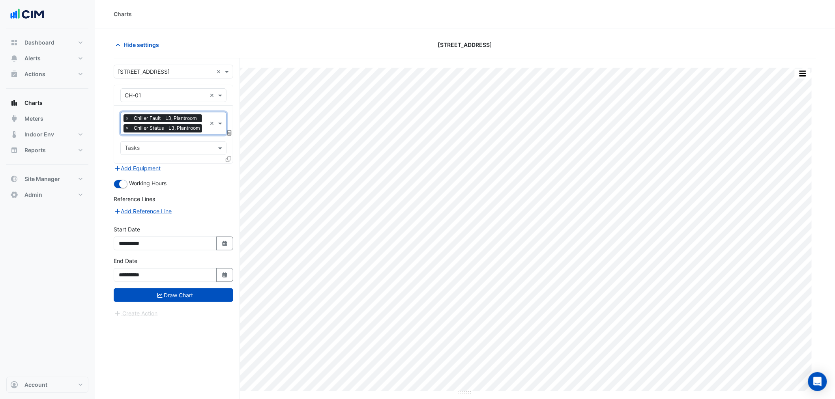
click at [203, 123] on div "× Chiller Fault - L3, Plantroom × Chiller Status - L3, Plantroom" at bounding box center [163, 124] width 80 height 20
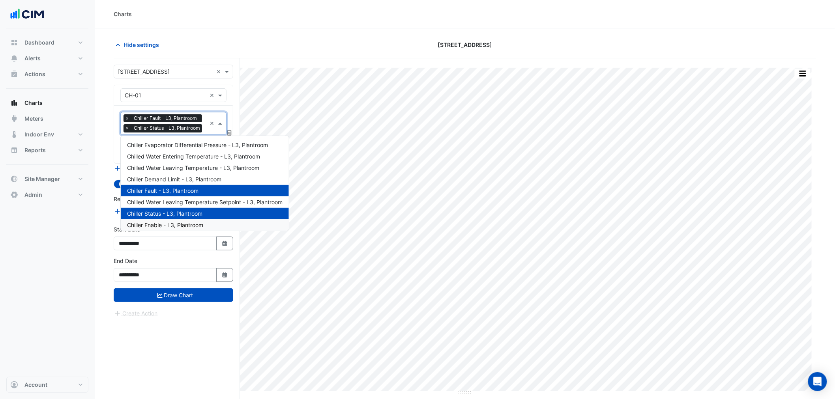
click at [172, 224] on span "Chiller Enable - L3, Plantroom" at bounding box center [165, 225] width 76 height 7
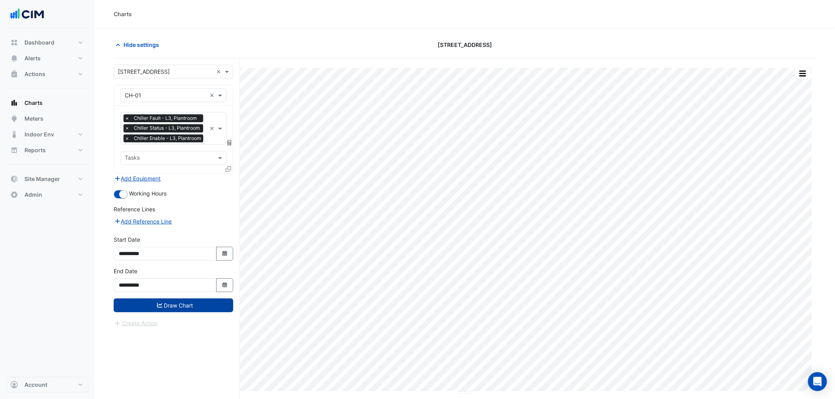
click at [170, 310] on button "Draw Chart" at bounding box center [174, 306] width 120 height 14
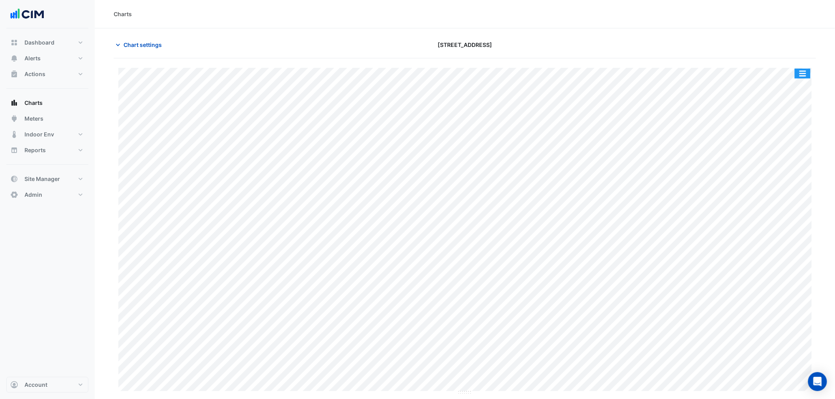
click at [803, 73] on button "button" at bounding box center [803, 74] width 16 height 10
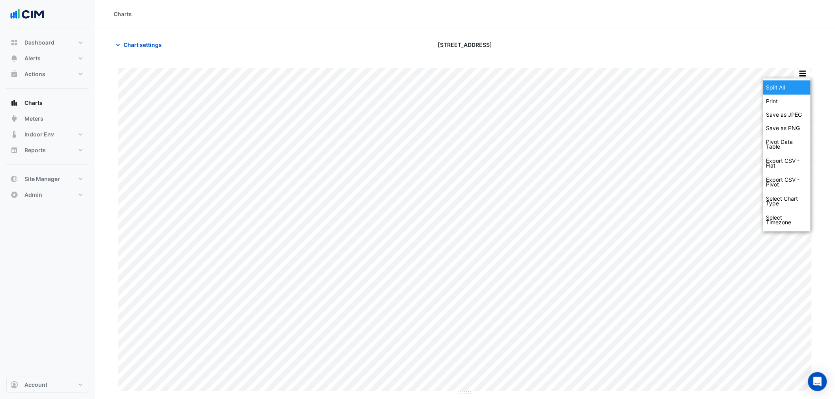
click at [799, 89] on div "Split All" at bounding box center [786, 87] width 47 height 14
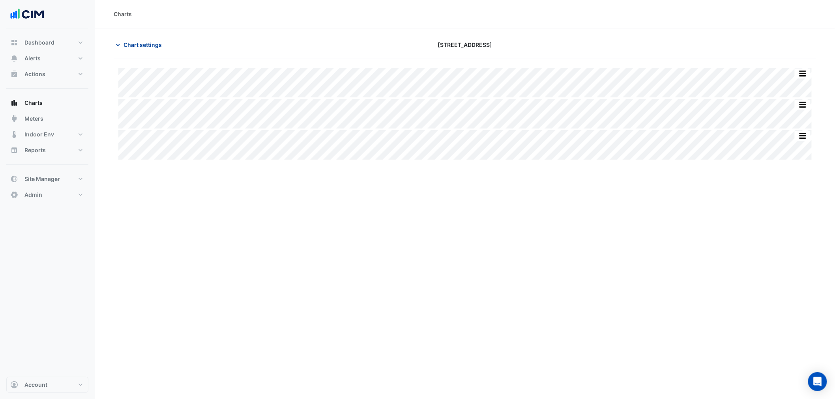
click at [135, 44] on span "Chart settings" at bounding box center [142, 45] width 38 height 8
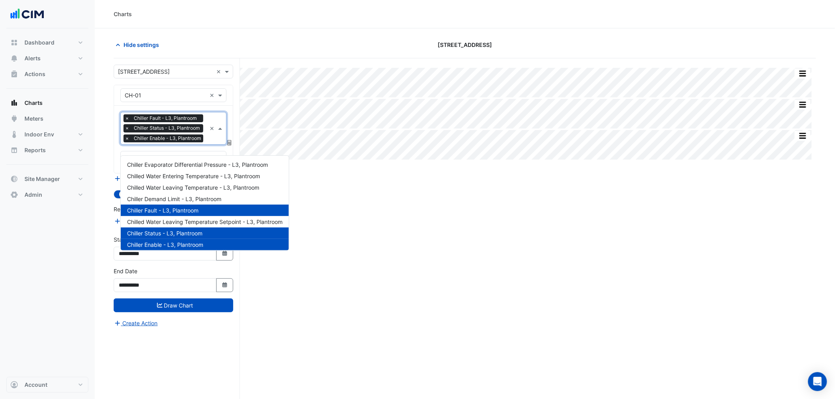
click at [204, 144] on div "× Chiller Fault - L3, Plantroom × Chiller Status - L3, Plantroom × Chiller Enab…" at bounding box center [164, 129] width 82 height 30
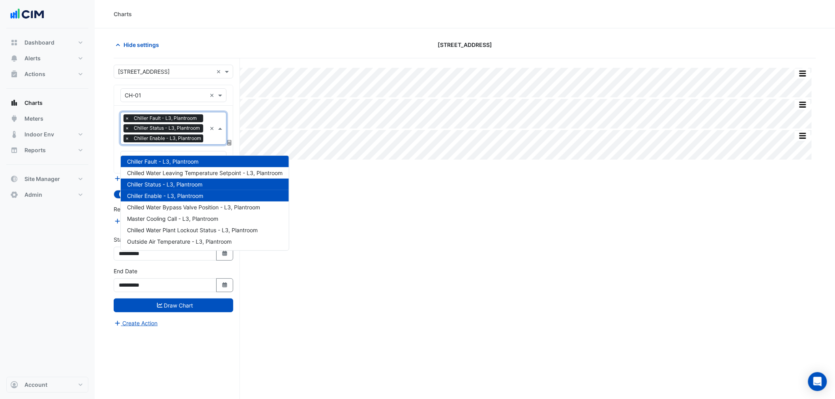
scroll to position [60, 0]
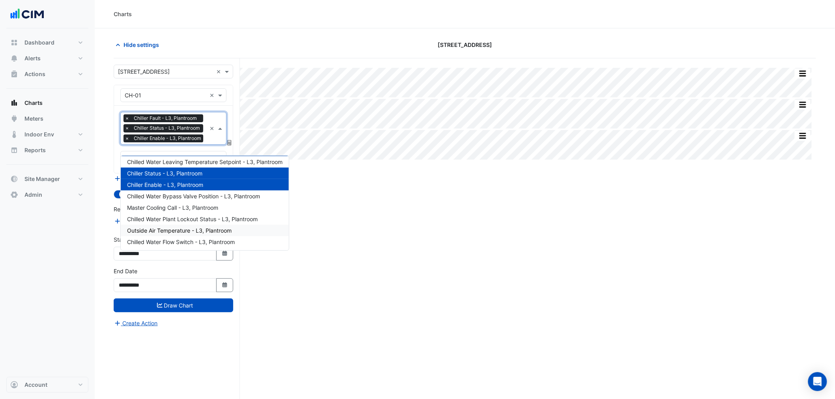
click at [328, 234] on div "Split None Print Save as JPEG Save as PNG Pivot Data Table Export CSV - Flat Ex…" at bounding box center [465, 243] width 702 height 371
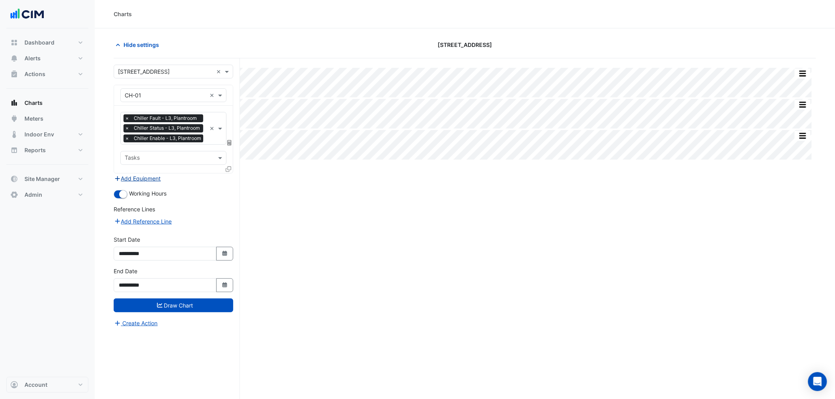
click at [146, 183] on button "Add Equipment" at bounding box center [138, 178] width 48 height 9
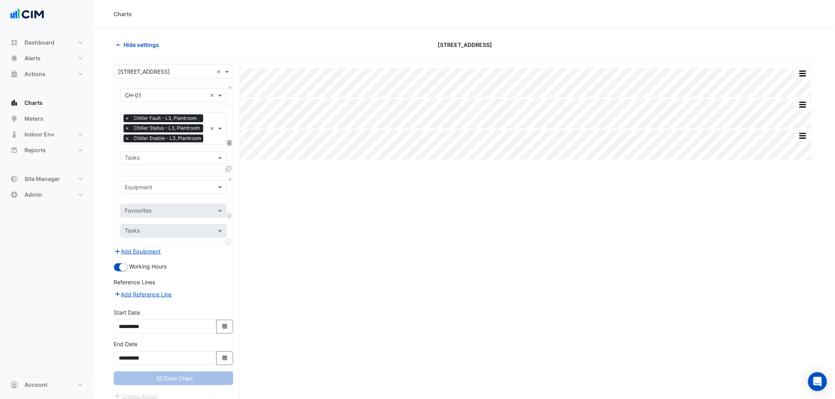
drag, startPoint x: 146, startPoint y: 191, endPoint x: 155, endPoint y: 195, distance: 9.9
click at [155, 192] on input "text" at bounding box center [166, 187] width 82 height 8
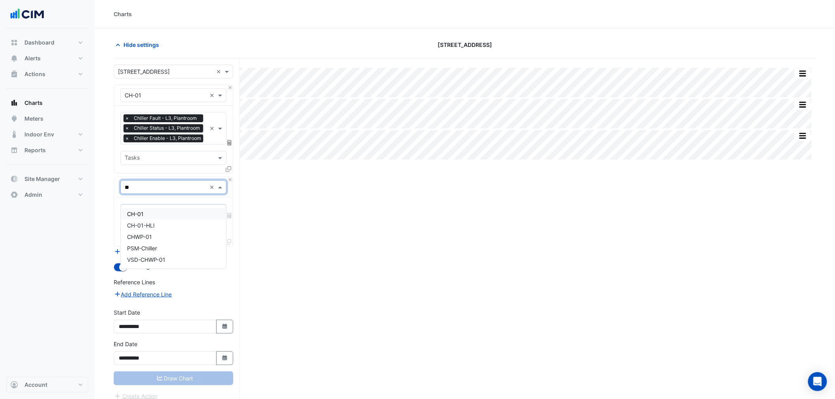
type input "***"
click at [140, 225] on span "CH-01-HLI" at bounding box center [141, 225] width 28 height 7
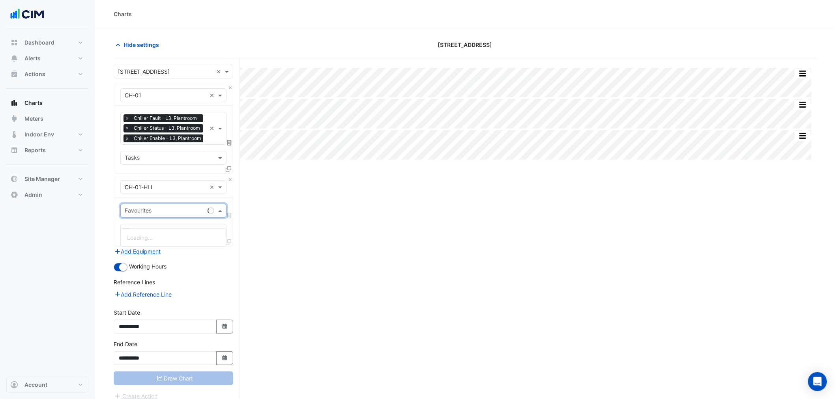
click at [140, 216] on input "text" at bounding box center [165, 212] width 80 height 8
type input "*****"
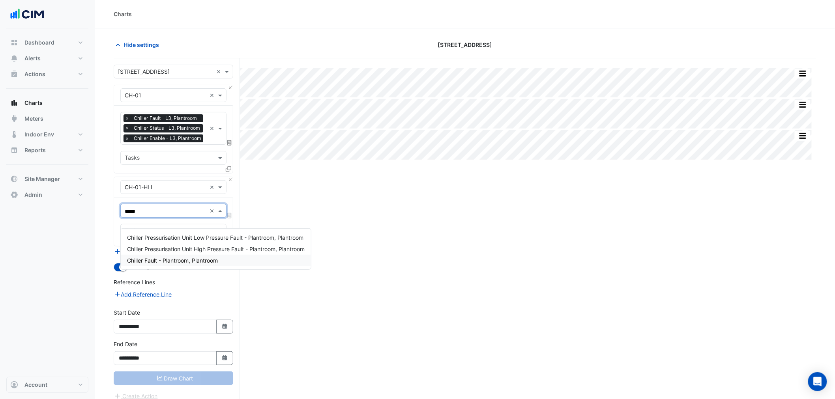
click at [146, 266] on div "Chiller Fault - Plantroom, Plantroom" at bounding box center [216, 260] width 190 height 11
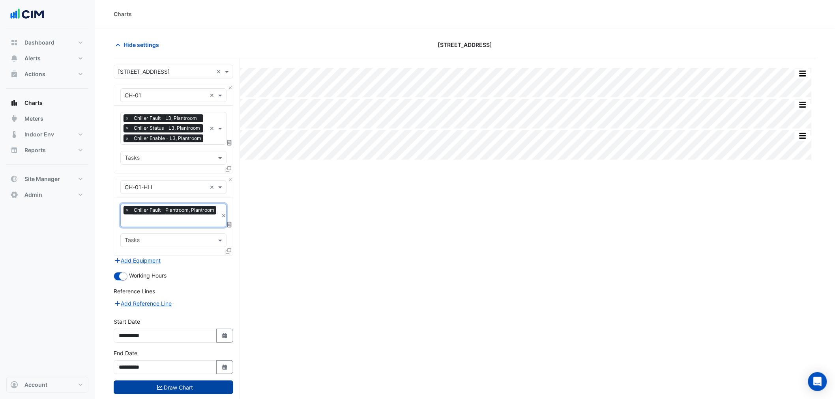
click at [163, 393] on button "Draw Chart" at bounding box center [174, 388] width 120 height 14
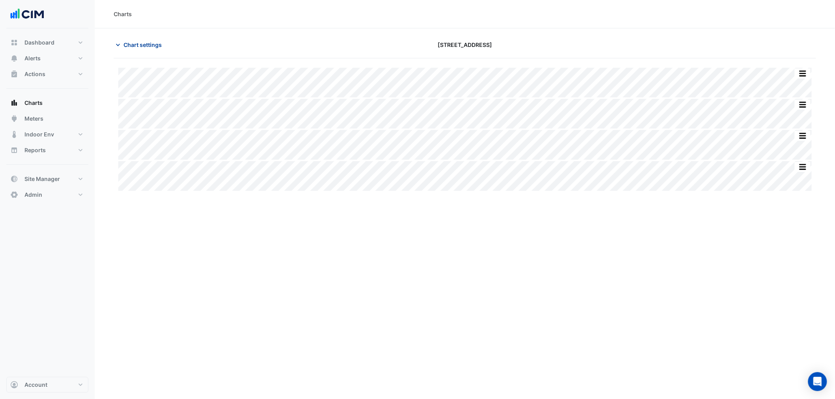
click at [144, 49] on button "Chart settings" at bounding box center [140, 45] width 53 height 14
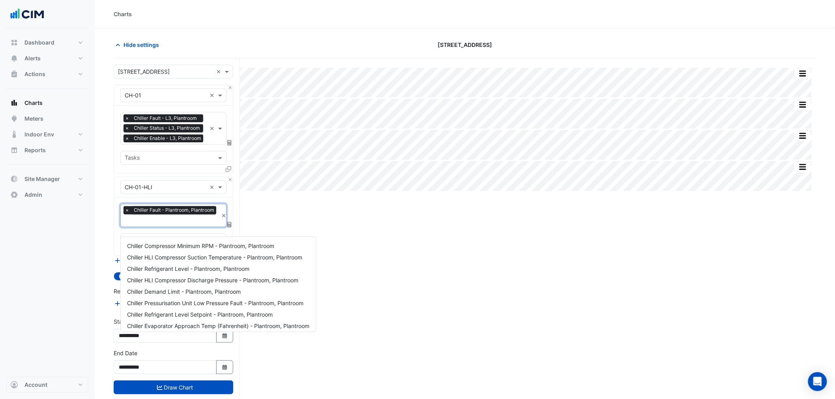
click at [159, 227] on div at bounding box center [170, 222] width 95 height 10
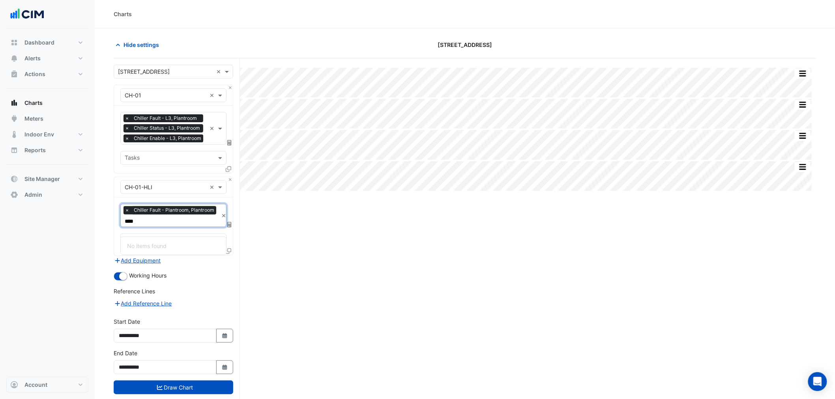
type input "****"
click at [279, 235] on div "Split by Equip Split None Print Save as JPEG Save as PNG Pivot Data Table Expor…" at bounding box center [465, 243] width 702 height 371
click at [183, 33] on section "Hide settings 33 Playfair Street Split by Equip Split None Print Save as JPEG S…" at bounding box center [465, 228] width 740 height 401
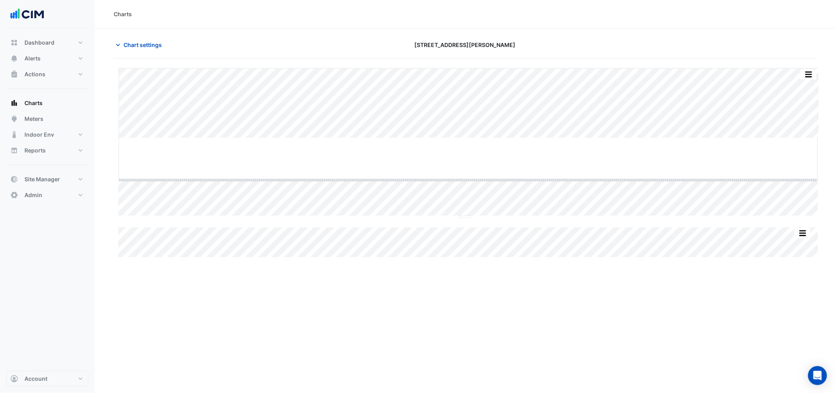
drag, startPoint x: 466, startPoint y: 137, endPoint x: 468, endPoint y: 140, distance: 4.3
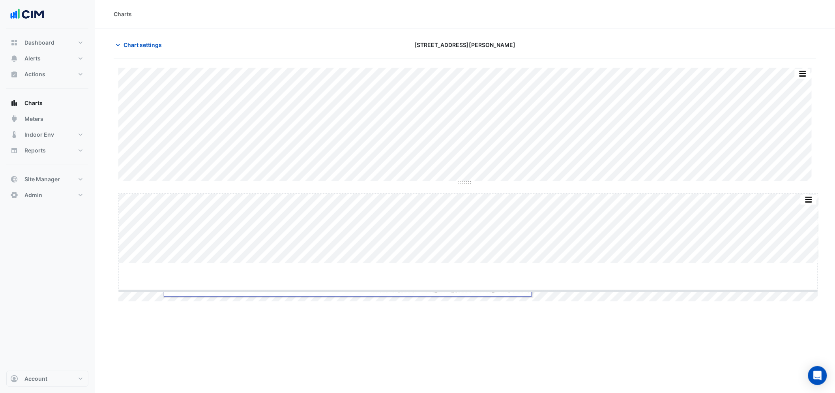
drag, startPoint x: 468, startPoint y: 262, endPoint x: 470, endPoint y: 290, distance: 28.1
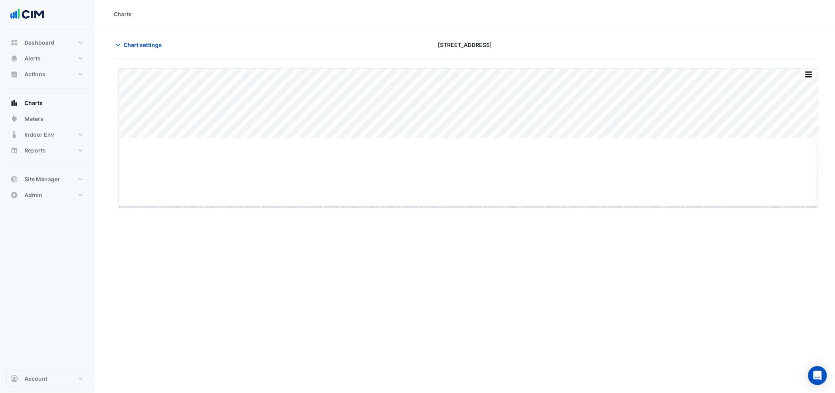
drag, startPoint x: 468, startPoint y: 137, endPoint x: 460, endPoint y: 206, distance: 69.1
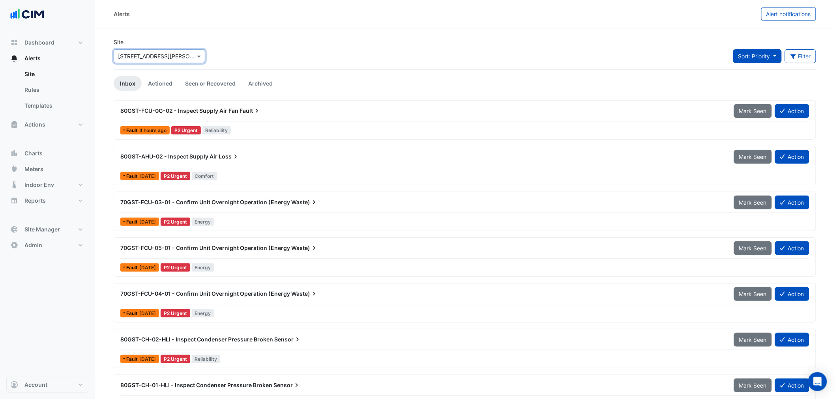
click at [754, 61] on button "Sort: Priority" at bounding box center [757, 56] width 49 height 14
click at [758, 86] on li "Updated" at bounding box center [764, 84] width 62 height 11
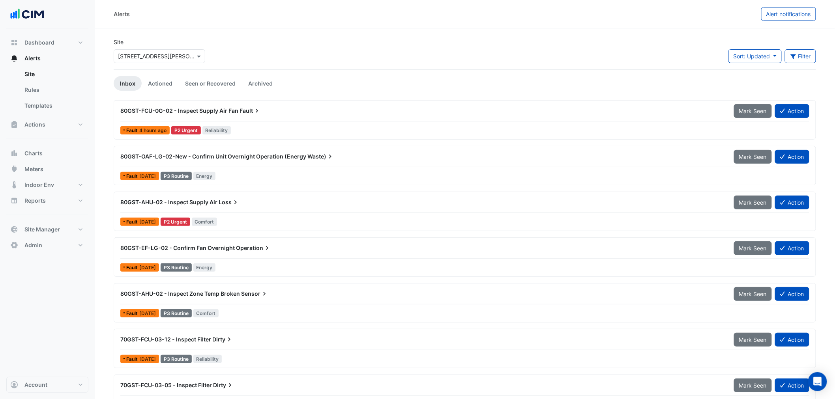
click at [175, 112] on span "80GST-FCU-0G-02 - Inspect Supply Air Fan" at bounding box center [179, 110] width 118 height 7
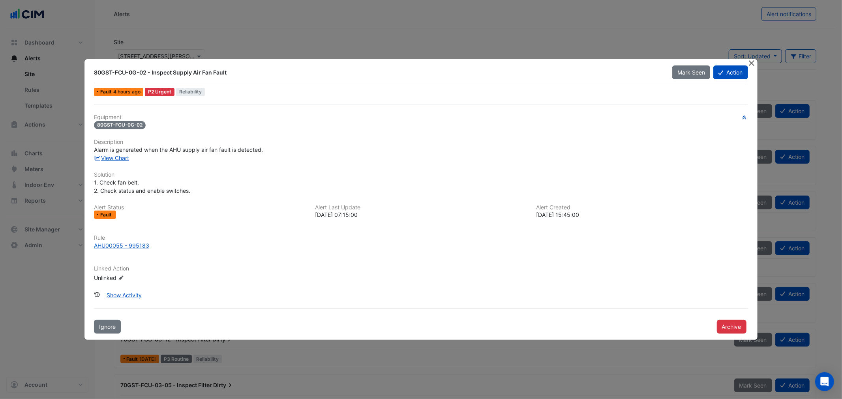
click at [750, 64] on button "Close" at bounding box center [751, 63] width 8 height 8
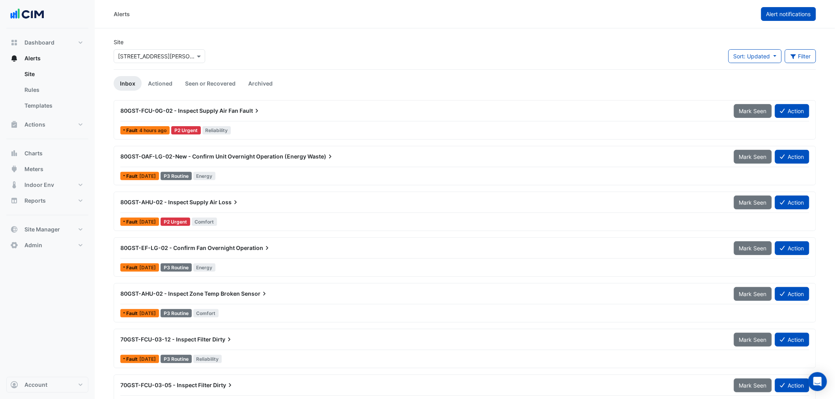
click at [776, 13] on span "Alert notifications" at bounding box center [788, 14] width 45 height 7
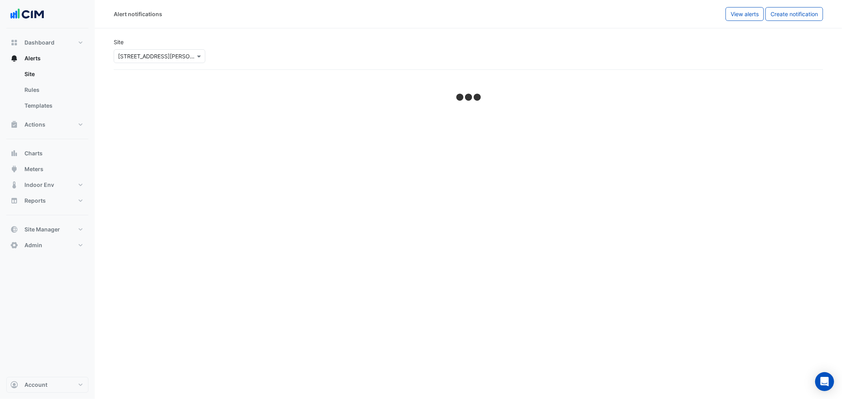
select select "******"
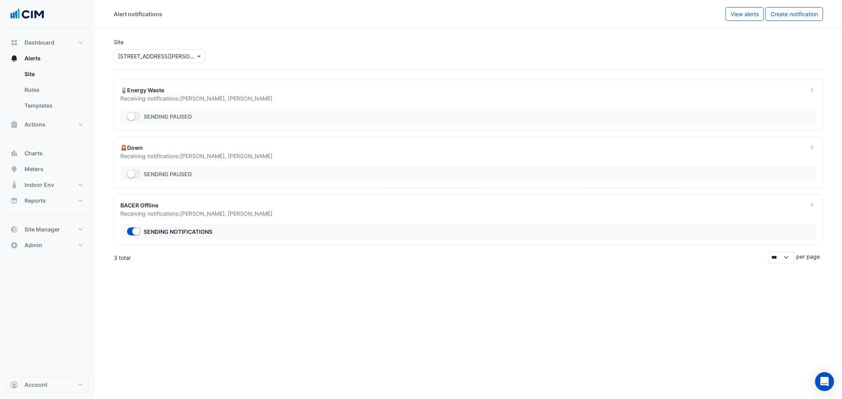
click at [147, 155] on div "Receiving notifications: Conor Deane , Liam Dent" at bounding box center [459, 156] width 678 height 8
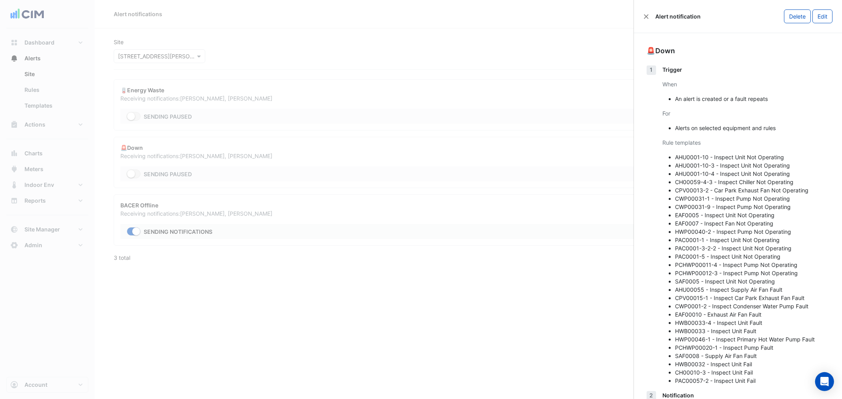
drag, startPoint x: 645, startPoint y: 14, endPoint x: 634, endPoint y: 13, distance: 10.3
click at [645, 14] on button "Close" at bounding box center [646, 17] width 6 height 6
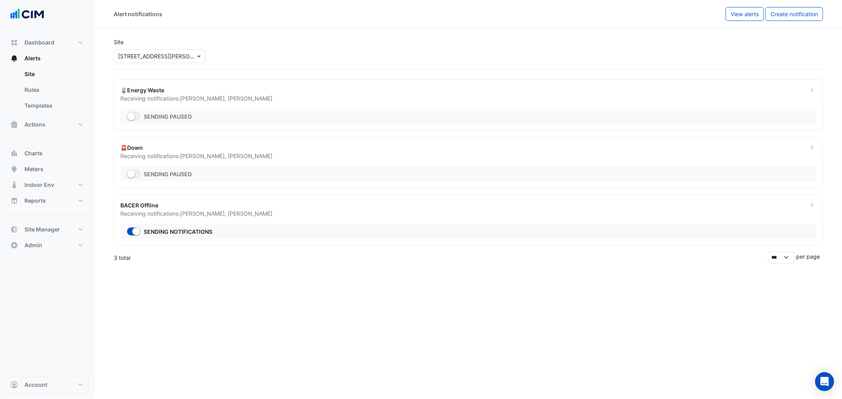
click at [205, 97] on span "Conor Deane ," at bounding box center [204, 98] width 48 height 7
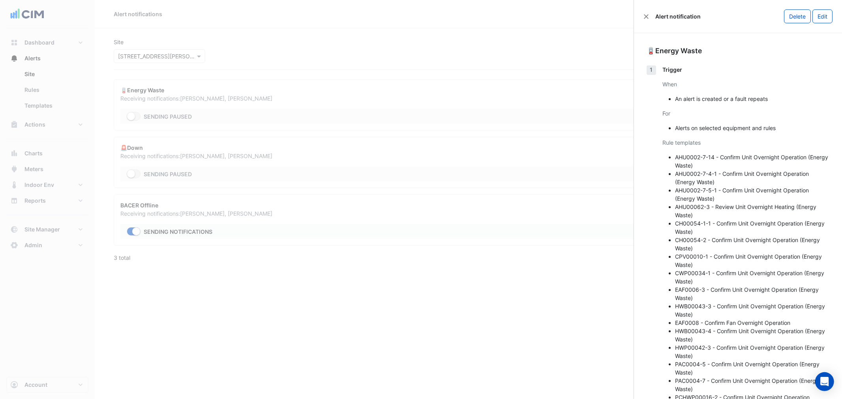
drag, startPoint x: 645, startPoint y: 14, endPoint x: 462, endPoint y: 33, distance: 184.4
click at [646, 15] on button "Close" at bounding box center [646, 17] width 6 height 6
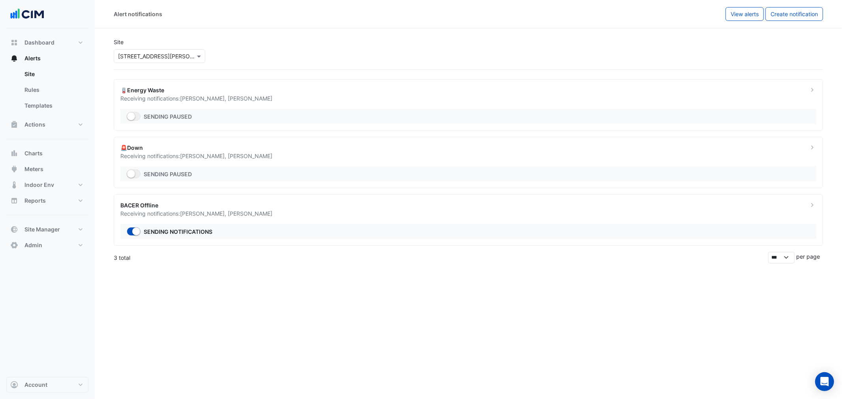
click at [738, 21] on div "Alert notifications View alerts Create notification" at bounding box center [468, 14] width 747 height 28
click at [742, 15] on span "View alerts" at bounding box center [744, 14] width 28 height 7
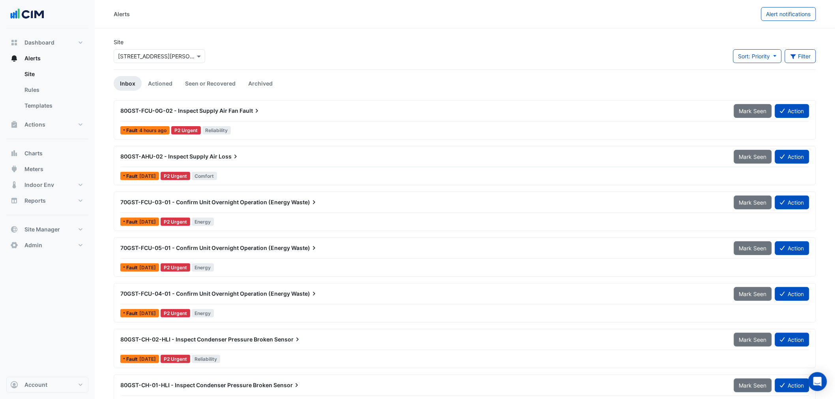
click at [158, 113] on span "80GST-FCU-0G-02 - Inspect Supply Air Fan" at bounding box center [179, 110] width 118 height 7
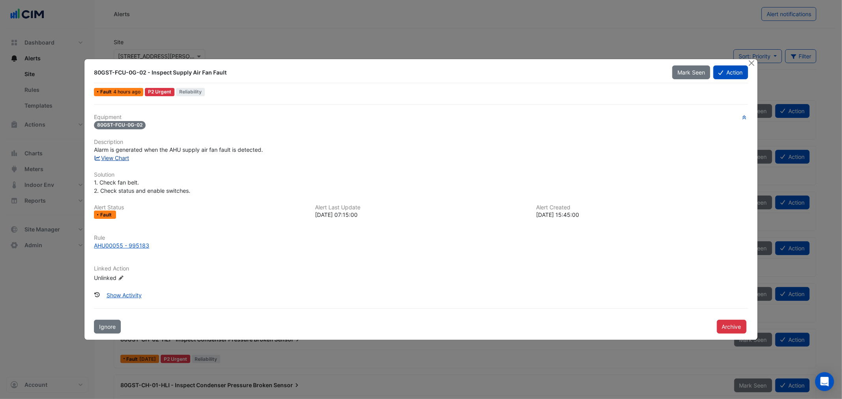
click at [118, 158] on link "View Chart" at bounding box center [111, 158] width 35 height 7
click at [728, 78] on button "Action" at bounding box center [730, 72] width 34 height 14
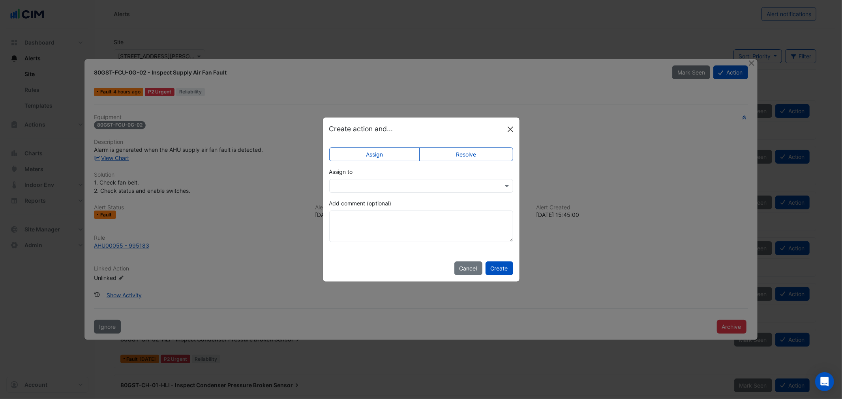
click at [510, 127] on button "Close" at bounding box center [510, 129] width 12 height 12
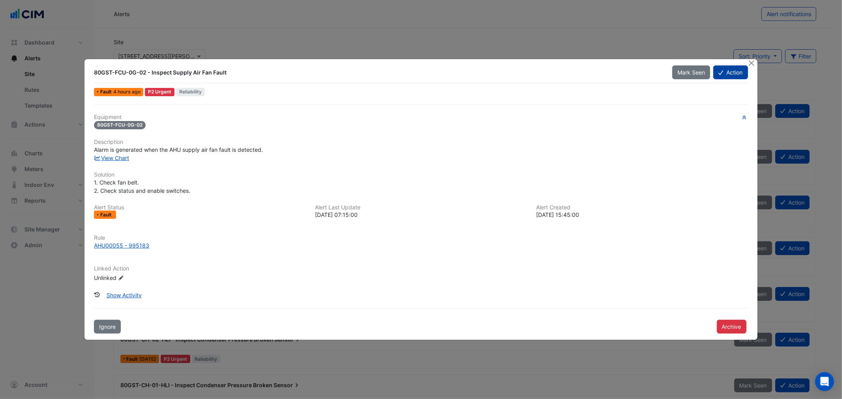
click at [732, 71] on button "Action" at bounding box center [730, 72] width 34 height 14
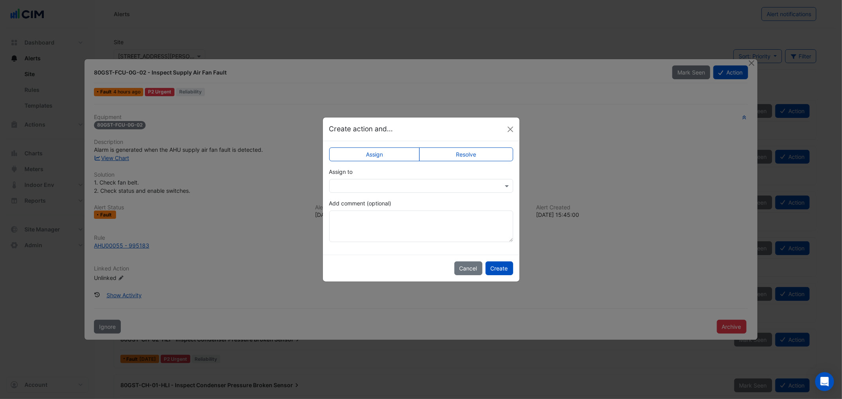
click at [481, 186] on input "text" at bounding box center [412, 186] width 159 height 8
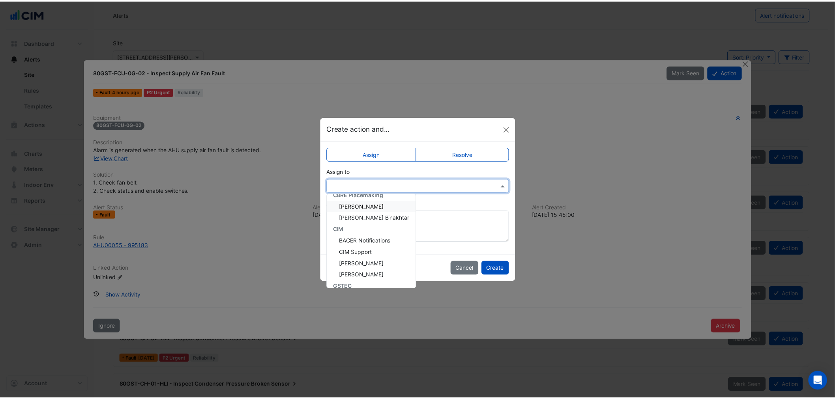
scroll to position [26, 0]
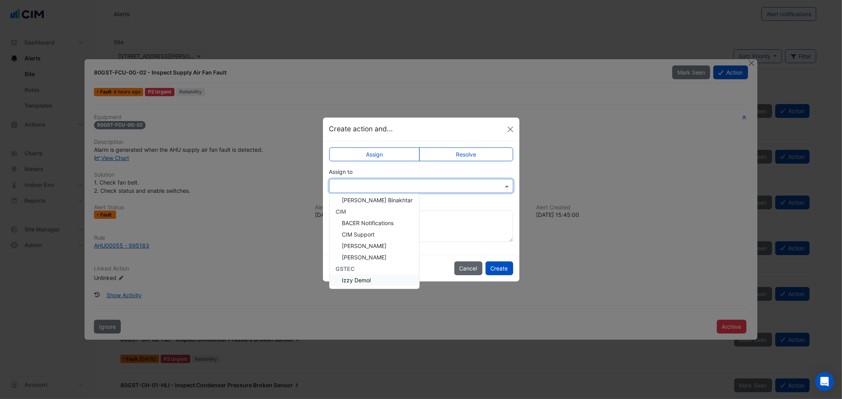
click at [466, 269] on button "Cancel" at bounding box center [468, 269] width 28 height 14
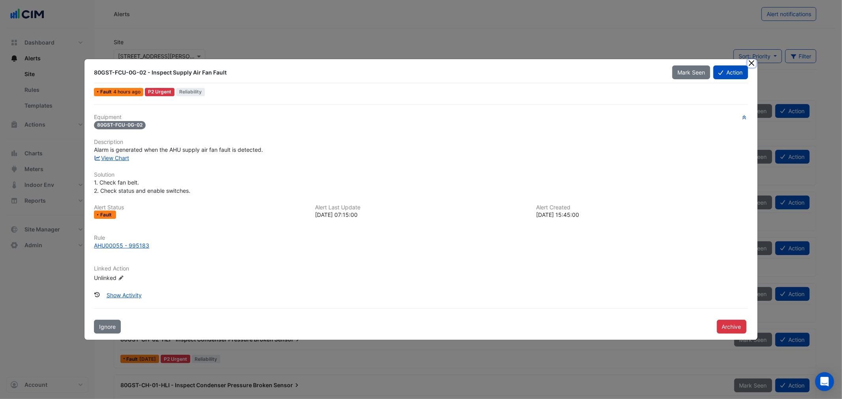
click at [754, 64] on button "Close" at bounding box center [751, 63] width 8 height 8
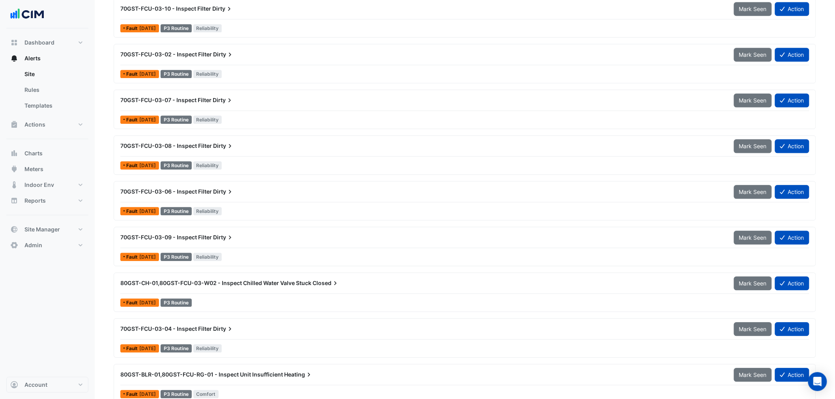
scroll to position [701, 0]
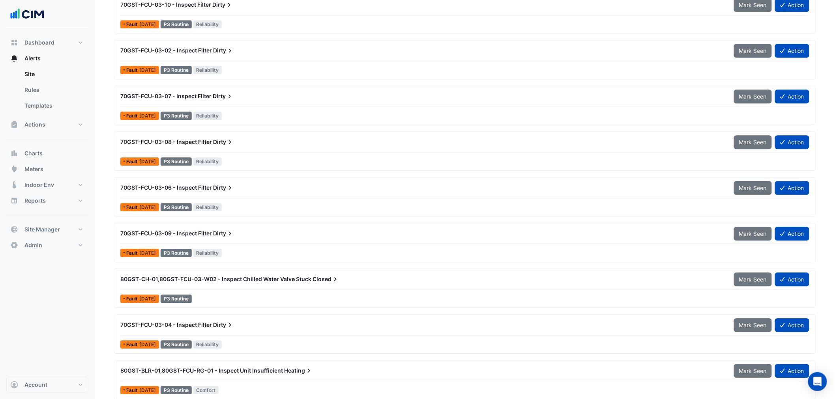
click at [246, 237] on div "70GST-FCU-03-09 - Inspect Filter Dirty" at bounding box center [422, 234] width 604 height 8
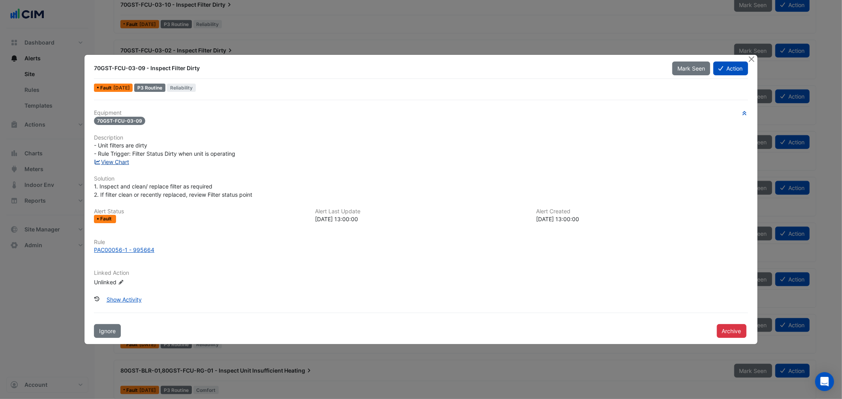
click at [113, 162] on link "View Chart" at bounding box center [111, 162] width 35 height 7
click at [753, 60] on button "Close" at bounding box center [751, 59] width 8 height 8
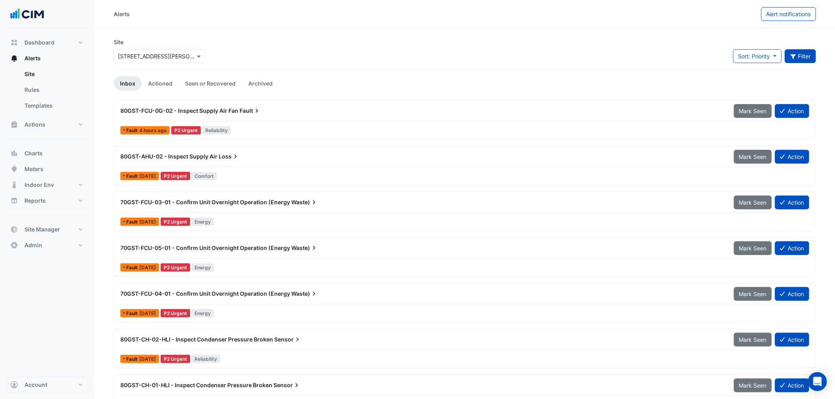
drag, startPoint x: 788, startPoint y: 72, endPoint x: 806, endPoint y: 61, distance: 21.6
click at [811, 57] on button "Filter" at bounding box center [801, 56] width 32 height 14
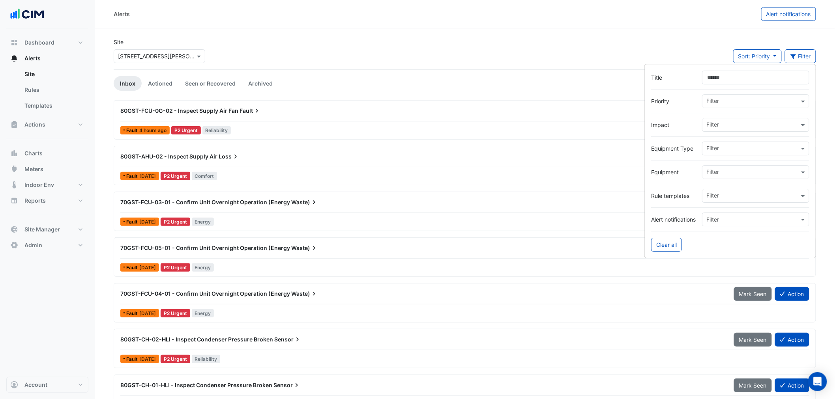
click at [750, 101] on input "text" at bounding box center [752, 102] width 93 height 8
click at [716, 117] on span "P1 Critical" at bounding box center [722, 118] width 26 height 7
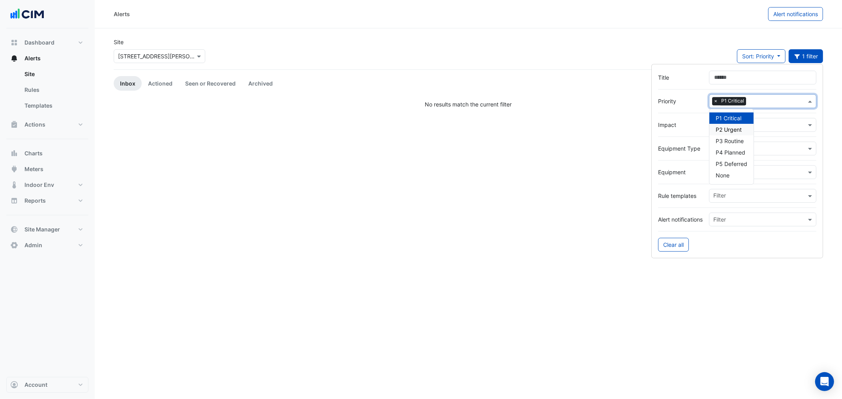
click at [734, 129] on span "P2 Urgent" at bounding box center [728, 129] width 26 height 7
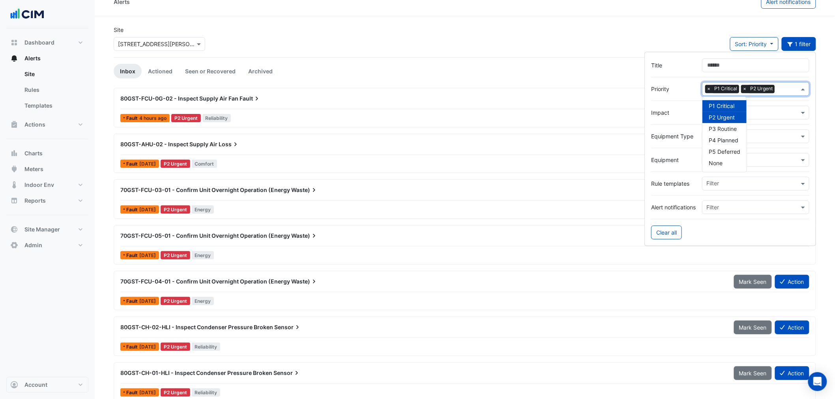
scroll to position [22, 0]
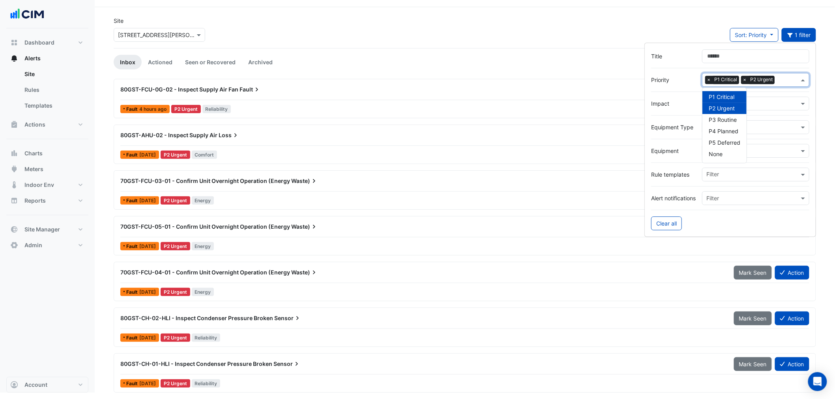
click at [735, 106] on div "P2 Urgent" at bounding box center [724, 108] width 44 height 11
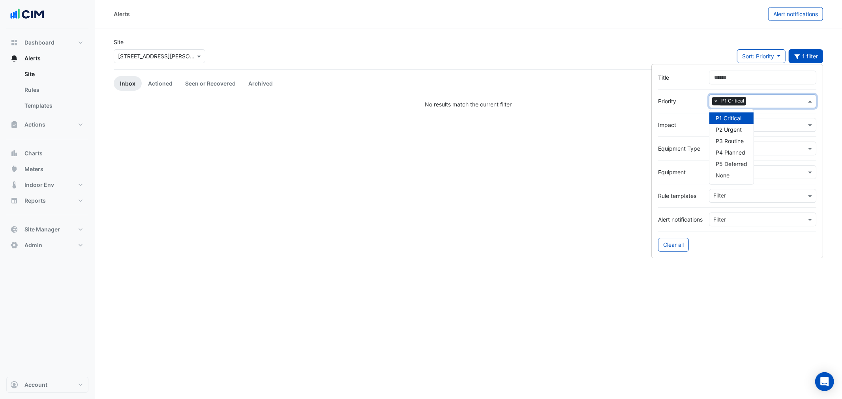
click at [736, 95] on div "× P1 Critical" at bounding box center [762, 101] width 107 height 14
click at [731, 118] on span "P1 Critical" at bounding box center [728, 118] width 26 height 7
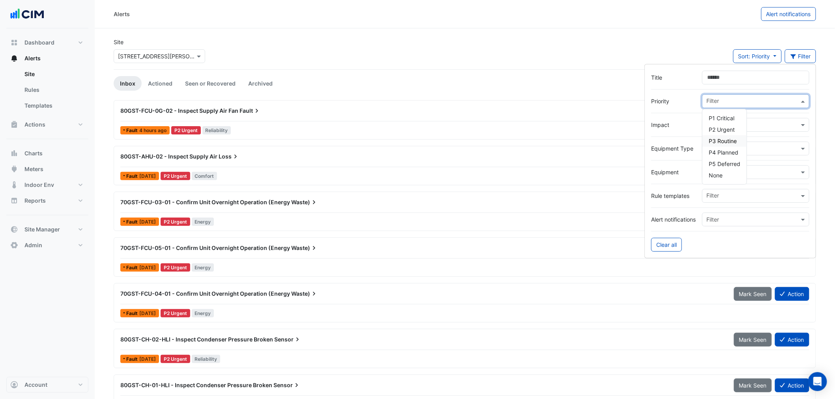
click at [728, 140] on span "P3 Routine" at bounding box center [723, 141] width 28 height 7
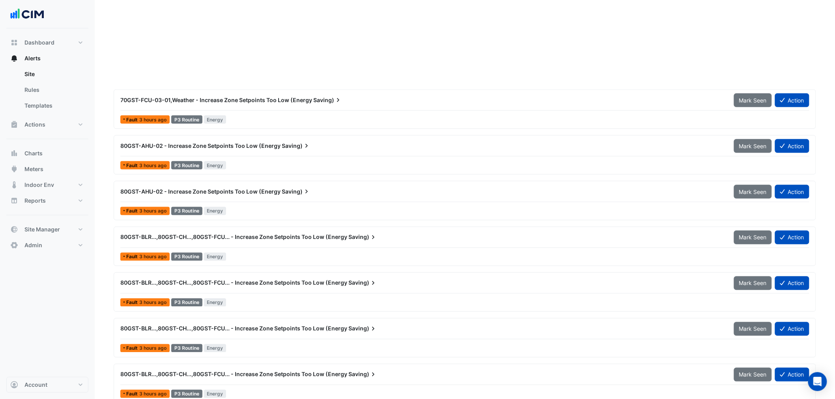
scroll to position [614, 0]
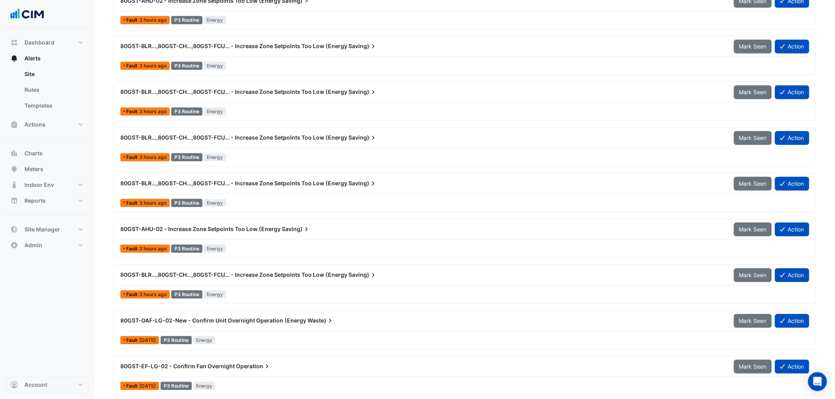
click at [294, 143] on div "80GST-BLR...,80GST-CH...,80GST-FCU... - Increase Zone Setpoints Too Low (Energy…" at bounding box center [423, 138] width 614 height 14
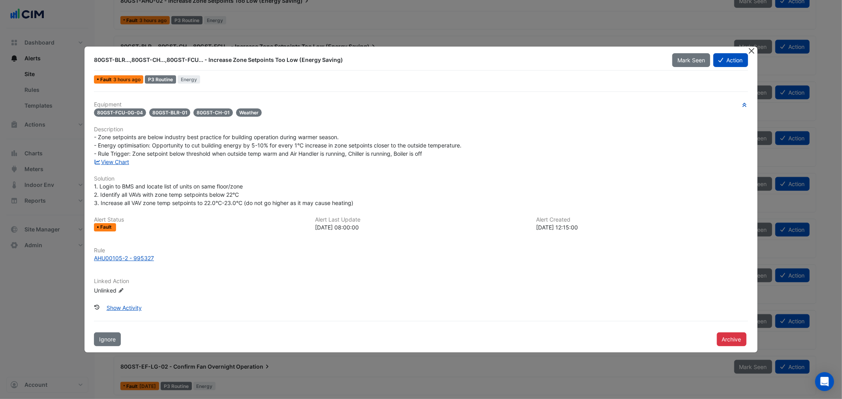
click at [752, 49] on button "Close" at bounding box center [751, 51] width 8 height 8
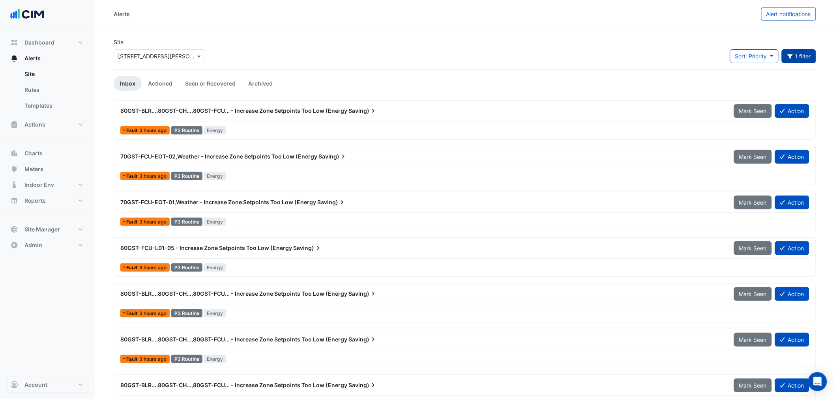
click at [798, 58] on button "1 filter" at bounding box center [799, 56] width 35 height 14
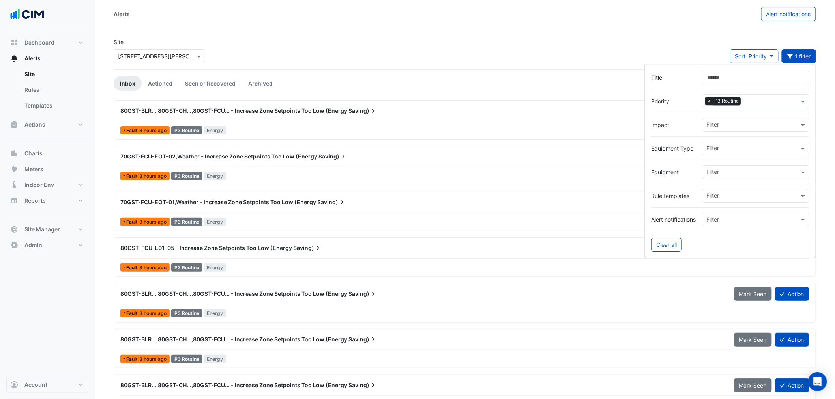
click at [711, 82] on input "Title" at bounding box center [755, 78] width 107 height 14
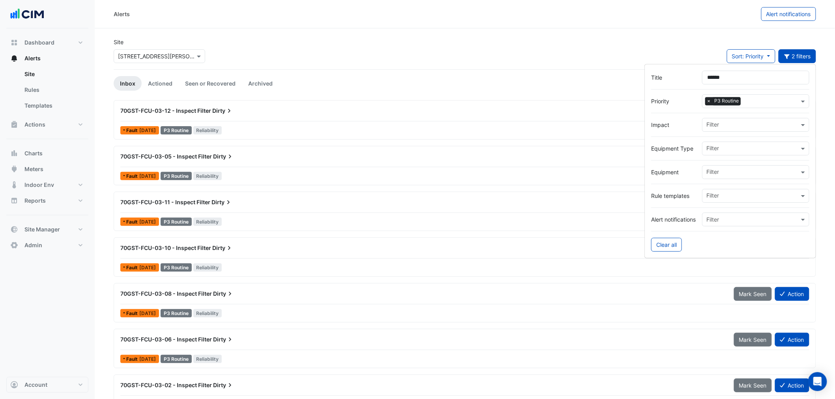
type input "******"
click at [591, 44] on div "Site × 70, 80, 88 George Street Sort: Priority Priority Updated 2 filters" at bounding box center [465, 54] width 712 height 32
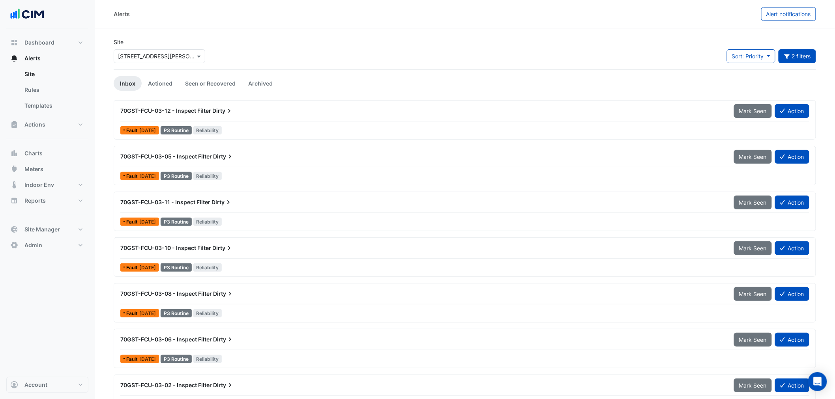
click at [329, 74] on app-alert-tickets "Site × 70, 80, 88 George Street Sort: Priority Priority Updated 2 filters Title…" at bounding box center [465, 295] width 702 height 514
click at [803, 14] on span "Alert notifications" at bounding box center [788, 14] width 45 height 7
select select "******"
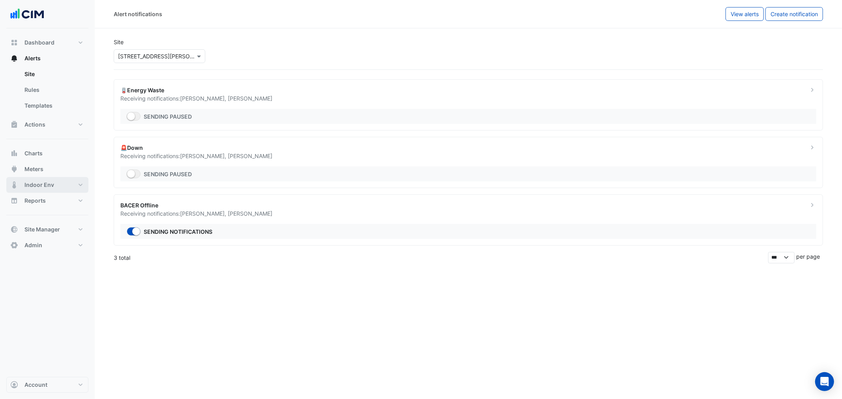
click at [60, 187] on button "Indoor Env" at bounding box center [47, 185] width 82 height 16
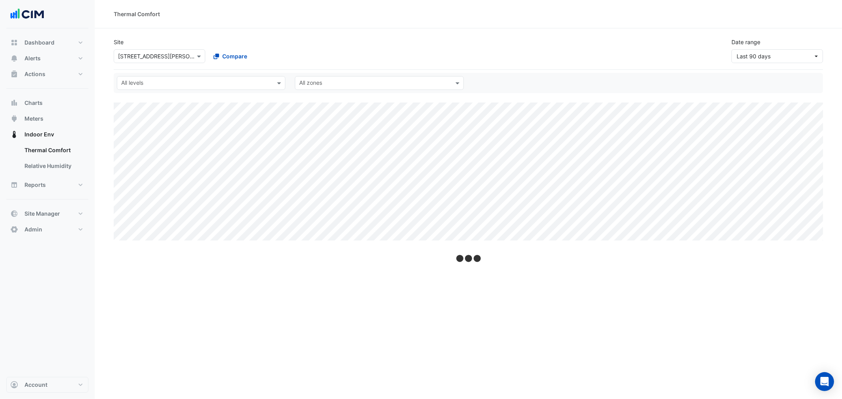
select select "***"
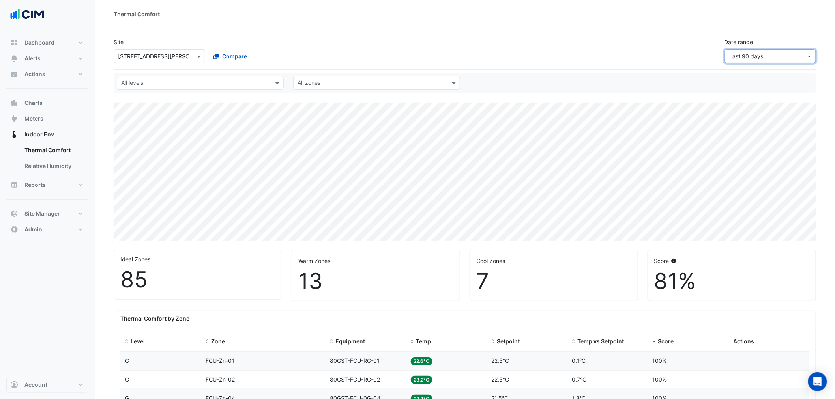
click at [794, 54] on span "Last 90 days" at bounding box center [768, 56] width 77 height 8
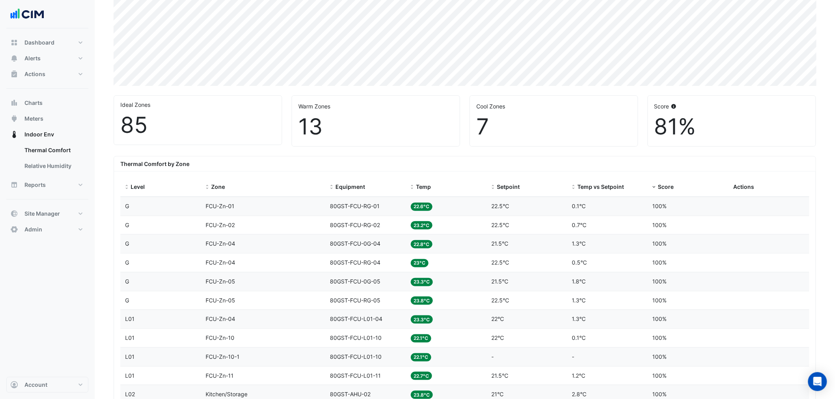
scroll to position [219, 0]
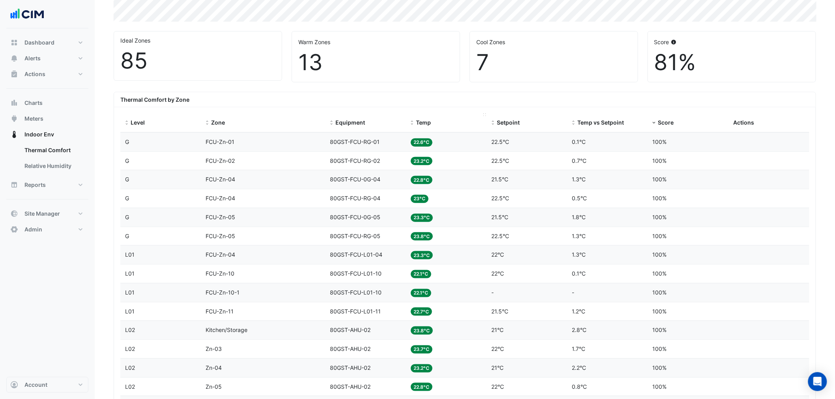
click at [413, 120] on span at bounding box center [413, 123] width 6 height 6
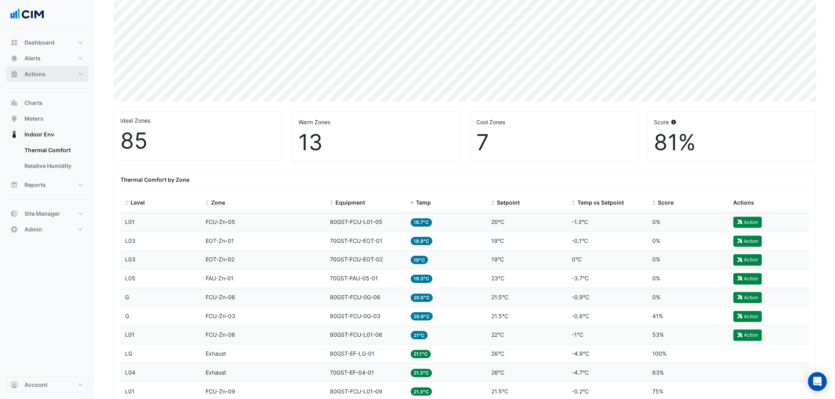
scroll to position [131, 0]
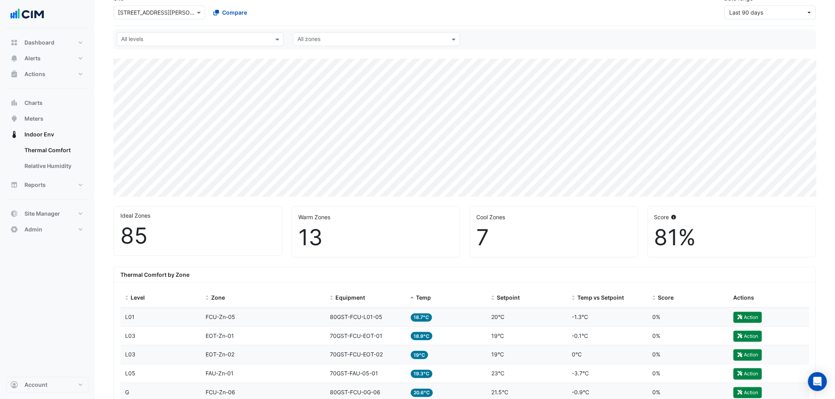
scroll to position [0, 0]
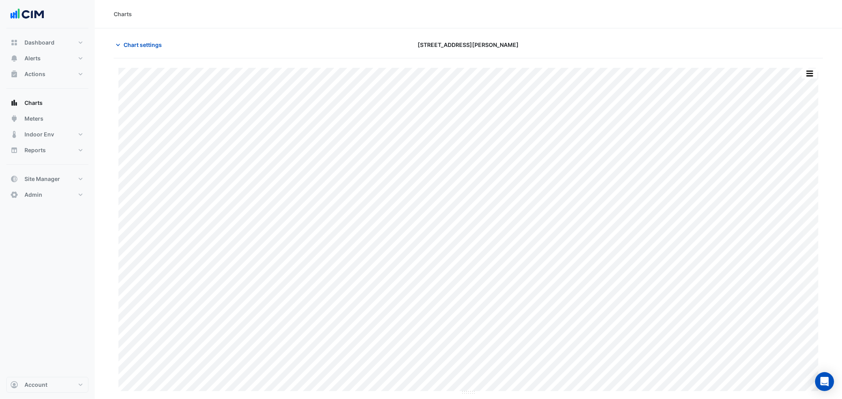
type input "**********"
click at [148, 42] on span "Chart settings" at bounding box center [142, 45] width 38 height 8
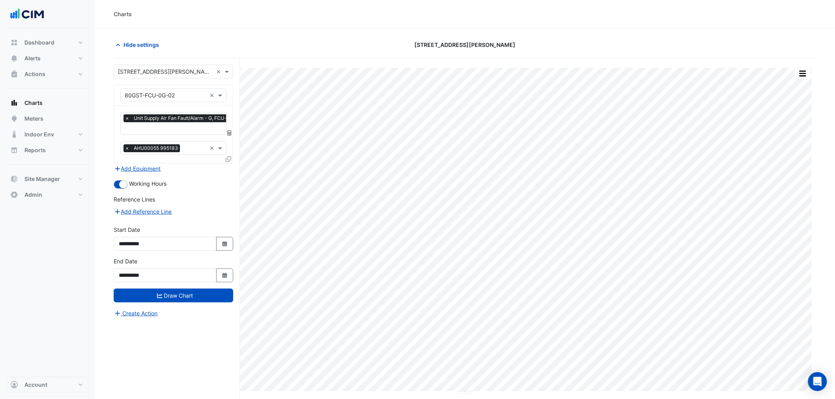
click at [167, 125] on input "text" at bounding box center [185, 129] width 120 height 8
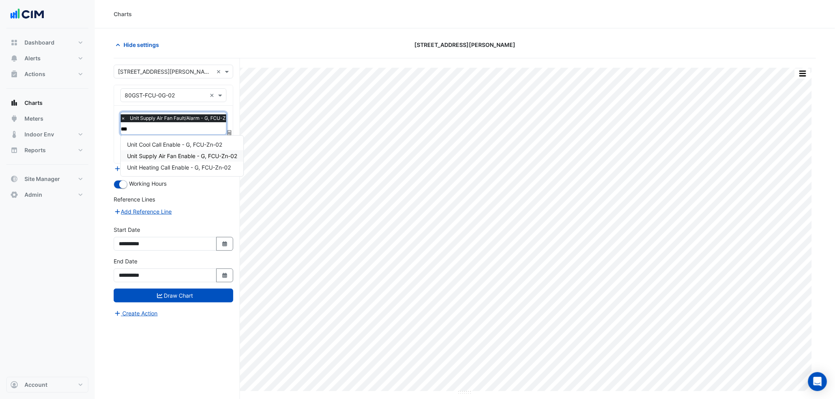
type input "****"
click at [170, 146] on span "Unit Cool Call Enable - G, FCU-Zn-02" at bounding box center [174, 144] width 95 height 7
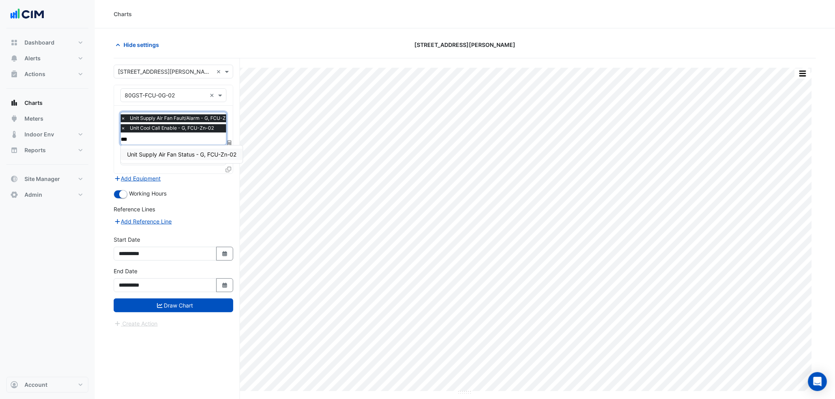
type input "****"
drag, startPoint x: 170, startPoint y: 152, endPoint x: 171, endPoint y: 156, distance: 4.5
click at [171, 151] on span "Unit Supply Air Fan Status - G, FCU-Zn-02" at bounding box center [181, 154] width 109 height 7
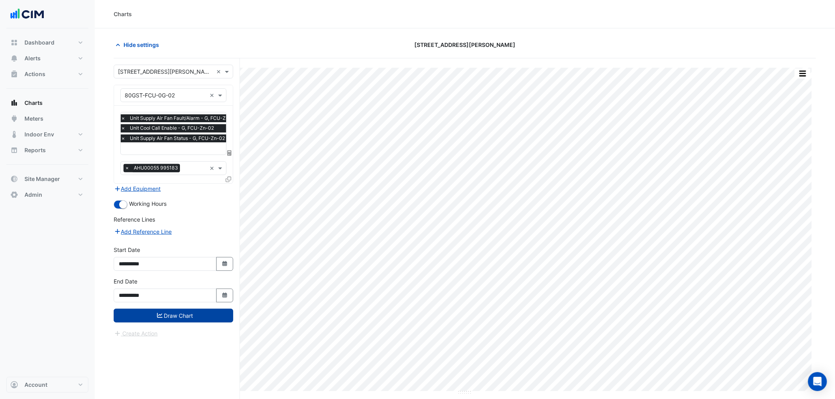
click at [158, 313] on icon "submit" at bounding box center [160, 316] width 6 height 6
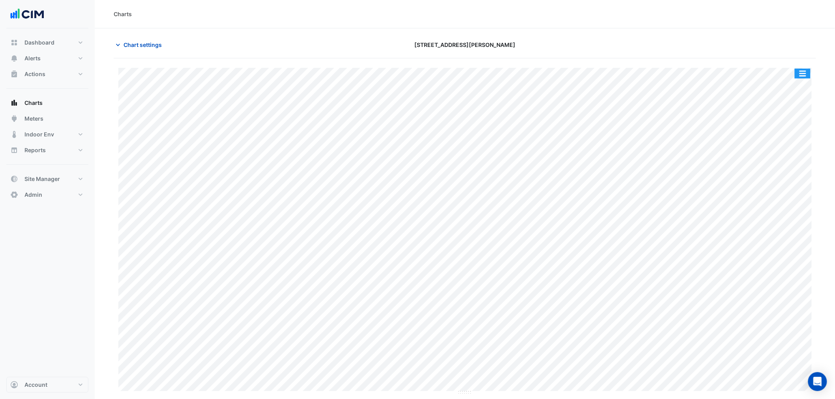
click at [798, 69] on button "button" at bounding box center [803, 74] width 16 height 10
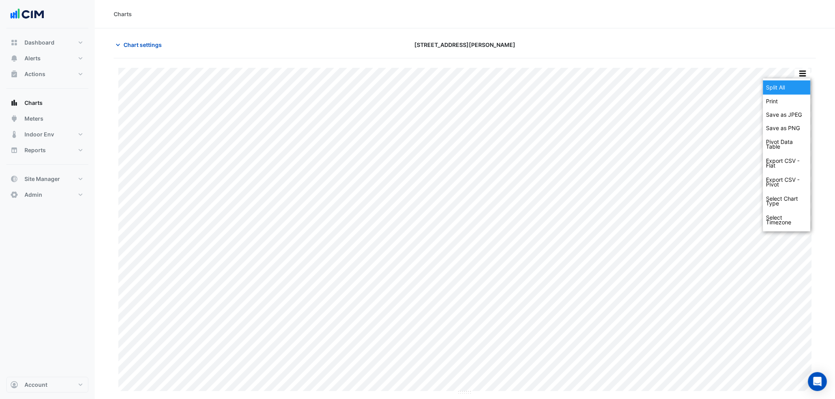
click at [791, 83] on div "Split All" at bounding box center [786, 87] width 47 height 14
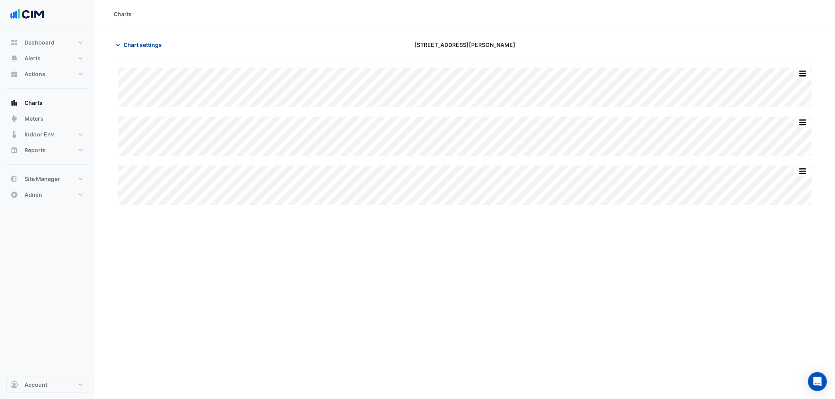
click at [137, 41] on span "Chart settings" at bounding box center [142, 45] width 38 height 8
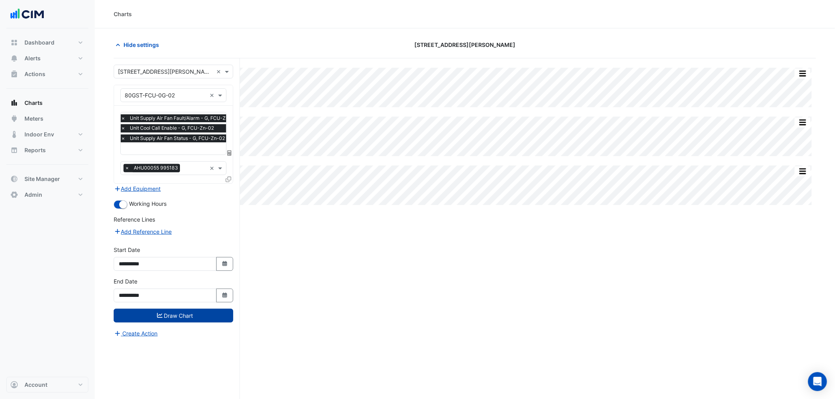
click at [156, 149] on input "text" at bounding box center [181, 149] width 120 height 8
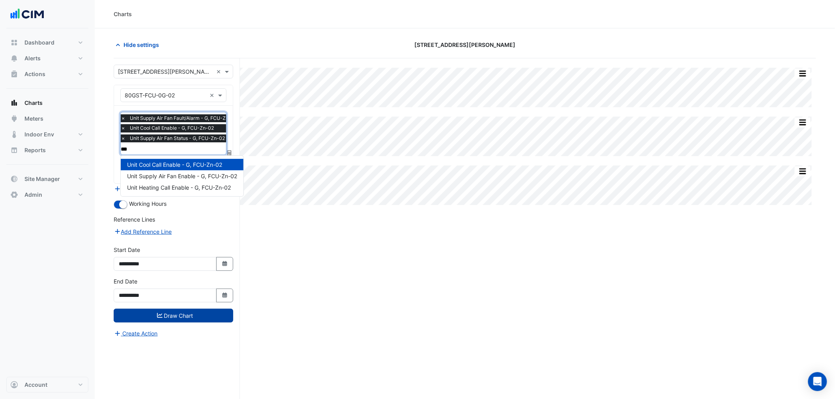
type input "****"
click at [163, 173] on span "Unit Supply Air Fan Enable - G, FCU-Zn-02" at bounding box center [182, 176] width 110 height 7
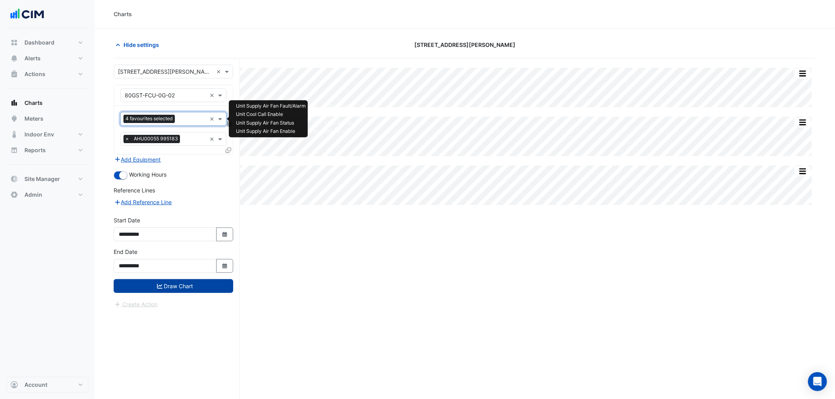
click at [170, 289] on button "Draw Chart" at bounding box center [174, 286] width 120 height 14
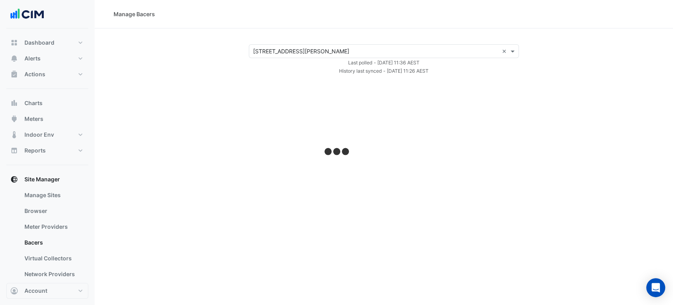
select select "***"
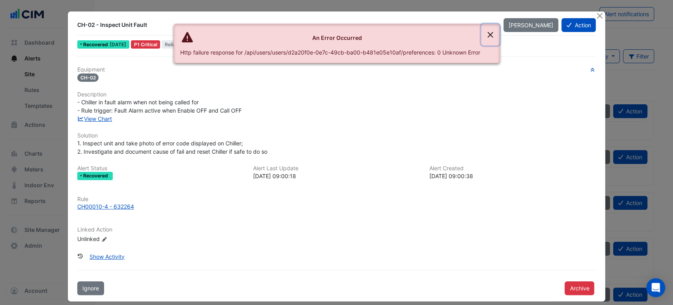
click at [490, 36] on button "Close" at bounding box center [490, 34] width 18 height 21
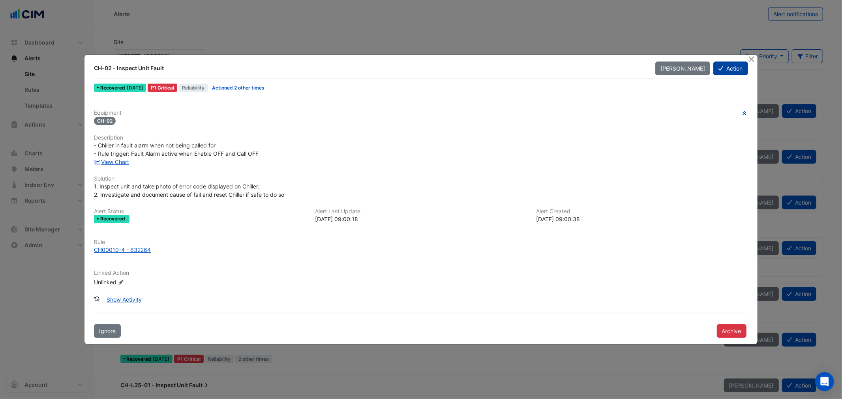
click at [673, 69] on button "Action" at bounding box center [730, 69] width 34 height 14
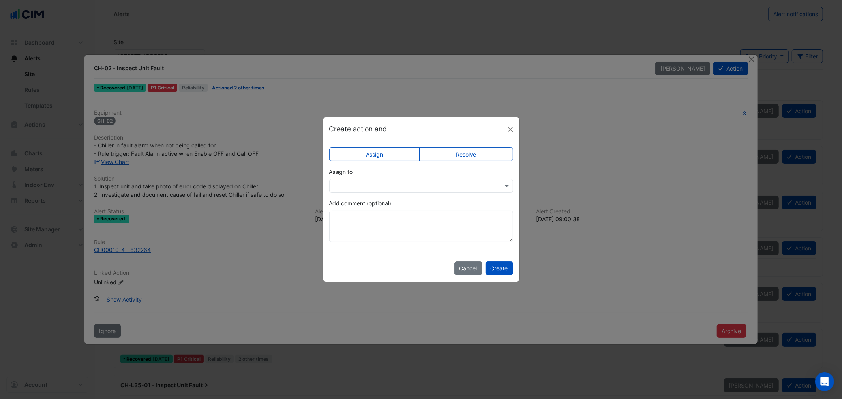
click at [460, 174] on div "Assign to" at bounding box center [421, 180] width 184 height 25
click at [460, 178] on div "Assign to" at bounding box center [421, 180] width 184 height 25
click at [461, 189] on input "text" at bounding box center [412, 186] width 159 height 8
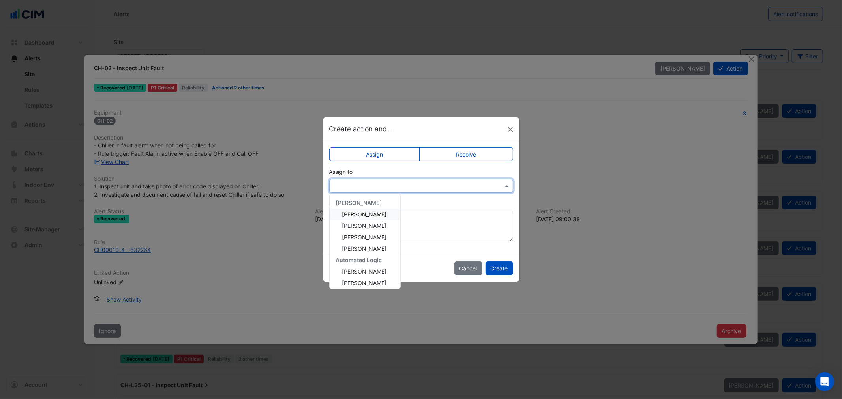
click at [458, 153] on label "Resolve" at bounding box center [466, 155] width 94 height 14
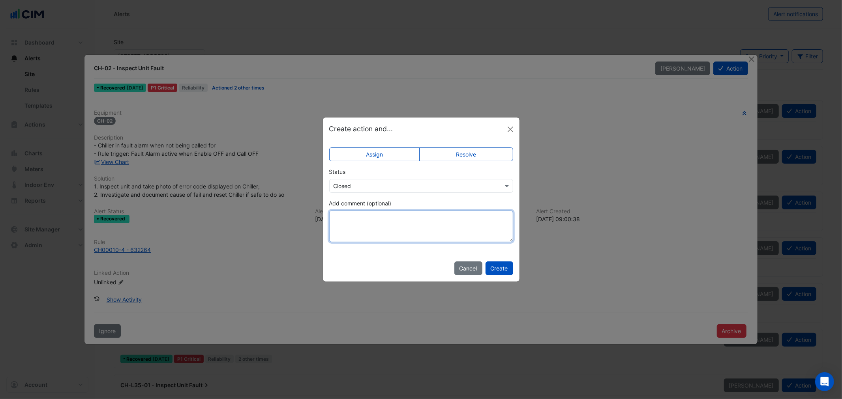
click at [402, 230] on textarea "Add comment (optional)" at bounding box center [421, 227] width 184 height 32
type textarea "**********"
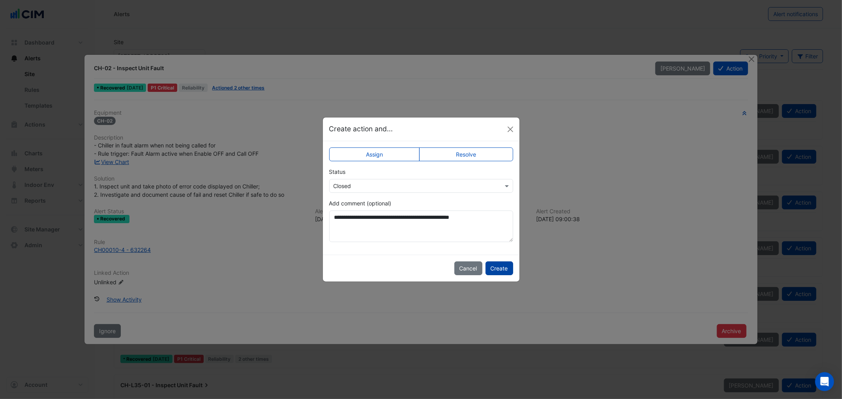
click at [495, 267] on button "Create" at bounding box center [499, 269] width 28 height 14
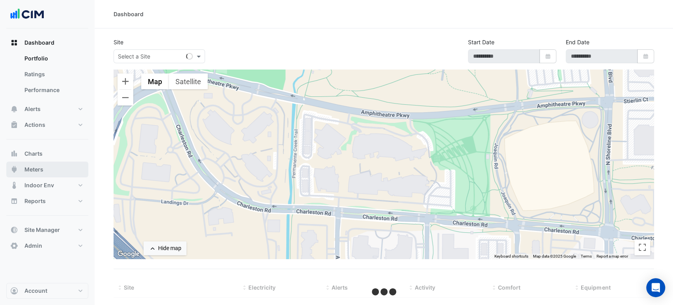
click at [45, 170] on button "Meters" at bounding box center [47, 169] width 82 height 16
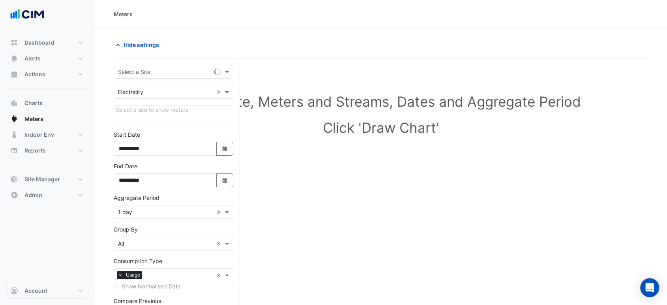
click at [172, 73] on input "text" at bounding box center [165, 72] width 95 height 8
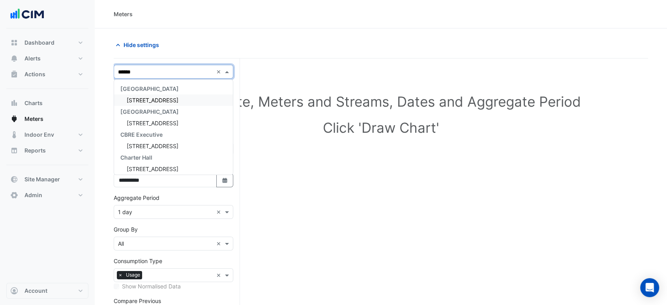
type input "*******"
click at [155, 102] on span "[STREET_ADDRESS]" at bounding box center [153, 100] width 52 height 7
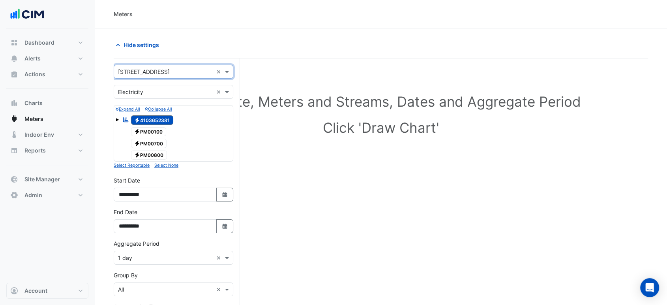
click at [132, 88] on input "text" at bounding box center [165, 92] width 95 height 8
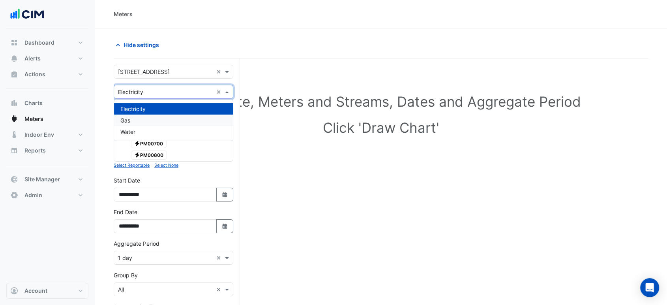
click at [138, 123] on div "Gas" at bounding box center [173, 119] width 119 height 11
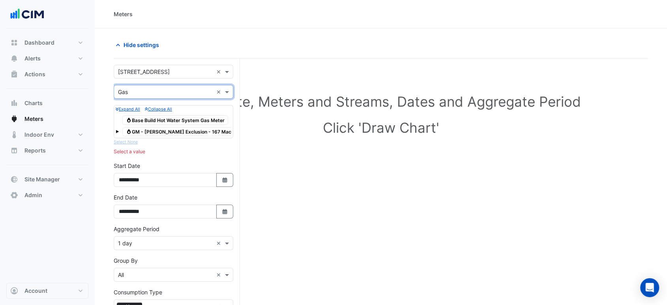
click at [135, 92] on input "text" at bounding box center [165, 92] width 95 height 8
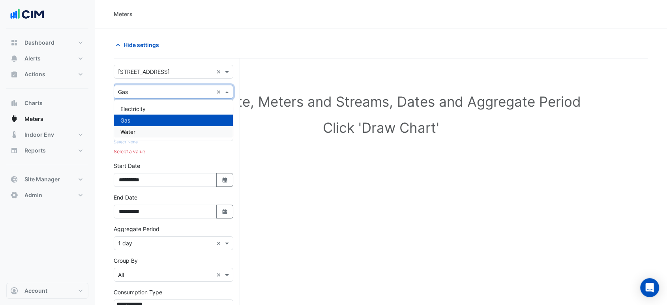
click at [131, 133] on span "Water" at bounding box center [127, 131] width 15 height 7
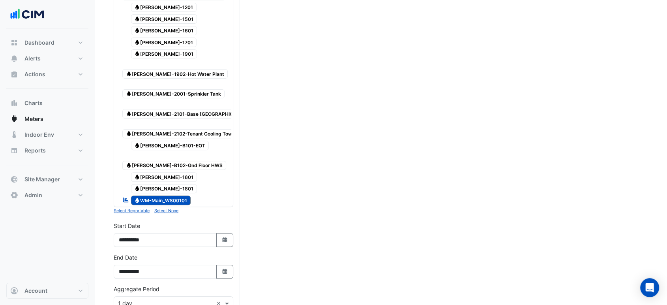
scroll to position [179, 0]
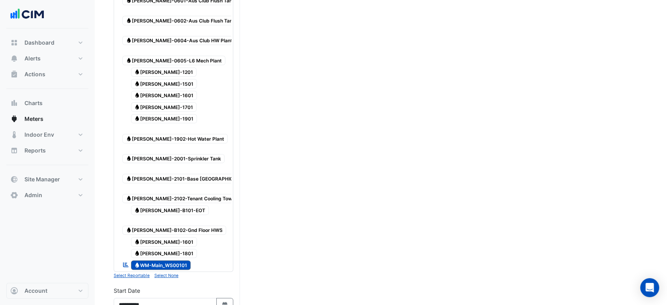
click at [163, 260] on span "Water WM-Main_WS00101" at bounding box center [161, 264] width 60 height 9
click at [223, 301] on icon "Select Date" at bounding box center [224, 304] width 7 height 6
select select "*"
select select "****"
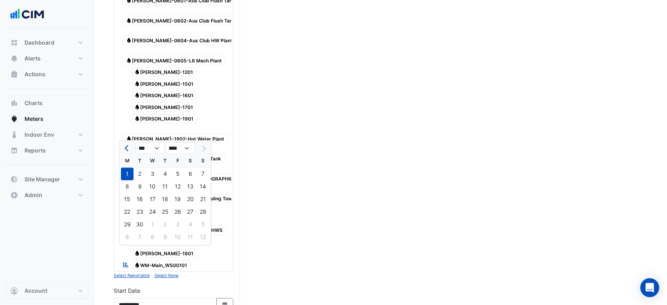
click at [127, 149] on span "Previous month" at bounding box center [128, 148] width 6 height 6
select select "*"
click at [138, 176] on div "1" at bounding box center [139, 173] width 13 height 13
type input "**********"
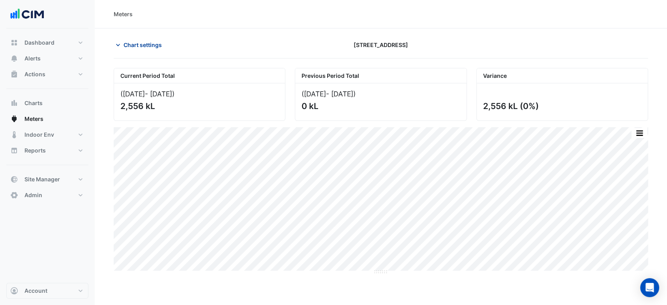
click at [140, 46] on span "Chart settings" at bounding box center [142, 45] width 38 height 8
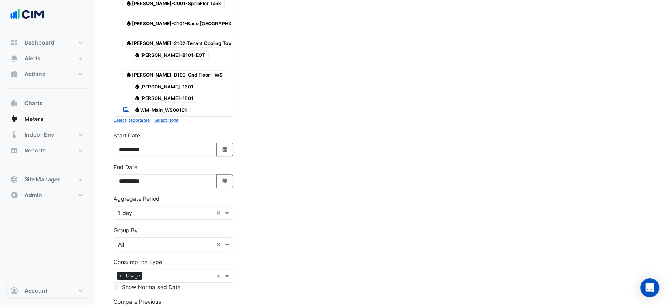
scroll to position [354, 0]
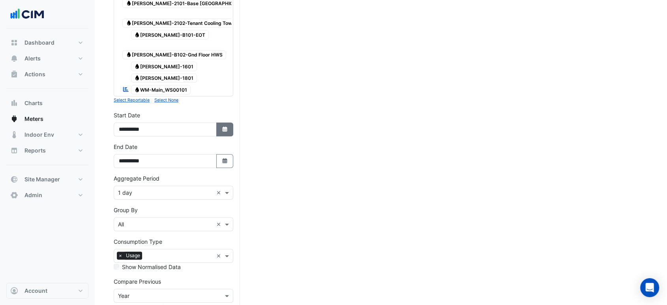
click at [227, 126] on fa-icon "Select Date" at bounding box center [224, 129] width 7 height 7
select select "*"
select select "****"
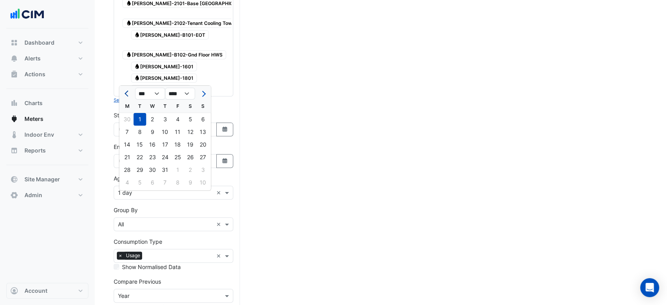
click at [123, 93] on button "Previous month" at bounding box center [126, 93] width 9 height 13
select select "*"
click at [208, 122] on div "1" at bounding box center [202, 119] width 13 height 13
type input "**********"
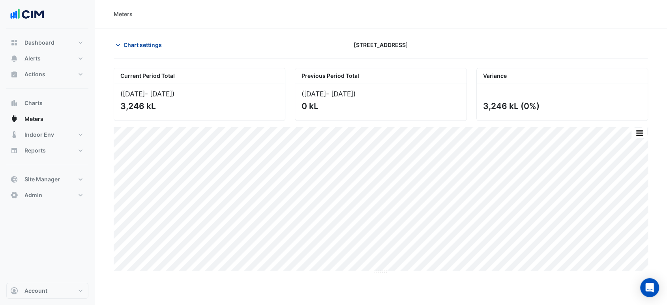
click at [146, 46] on span "Chart settings" at bounding box center [142, 45] width 38 height 8
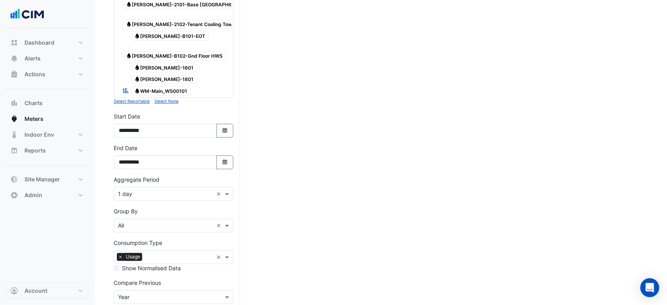
scroll to position [354, 0]
click at [225, 122] on button "Select Date" at bounding box center [224, 129] width 17 height 14
select select "*"
select select "****"
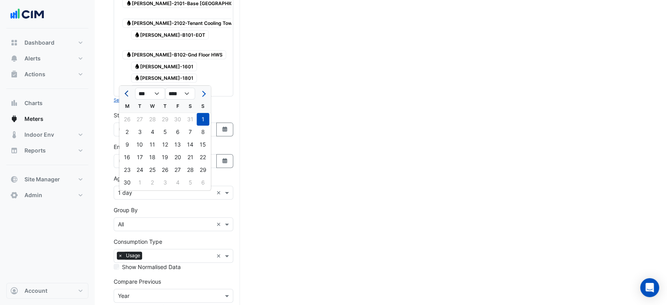
drag, startPoint x: 122, startPoint y: 92, endPoint x: 129, endPoint y: 93, distance: 7.2
click at [122, 91] on div at bounding box center [127, 93] width 16 height 13
drag, startPoint x: 129, startPoint y: 93, endPoint x: 133, endPoint y: 99, distance: 7.3
click at [129, 94] on span "Previous month" at bounding box center [128, 94] width 6 height 6
select select "*"
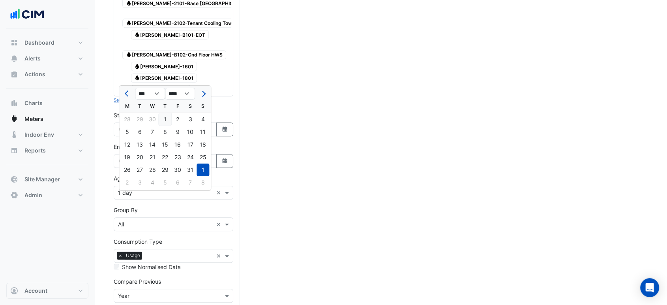
drag, startPoint x: 164, startPoint y: 116, endPoint x: 174, endPoint y: 189, distance: 73.3
click at [164, 117] on div "1" at bounding box center [165, 119] width 13 height 13
type input "**********"
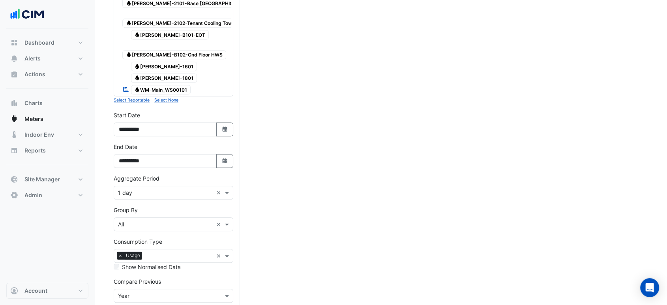
drag, startPoint x: 172, startPoint y: 271, endPoint x: 168, endPoint y: 284, distance: 13.6
click at [168, 283] on form "× 167 Macquarie St × × Water × Expand All Collapse All Water 11W724121/WS00108 …" at bounding box center [174, 30] width 120 height 640
click at [168, 284] on form "× 167 Macquarie St × × Water × Expand All Collapse All Water 11W724121/WS00108 …" at bounding box center [174, 30] width 120 height 640
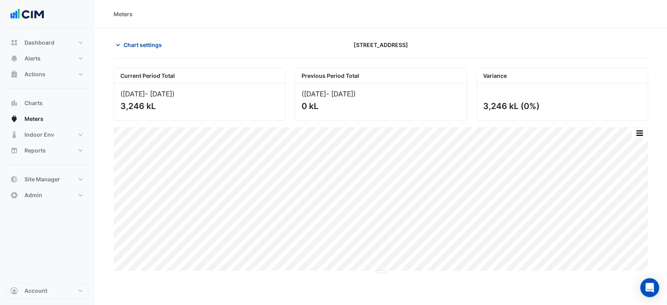
click at [154, 46] on span "Chart settings" at bounding box center [142, 45] width 38 height 8
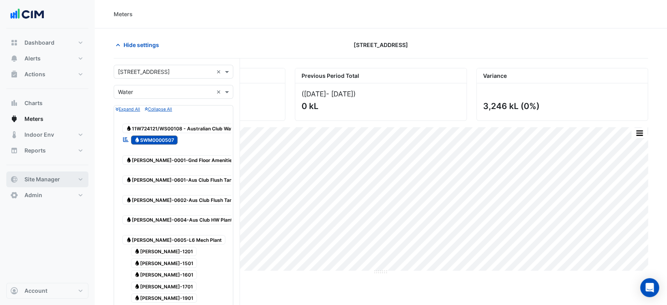
click at [47, 181] on span "Site Manager" at bounding box center [42, 179] width 36 height 8
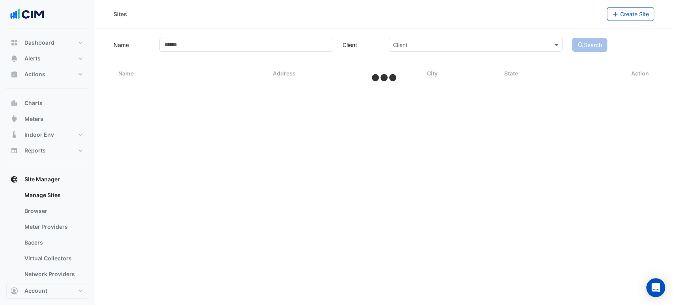
select select "***"
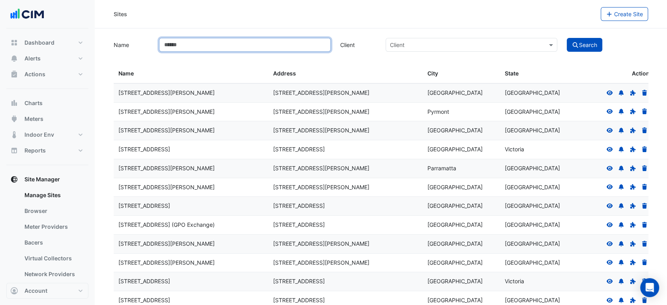
drag, startPoint x: 228, startPoint y: 47, endPoint x: 236, endPoint y: 40, distance: 10.3
click at [232, 43] on input "Name" at bounding box center [245, 45] width 172 height 14
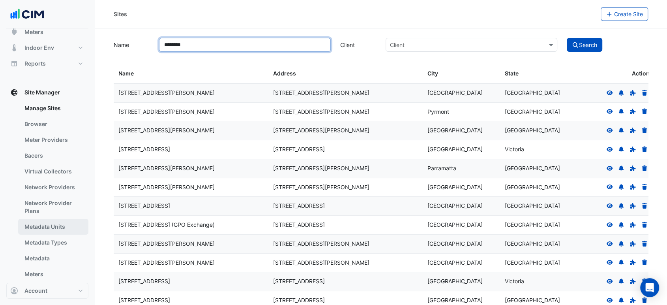
scroll to position [88, 0]
type input "********"
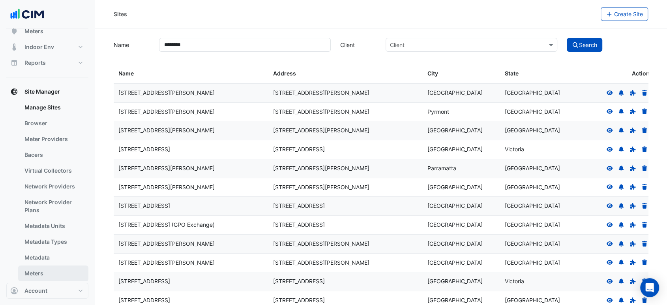
click at [44, 273] on link "Meters" at bounding box center [53, 273] width 70 height 16
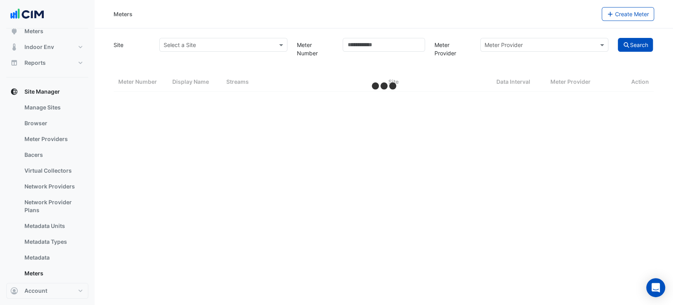
select select "***"
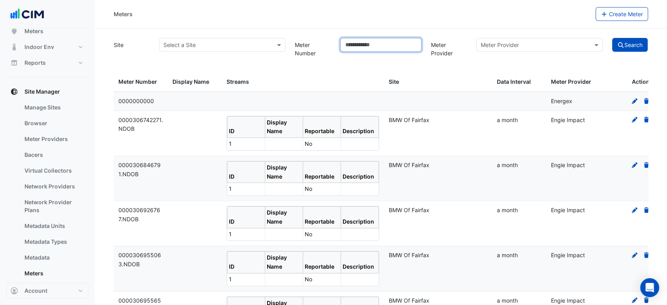
click at [378, 45] on input "Meter Number" at bounding box center [380, 45] width 81 height 14
click at [623, 50] on button "Search" at bounding box center [630, 45] width 36 height 14
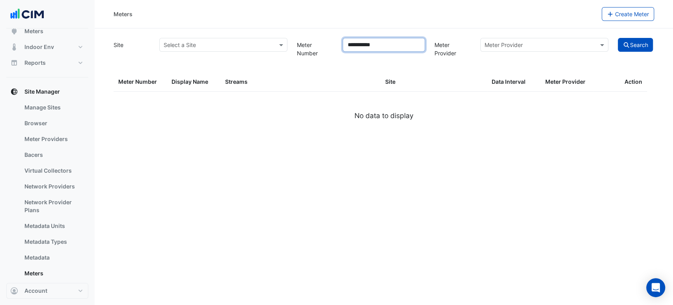
click at [404, 45] on input "**********" at bounding box center [384, 45] width 82 height 14
click at [365, 43] on input "**********" at bounding box center [384, 45] width 82 height 14
click at [622, 52] on button "Search" at bounding box center [636, 45] width 36 height 14
click at [403, 47] on input "**********" at bounding box center [384, 45] width 82 height 14
type input "**********"
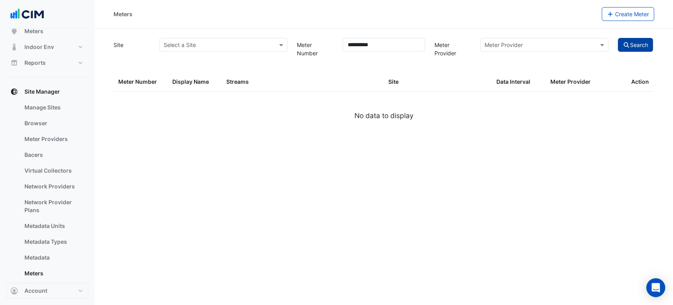
click at [644, 47] on button "Search" at bounding box center [636, 45] width 36 height 14
click at [515, 50] on div "Meter Provider" at bounding box center [545, 45] width 128 height 14
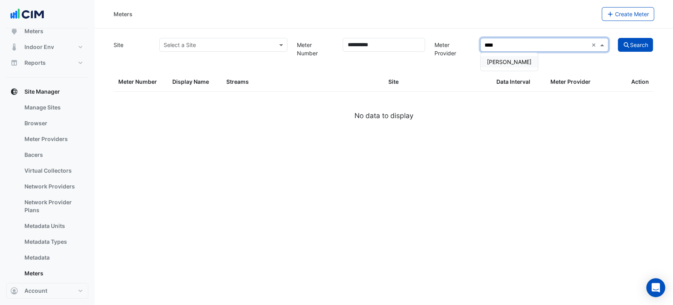
type input "*****"
click at [492, 59] on span "Yurika" at bounding box center [509, 61] width 45 height 7
click at [636, 52] on button "Search" at bounding box center [636, 45] width 36 height 14
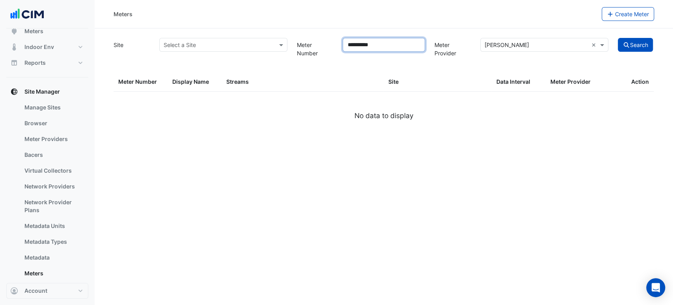
drag, startPoint x: 391, startPoint y: 43, endPoint x: 359, endPoint y: 45, distance: 32.4
click at [359, 45] on input "**********" at bounding box center [384, 45] width 82 height 14
click at [630, 47] on fa-icon "submit" at bounding box center [626, 44] width 7 height 7
click at [363, 43] on input "***" at bounding box center [384, 45] width 82 height 14
type input "**********"
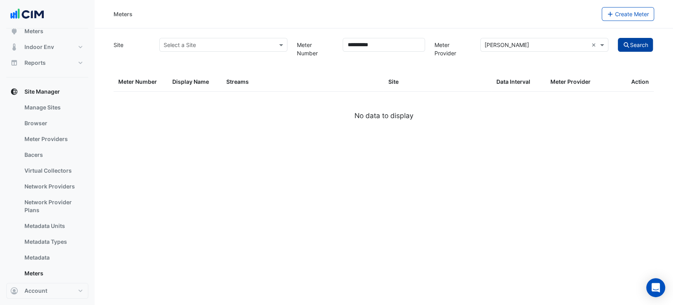
click at [632, 52] on button "Search" at bounding box center [636, 45] width 36 height 14
drag, startPoint x: 396, startPoint y: 48, endPoint x: 335, endPoint y: 50, distance: 60.8
click at [335, 50] on div "**********" at bounding box center [384, 48] width 550 height 24
click at [260, 48] on input "text" at bounding box center [216, 45] width 104 height 8
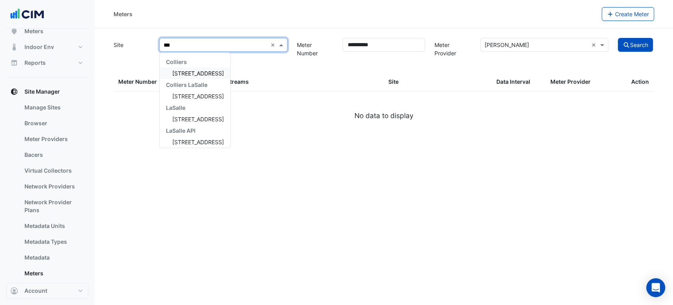
type input "***"
click at [304, 66] on form "**********" at bounding box center [384, 87] width 541 height 103
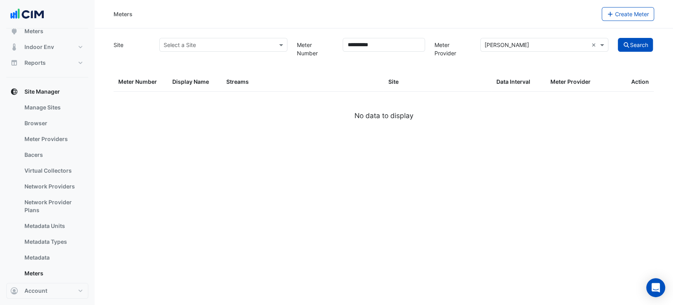
click at [270, 43] on div at bounding box center [223, 44] width 127 height 9
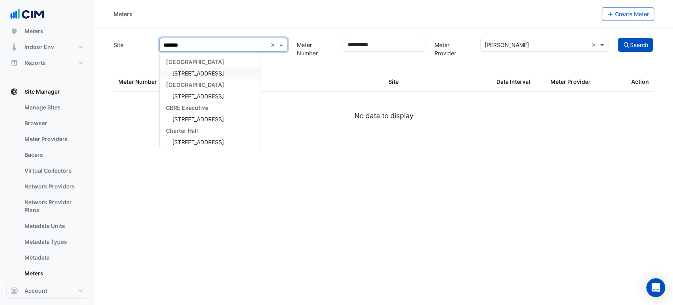
type input "********"
click at [202, 71] on span "167 Macquarie St" at bounding box center [198, 73] width 52 height 7
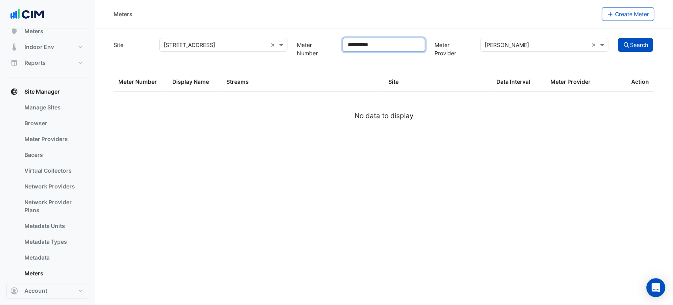
drag, startPoint x: 391, startPoint y: 45, endPoint x: 342, endPoint y: 50, distance: 48.4
click at [342, 50] on div "**********" at bounding box center [384, 49] width 92 height 22
click at [629, 52] on button "Search" at bounding box center [636, 45] width 36 height 14
click at [630, 49] on button "Search" at bounding box center [636, 45] width 36 height 14
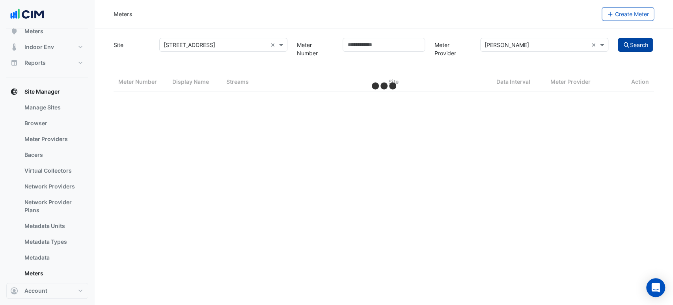
select select "***"
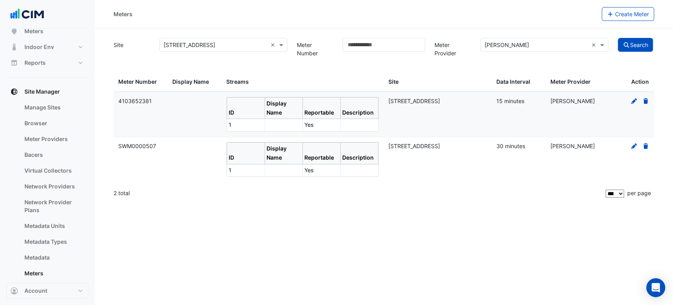
click at [157, 144] on div "SWM0000507" at bounding box center [140, 146] width 45 height 9
click at [635, 146] on icon at bounding box center [635, 146] width 6 height 6
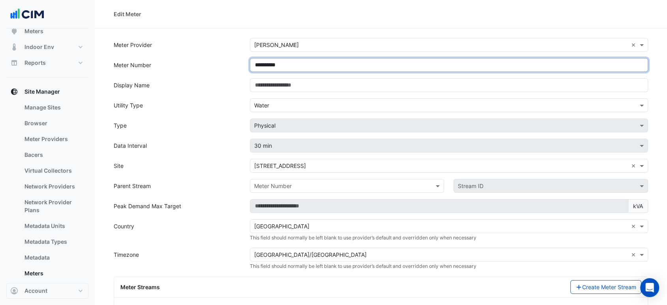
click at [323, 65] on input "**********" at bounding box center [449, 65] width 398 height 14
type input "**********"
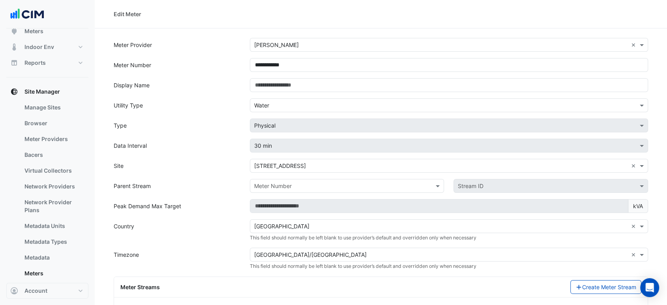
click at [227, 37] on section "**********" at bounding box center [381, 217] width 572 height 379
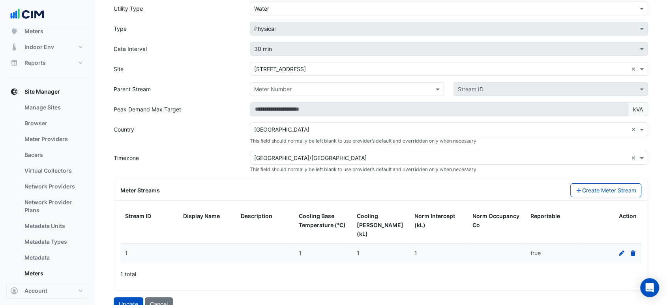
scroll to position [99, 0]
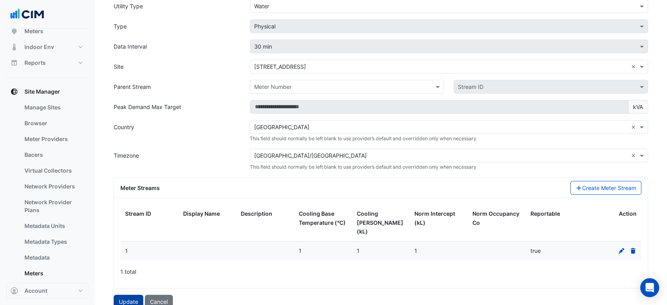
click at [125, 294] on button "Update" at bounding box center [129, 301] width 30 height 14
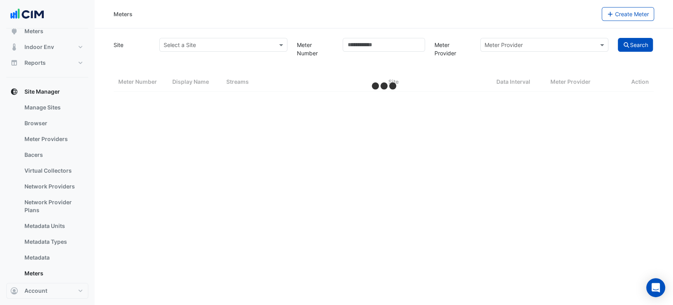
select select "***"
